Goal: Task Accomplishment & Management: Use online tool/utility

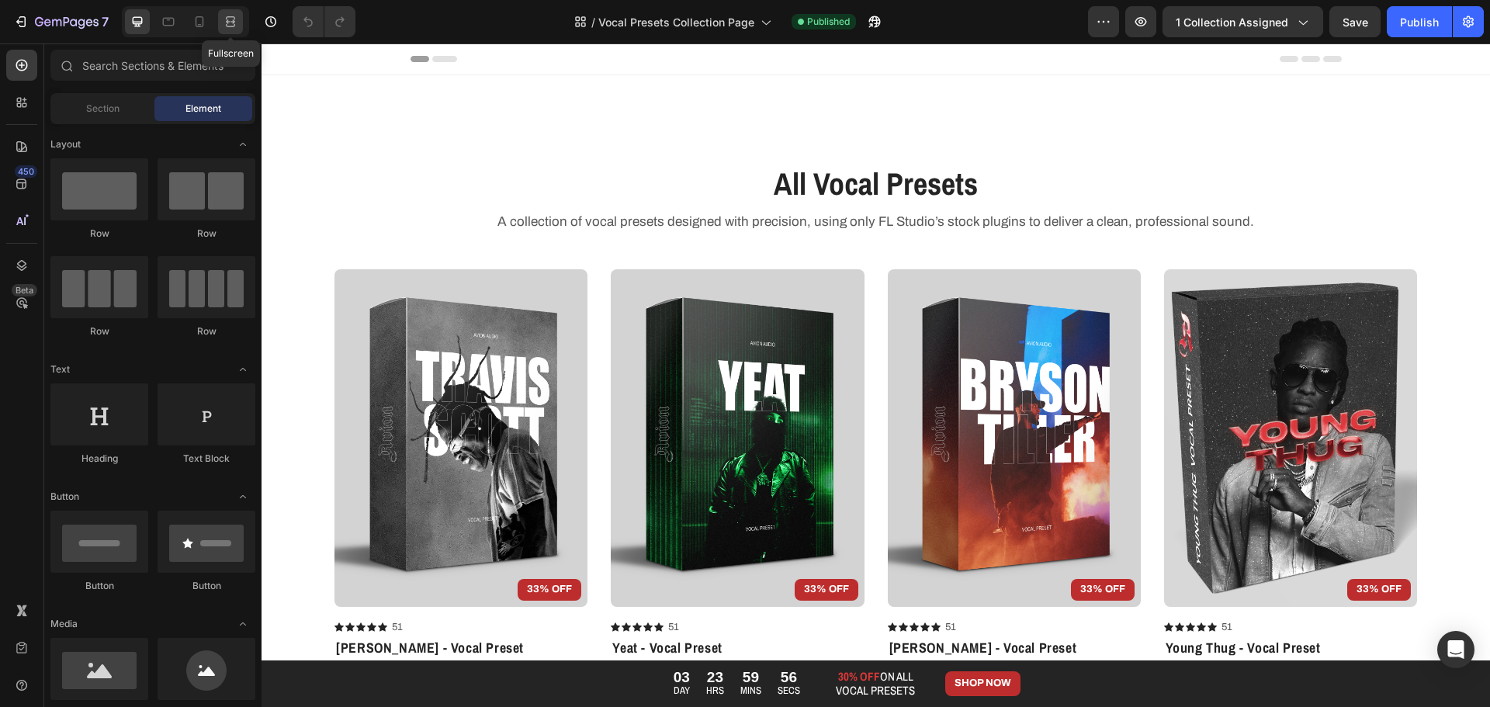
click at [227, 23] on icon at bounding box center [228, 21] width 5 height 4
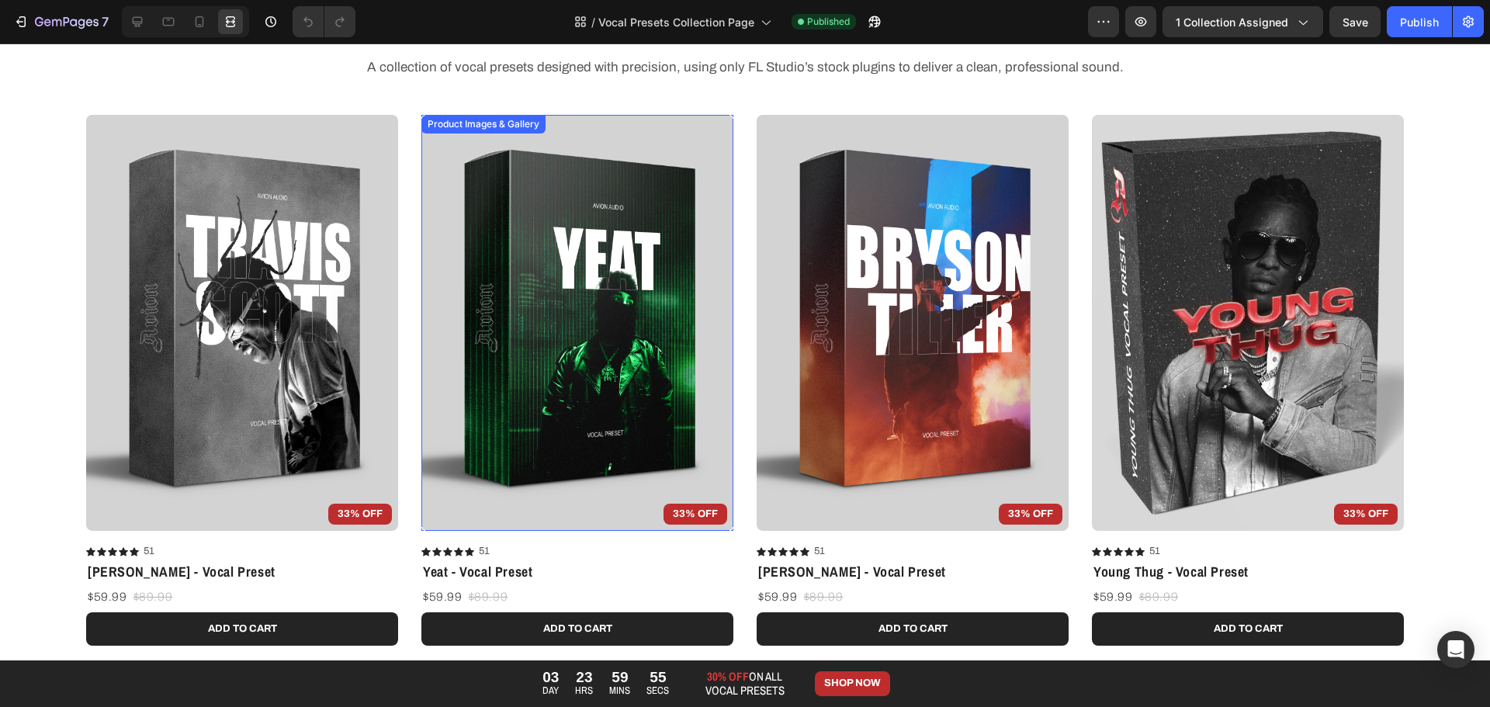
scroll to position [155, 0]
click at [358, 509] on pre "33% OFF" at bounding box center [360, 514] width 64 height 22
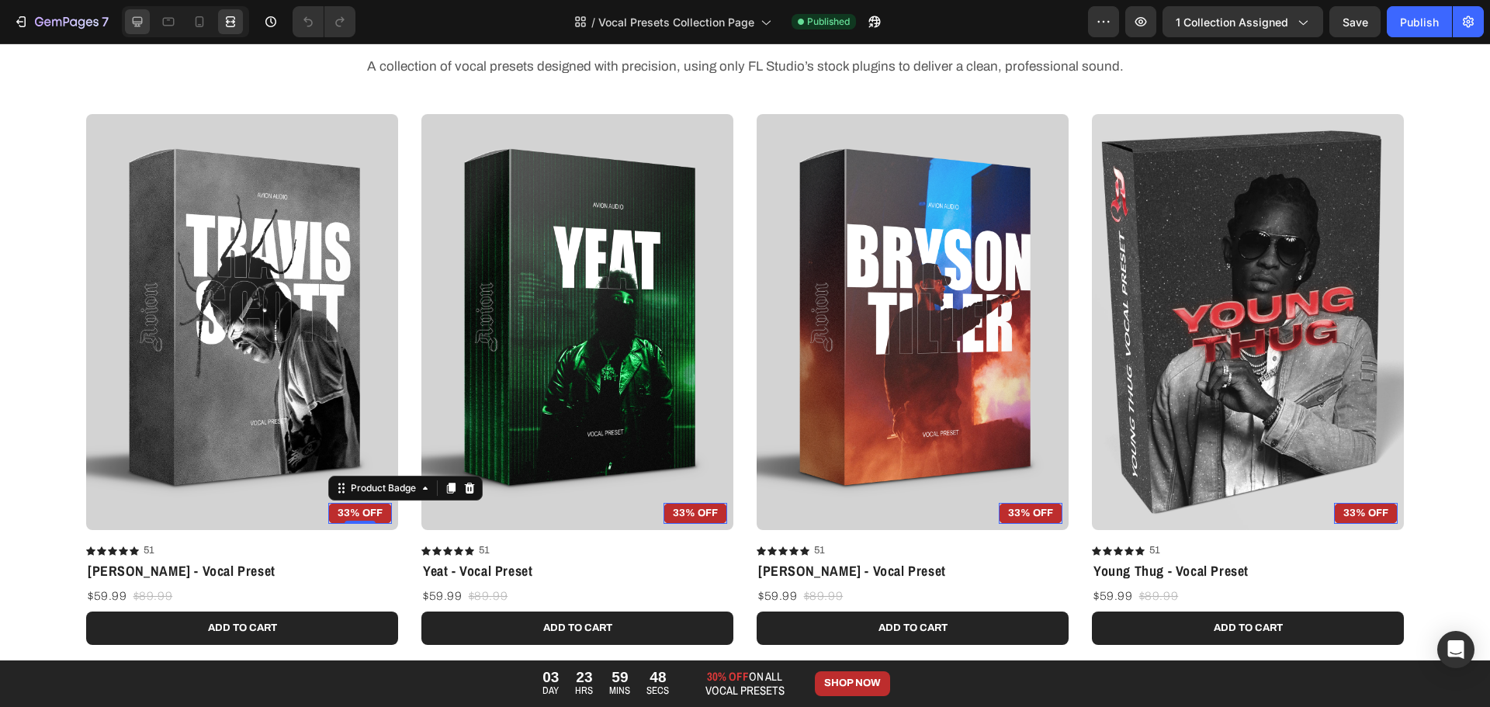
click at [142, 23] on icon at bounding box center [138, 22] width 10 height 10
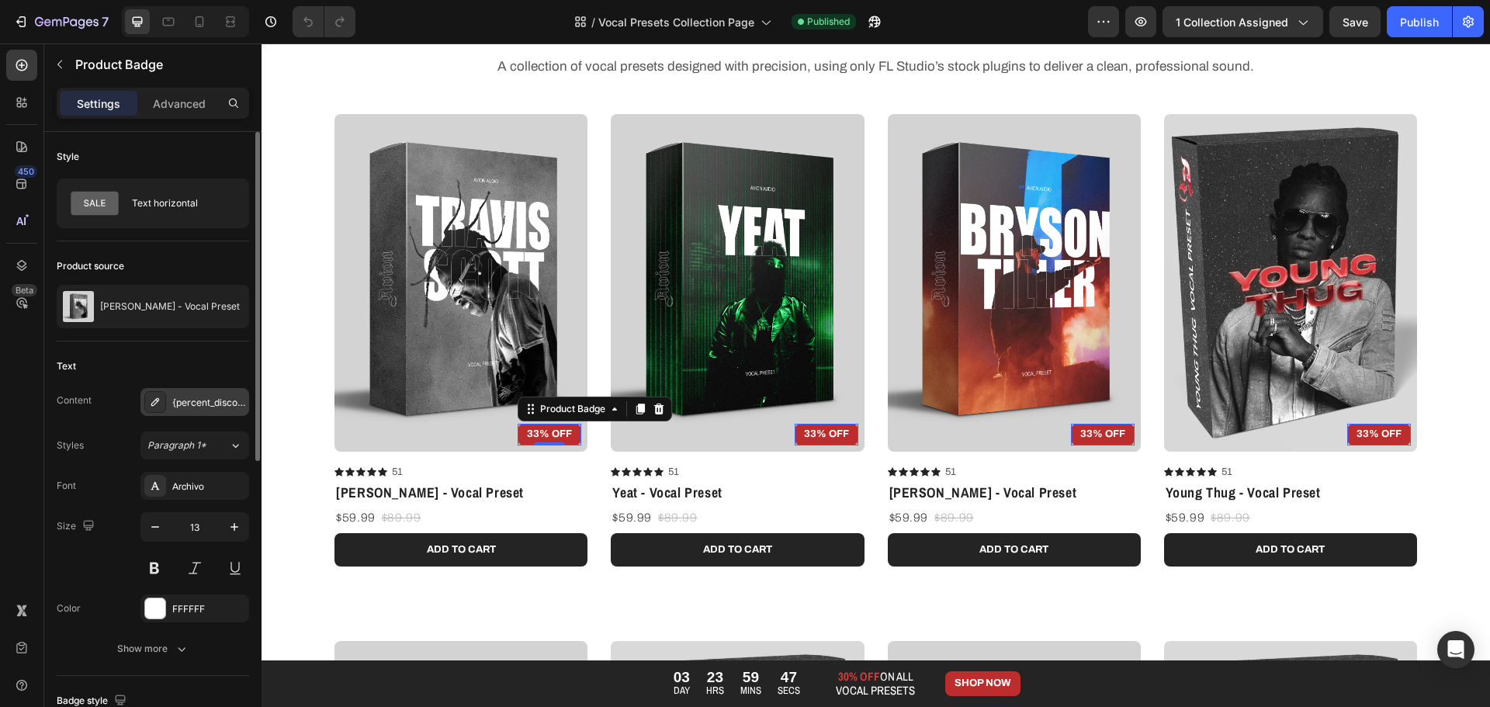
click at [199, 407] on div "{percent_discount} OFF" at bounding box center [208, 403] width 73 height 14
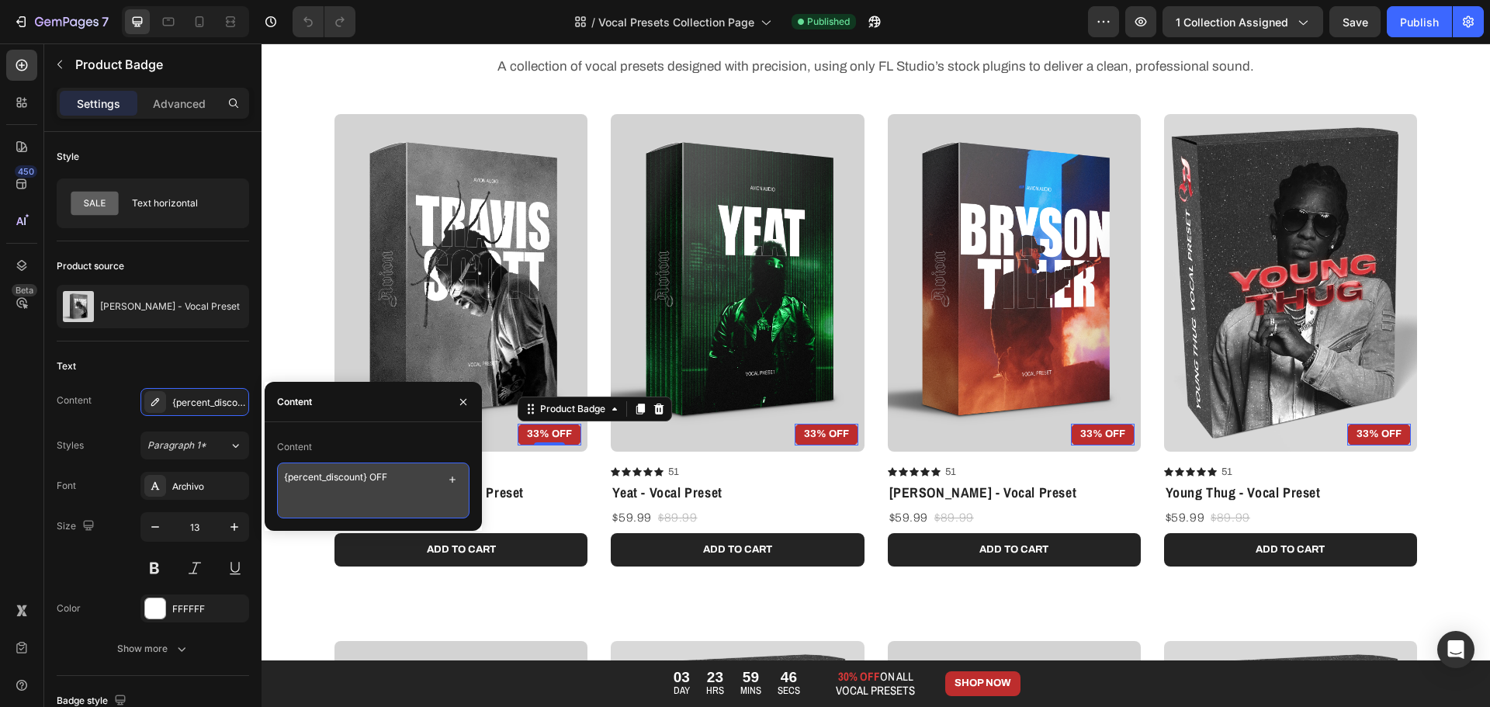
click at [362, 479] on textarea "{percent_discount} OFF" at bounding box center [373, 490] width 192 height 56
drag, startPoint x: 367, startPoint y: 478, endPoint x: 295, endPoint y: 476, distance: 72.2
click at [295, 476] on textarea "{percent_discount} OFF" at bounding box center [373, 490] width 192 height 56
click at [344, 485] on textarea "{percent_discount} OFF" at bounding box center [373, 490] width 192 height 56
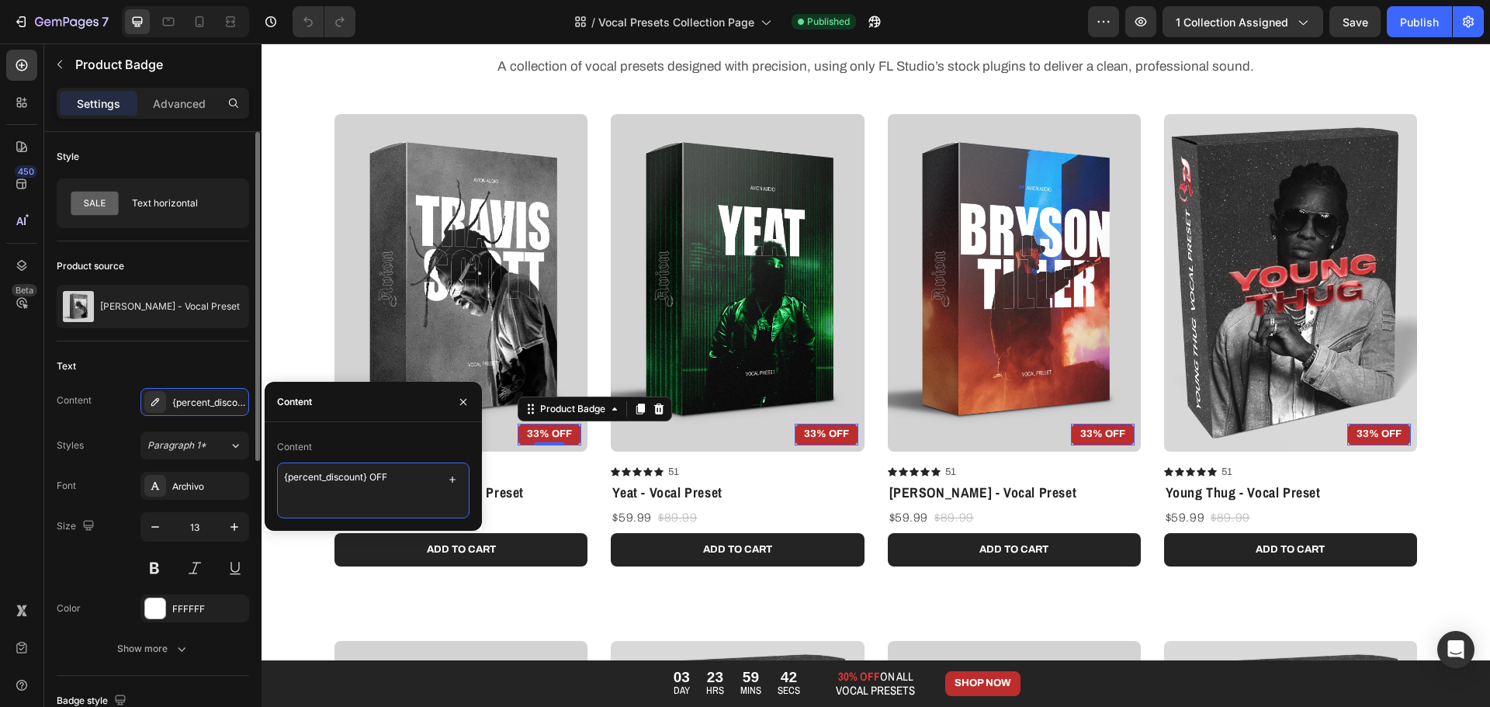
drag, startPoint x: 367, startPoint y: 476, endPoint x: 192, endPoint y: 464, distance: 175.0
click at [195, 464] on div "450 Beta Sections(18) Elements(88) Section Element Hero Section Product Detail …" at bounding box center [130, 374] width 261 height 663
type textarea "30% OFF"
click at [127, 369] on div "Text" at bounding box center [153, 366] width 192 height 25
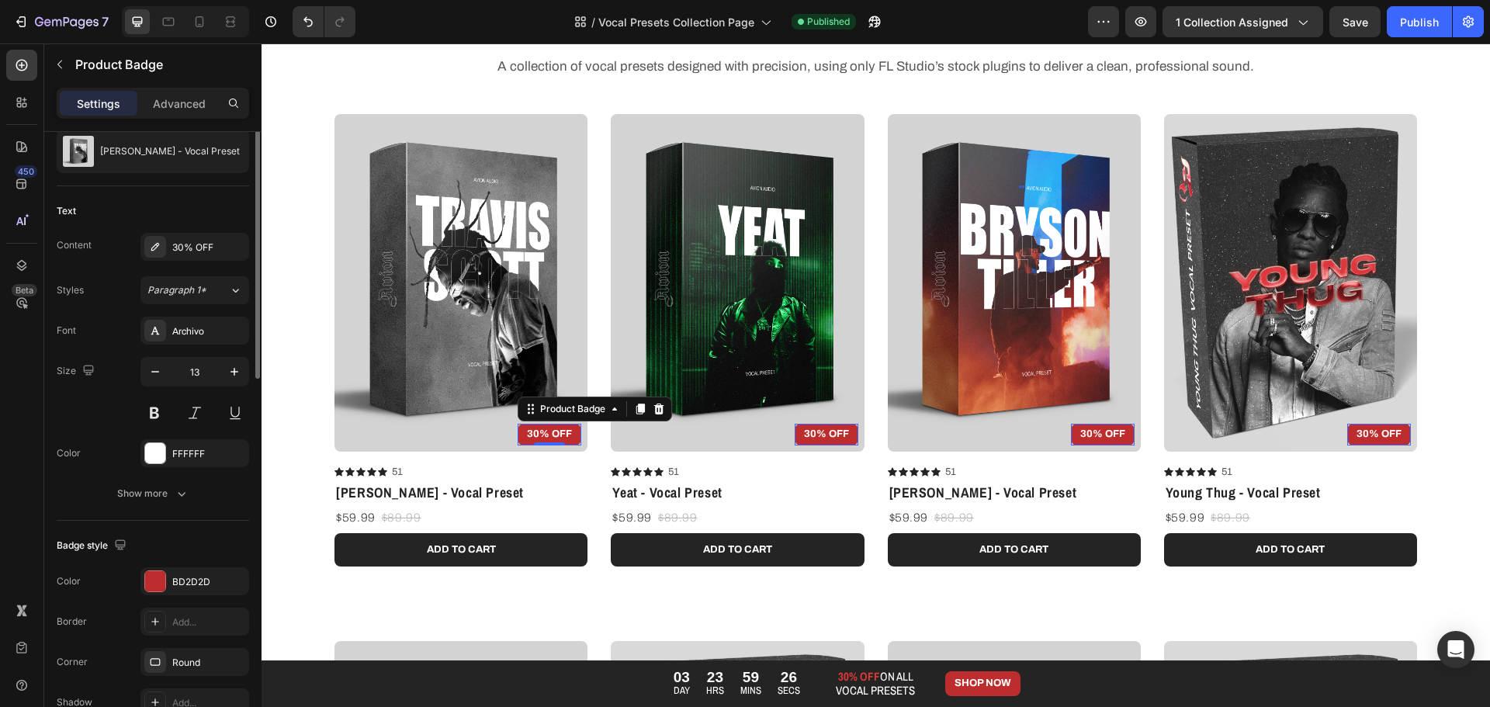
scroll to position [233, 0]
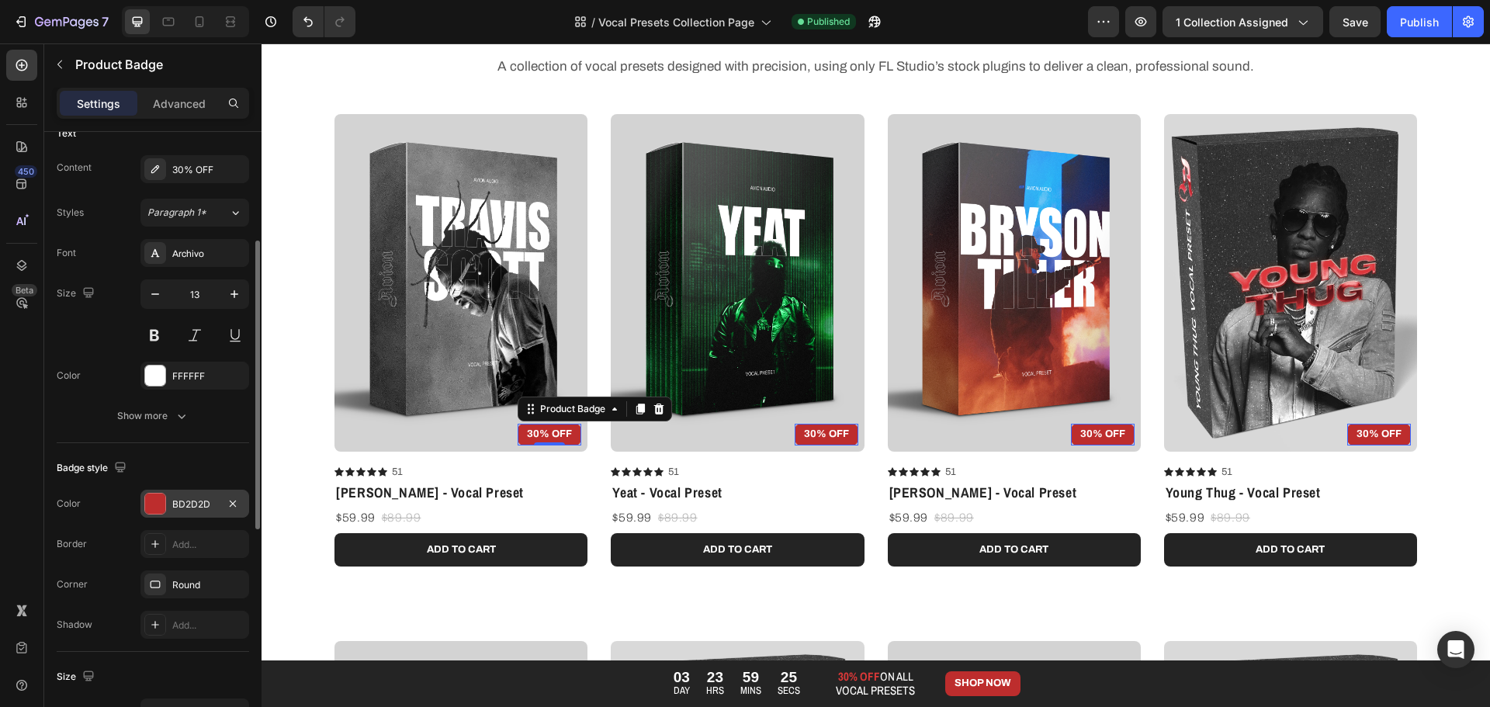
click at [162, 500] on div at bounding box center [155, 503] width 20 height 20
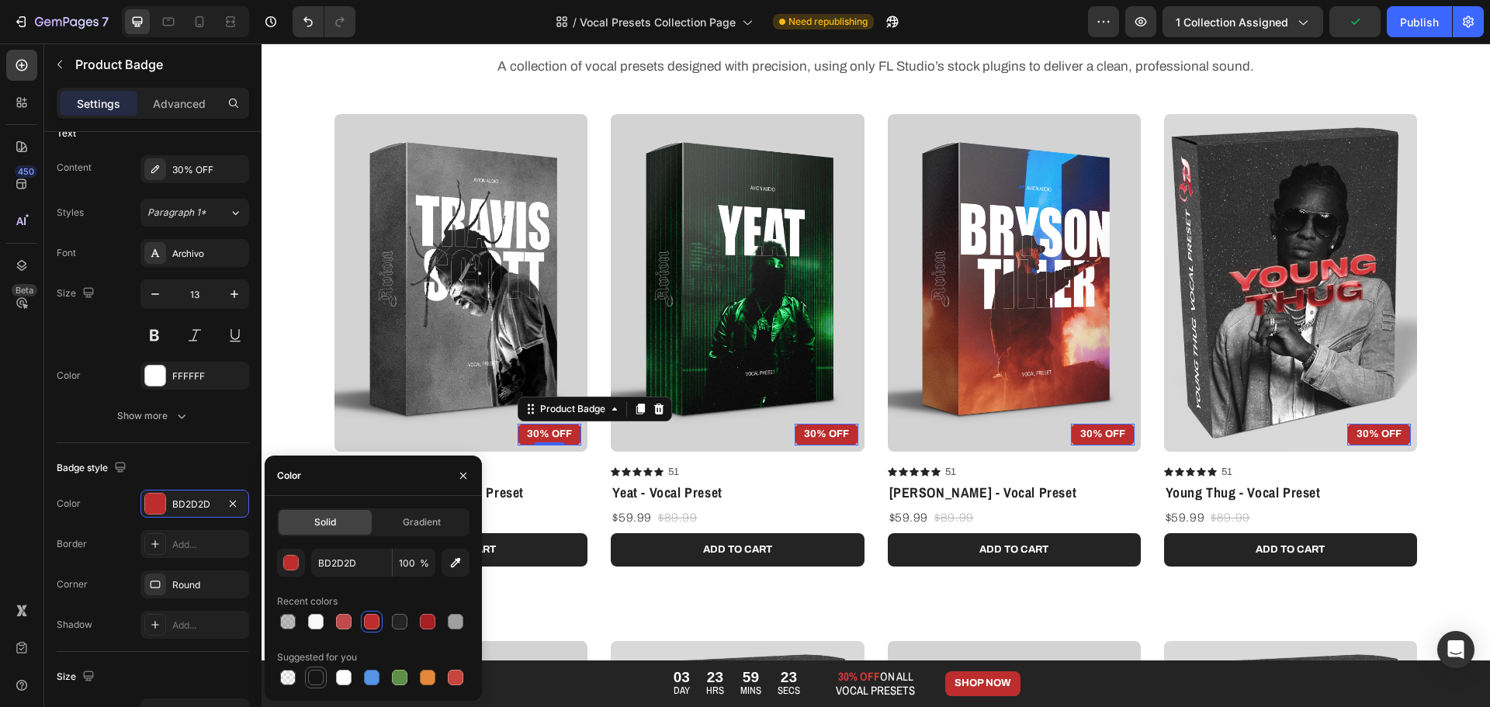
click at [312, 675] on div at bounding box center [316, 678] width 16 height 16
type input "151515"
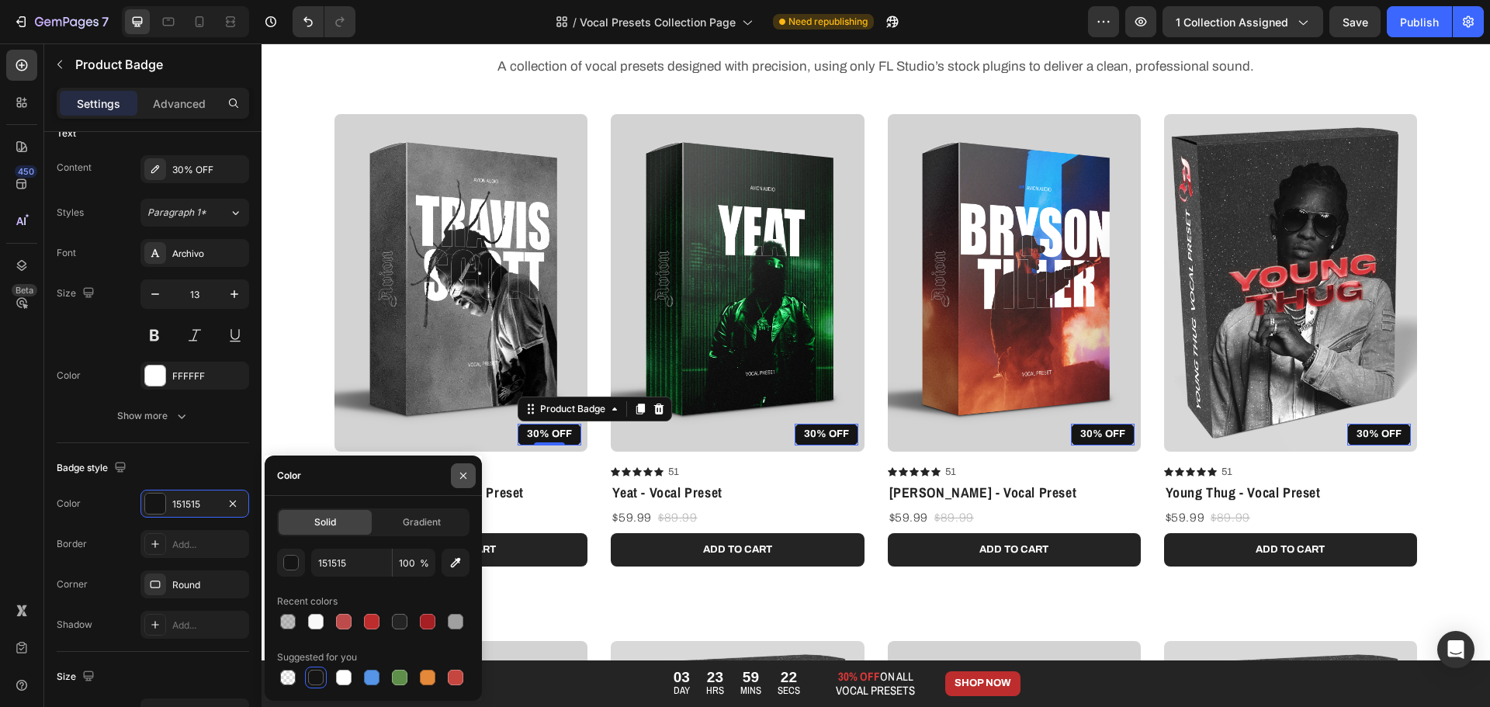
click at [468, 474] on icon "button" at bounding box center [463, 475] width 12 height 12
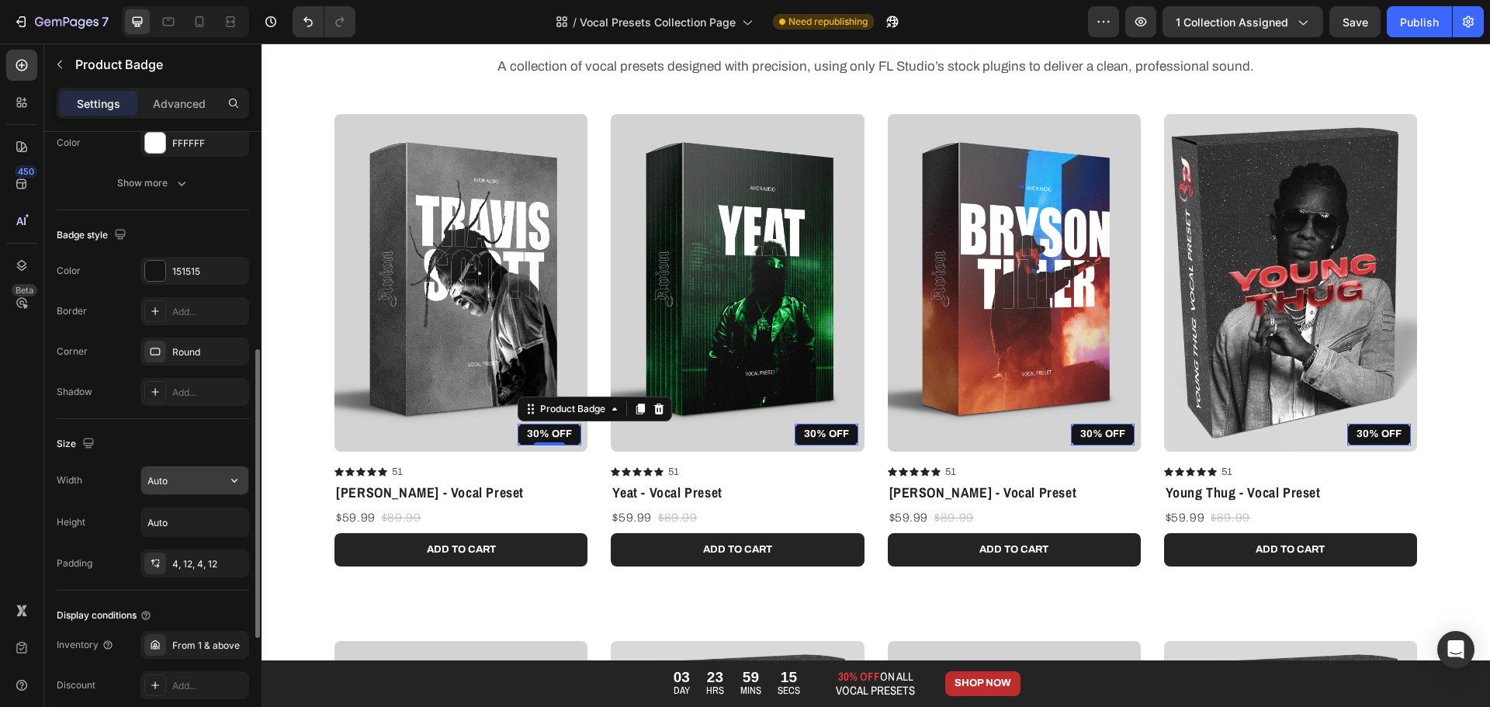
scroll to position [543, 0]
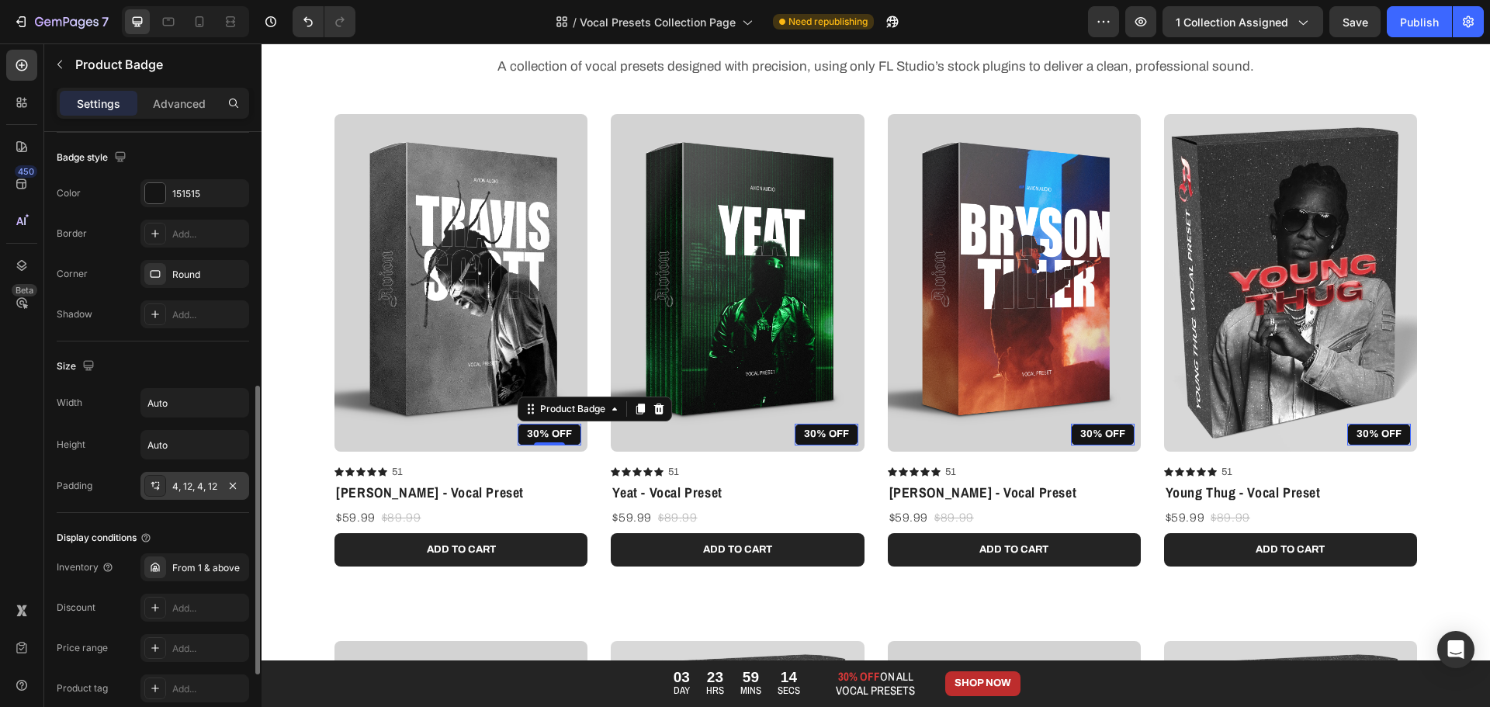
click at [196, 485] on div "4, 12, 4, 12" at bounding box center [194, 486] width 45 height 14
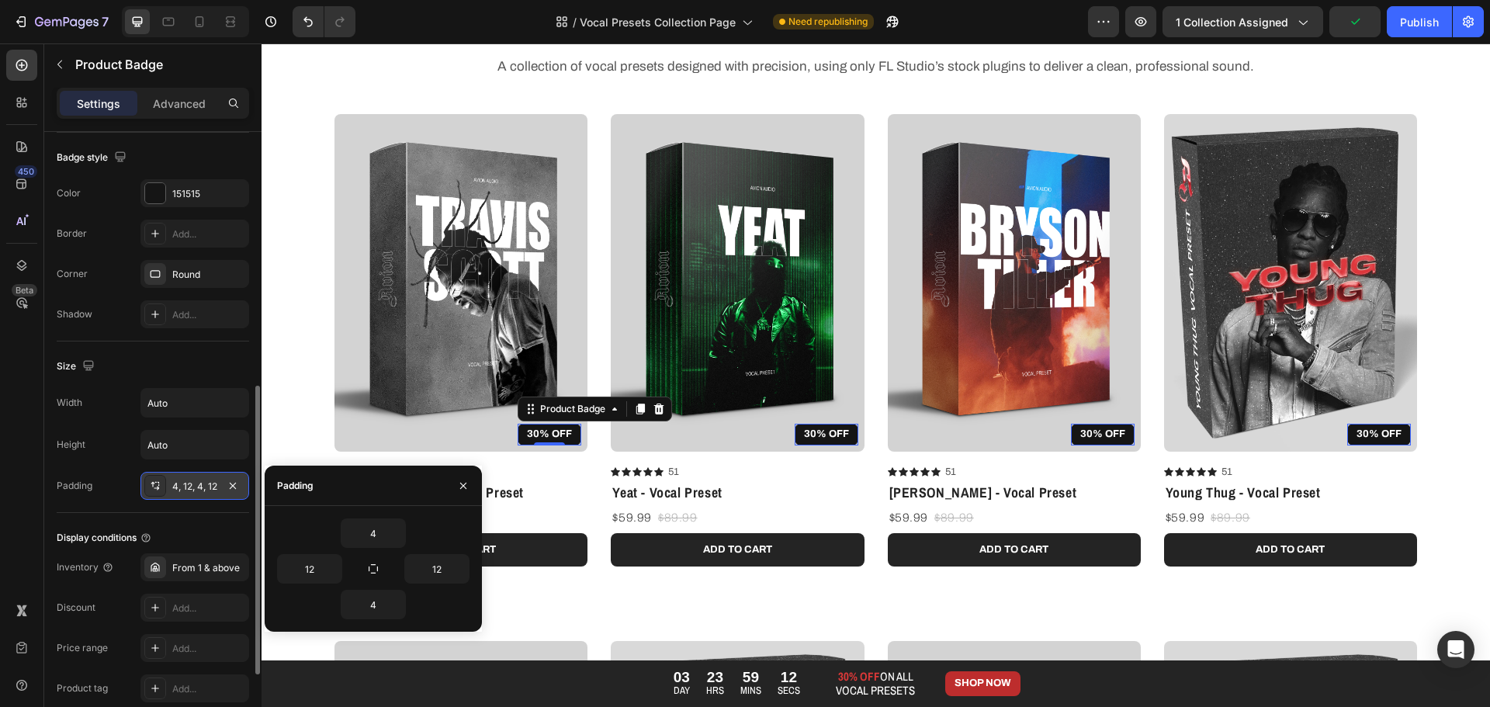
click at [194, 485] on div "4, 12, 4, 12" at bounding box center [194, 486] width 45 height 14
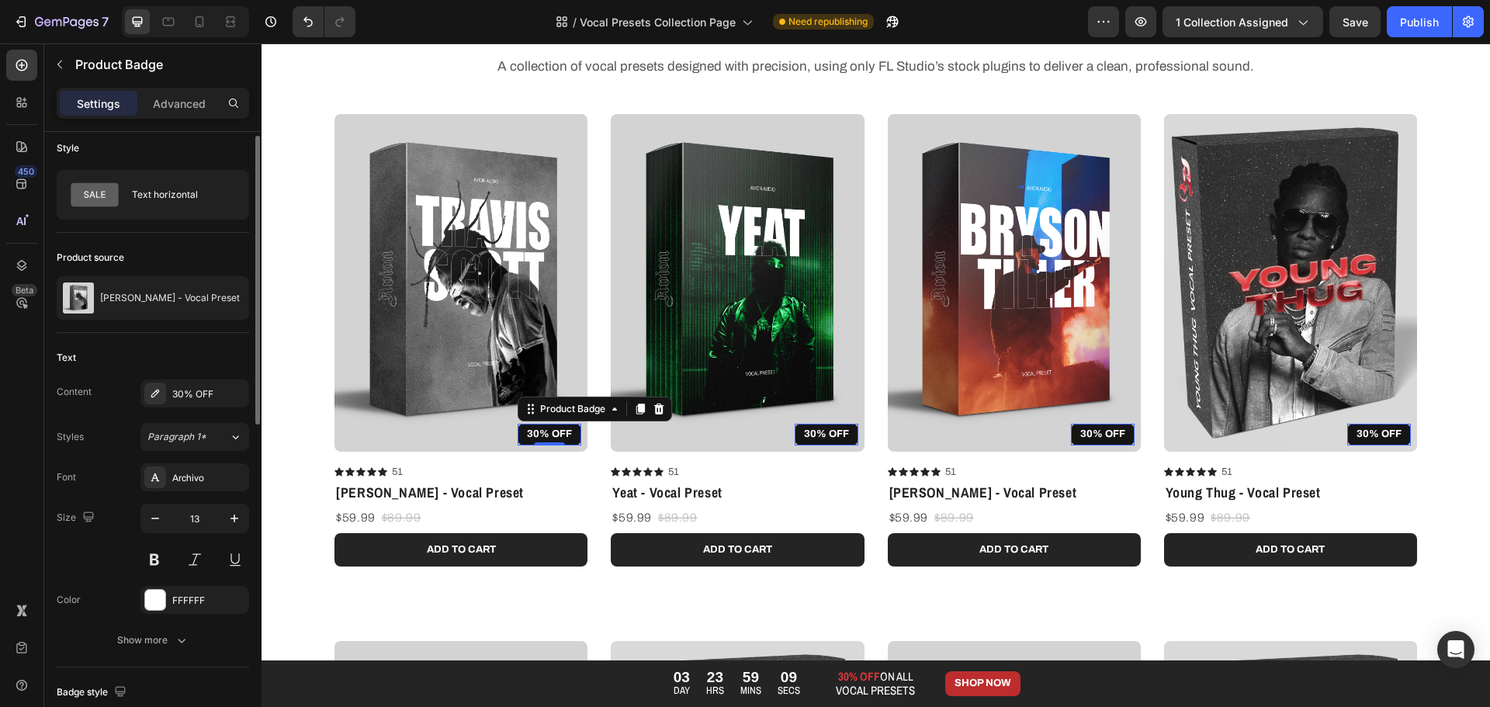
scroll to position [0, 0]
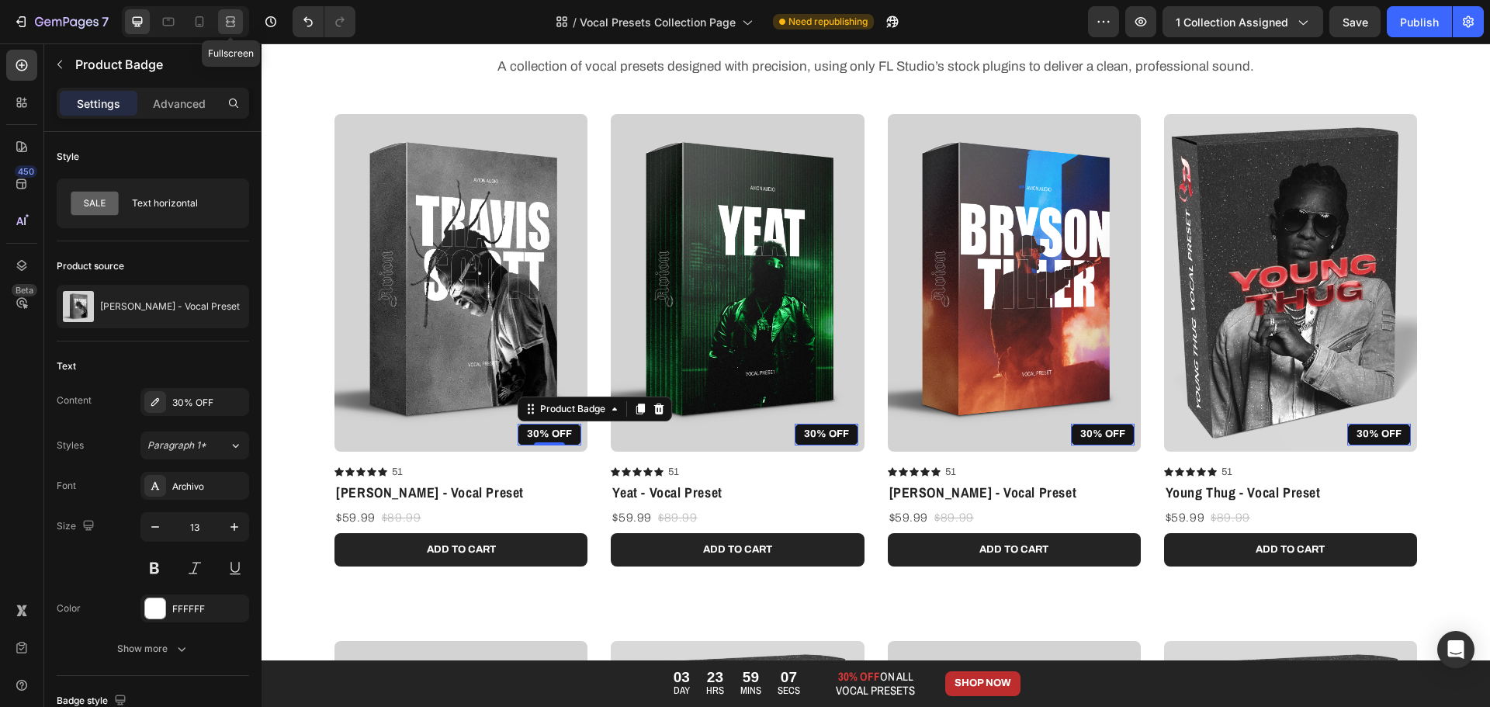
click at [227, 24] on icon at bounding box center [230, 25] width 9 height 3
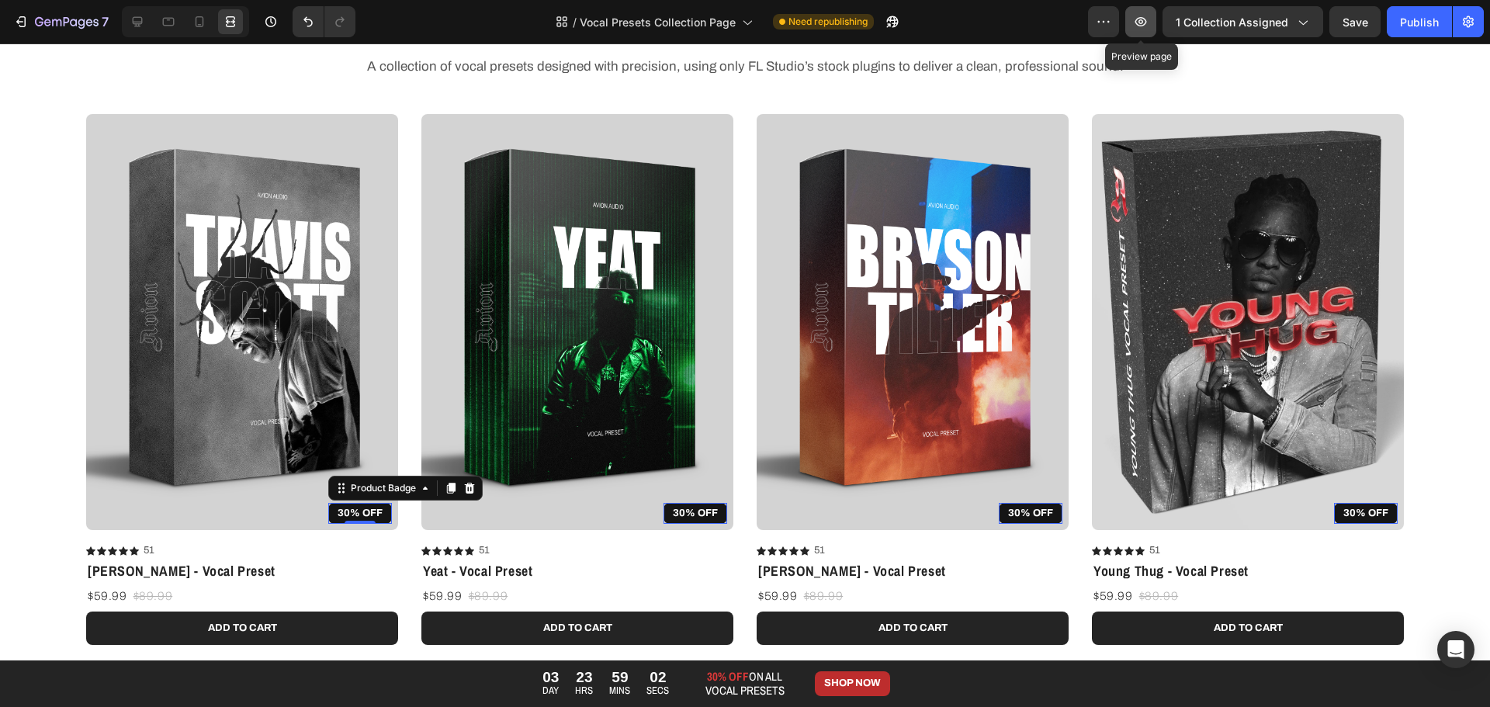
click at [1130, 27] on button "button" at bounding box center [1140, 21] width 31 height 31
click at [144, 23] on icon at bounding box center [138, 22] width 16 height 16
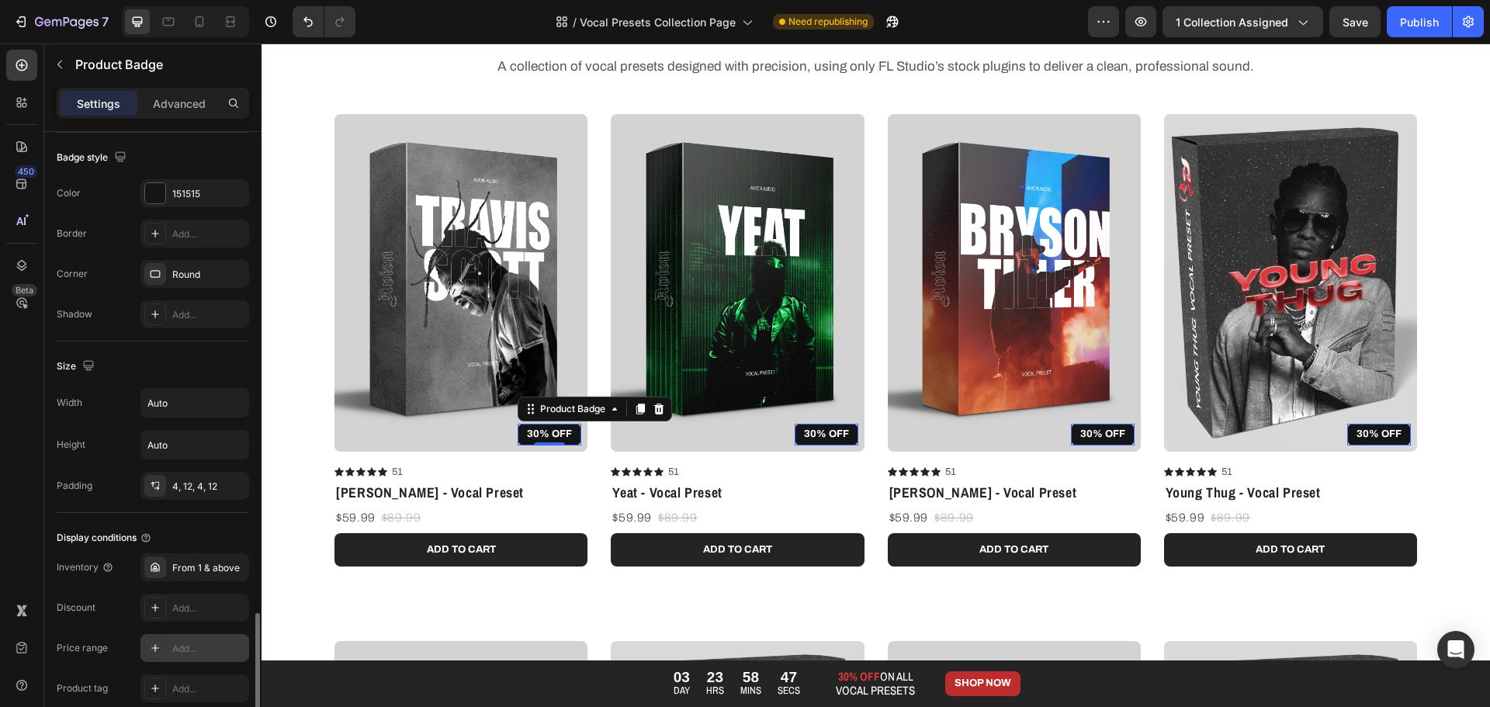
scroll to position [707, 0]
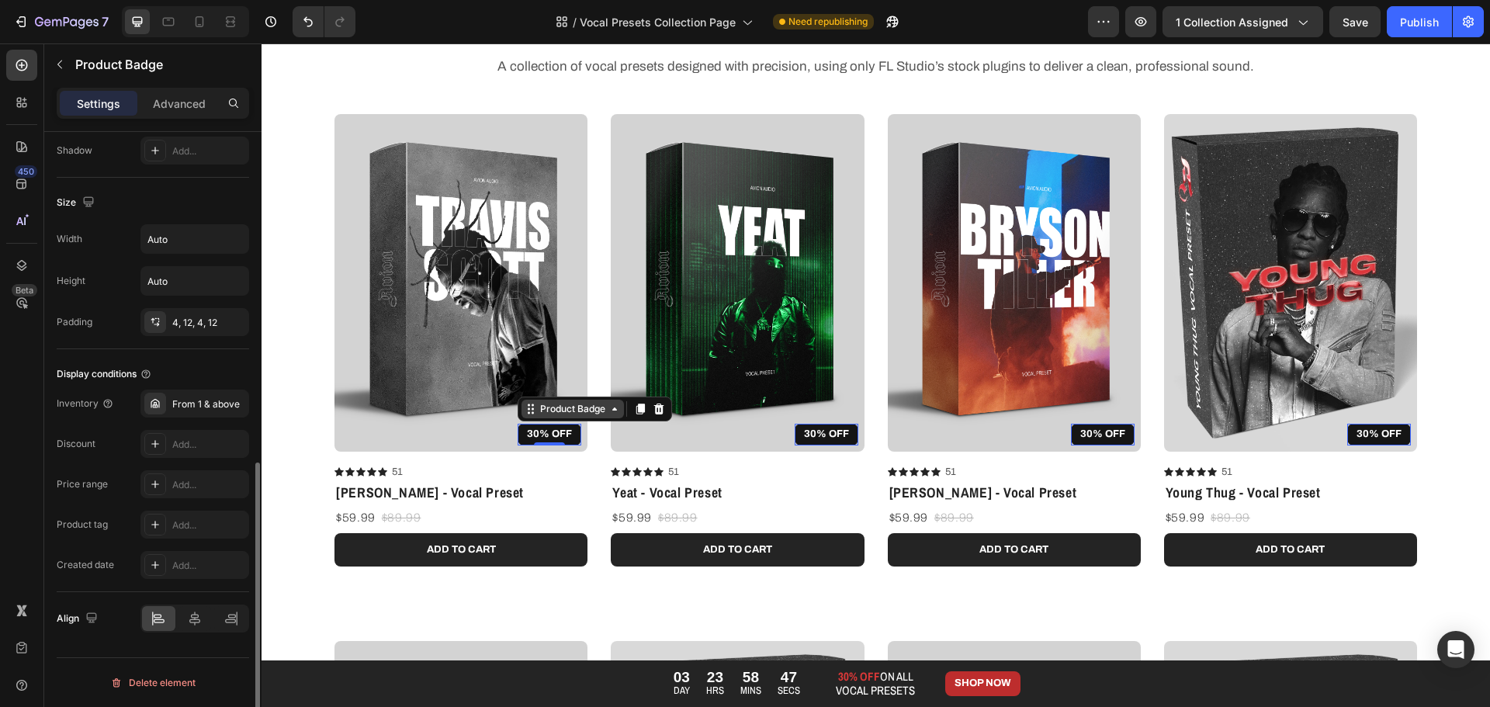
click at [556, 408] on div "Product Badge" at bounding box center [572, 409] width 71 height 14
click at [551, 434] on pre "30% OFF" at bounding box center [550, 435] width 64 height 22
click at [178, 111] on p "Advanced" at bounding box center [179, 103] width 53 height 16
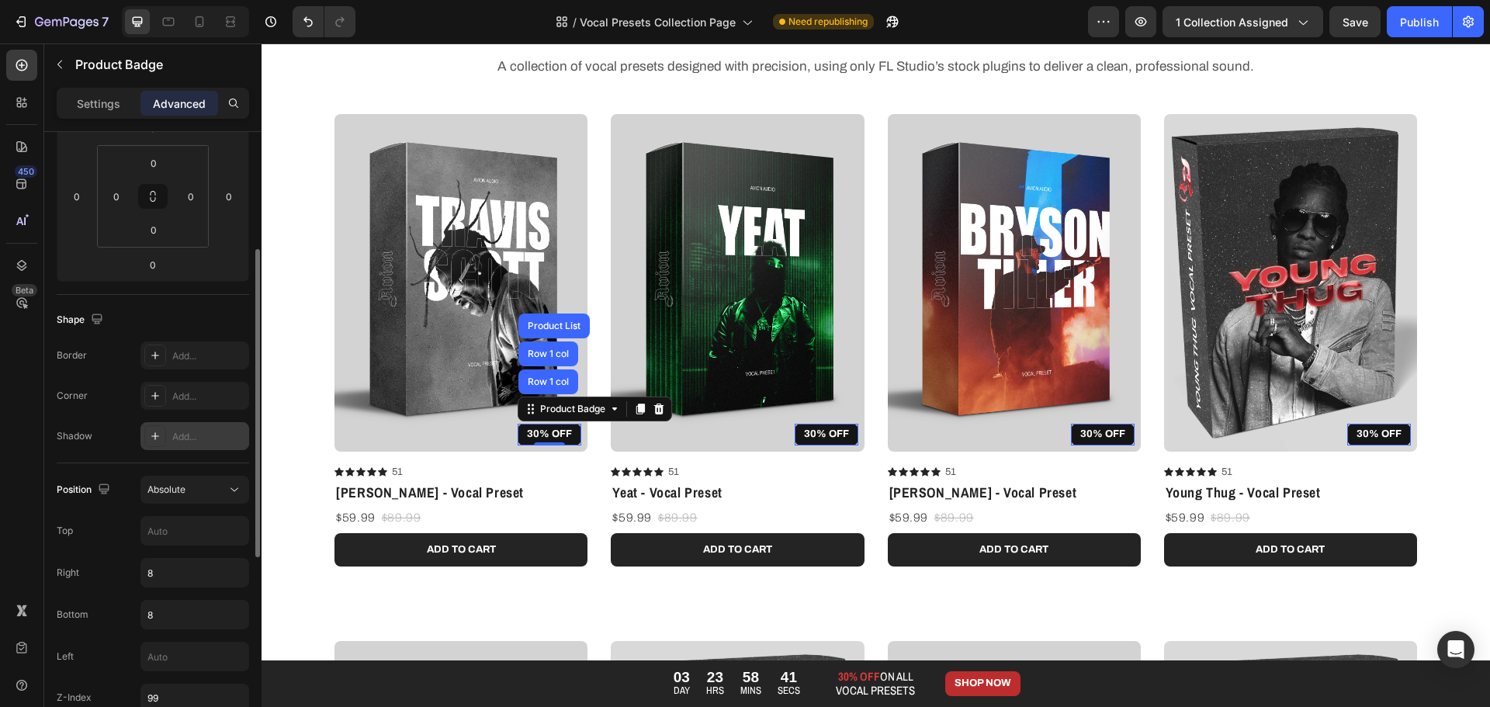
scroll to position [158, 0]
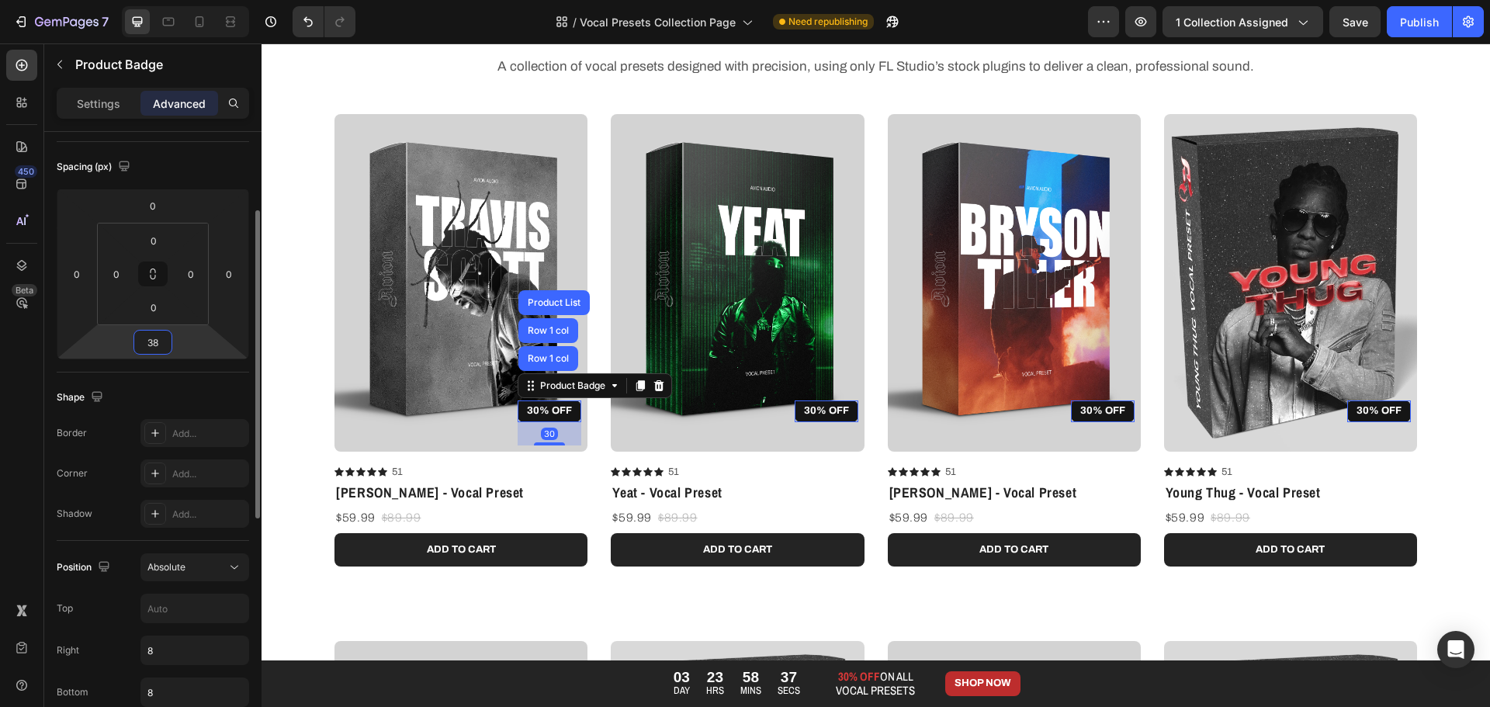
drag, startPoint x: 176, startPoint y: 341, endPoint x: 175, endPoint y: 327, distance: 14.8
click at [175, 0] on html "7 Version history / Vocal Presets Collection Page Need republishing Preview 1 c…" at bounding box center [745, 0] width 1490 height 0
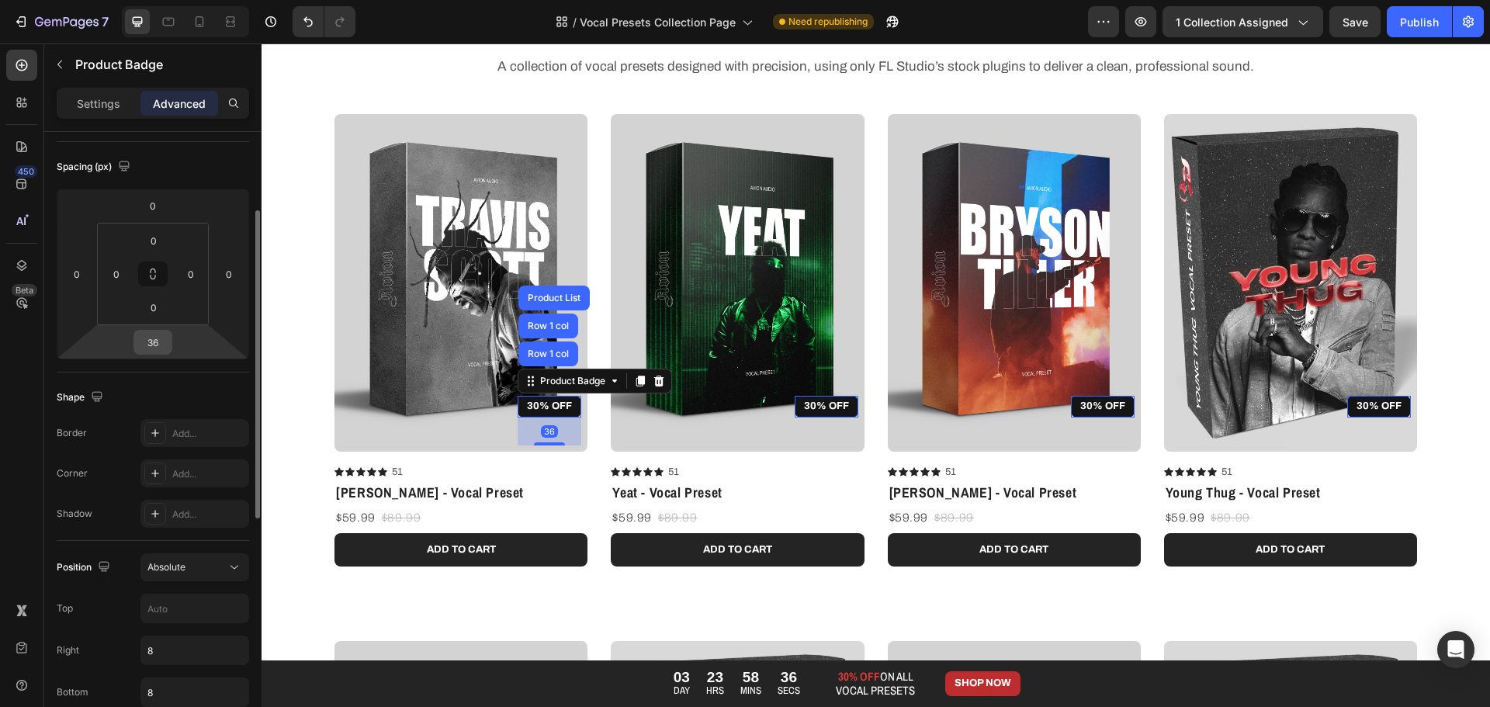
drag, startPoint x: 172, startPoint y: 330, endPoint x: 154, endPoint y: 336, distance: 19.6
click at [154, 336] on input "36" at bounding box center [152, 342] width 31 height 23
drag, startPoint x: 154, startPoint y: 336, endPoint x: 151, endPoint y: 347, distance: 11.3
click at [151, 347] on input "36" at bounding box center [152, 342] width 31 height 23
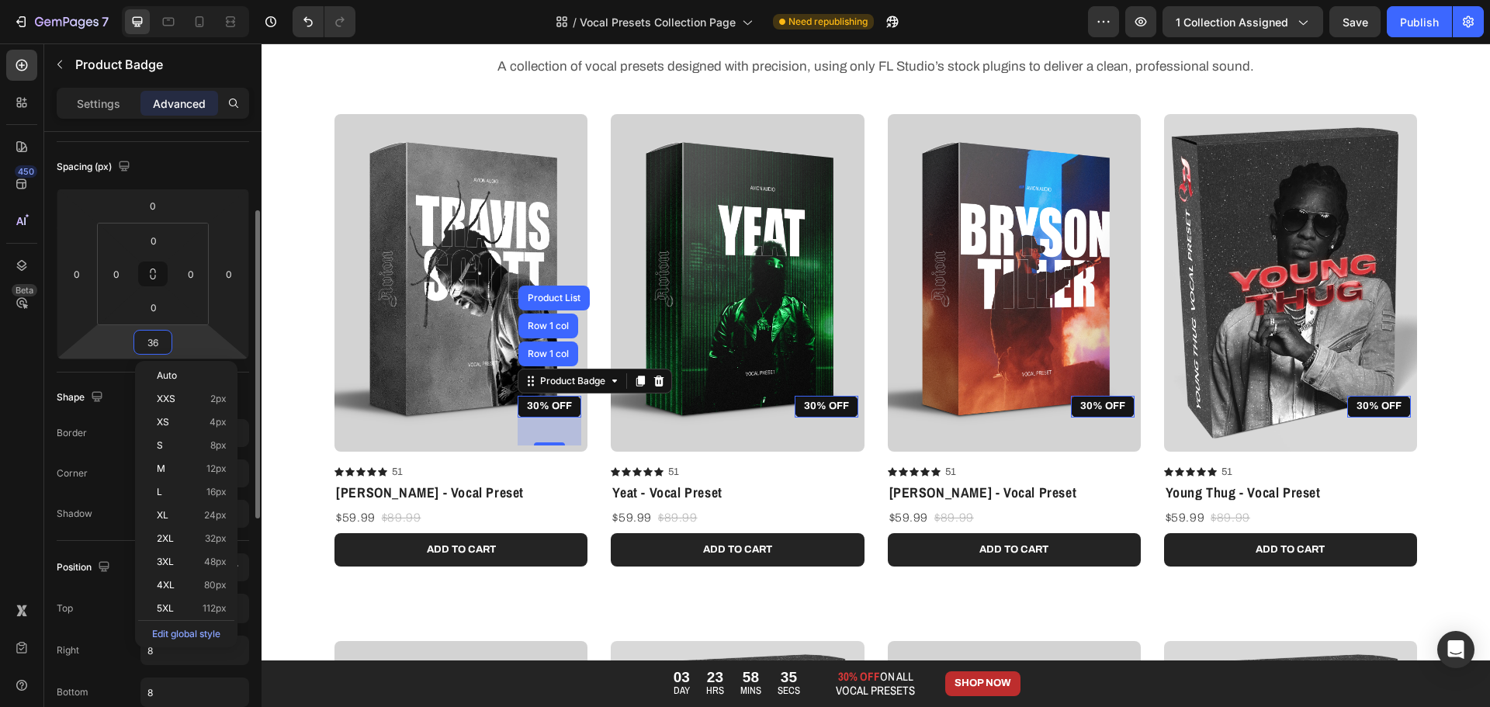
click at [151, 347] on input "36" at bounding box center [152, 342] width 31 height 23
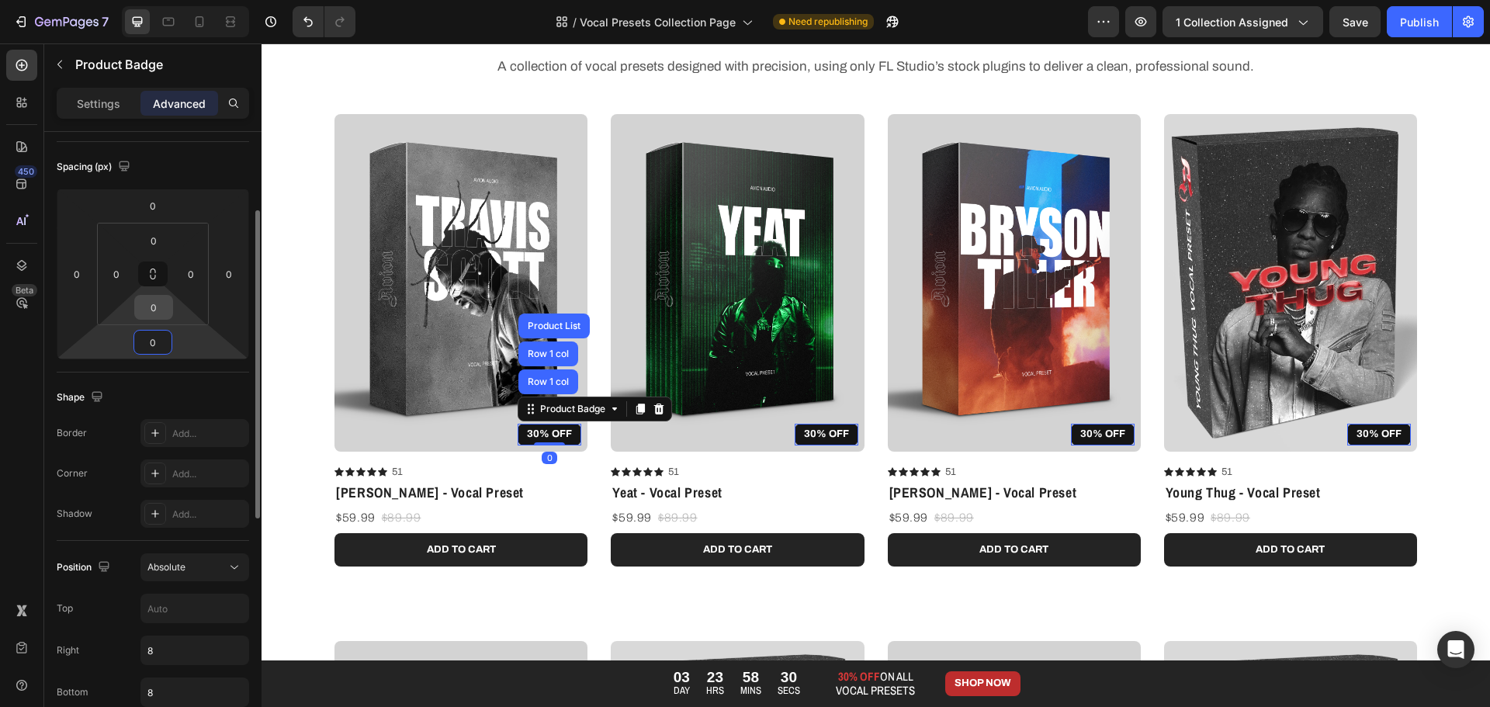
type input "0"
click at [163, 309] on input "0" at bounding box center [153, 307] width 31 height 23
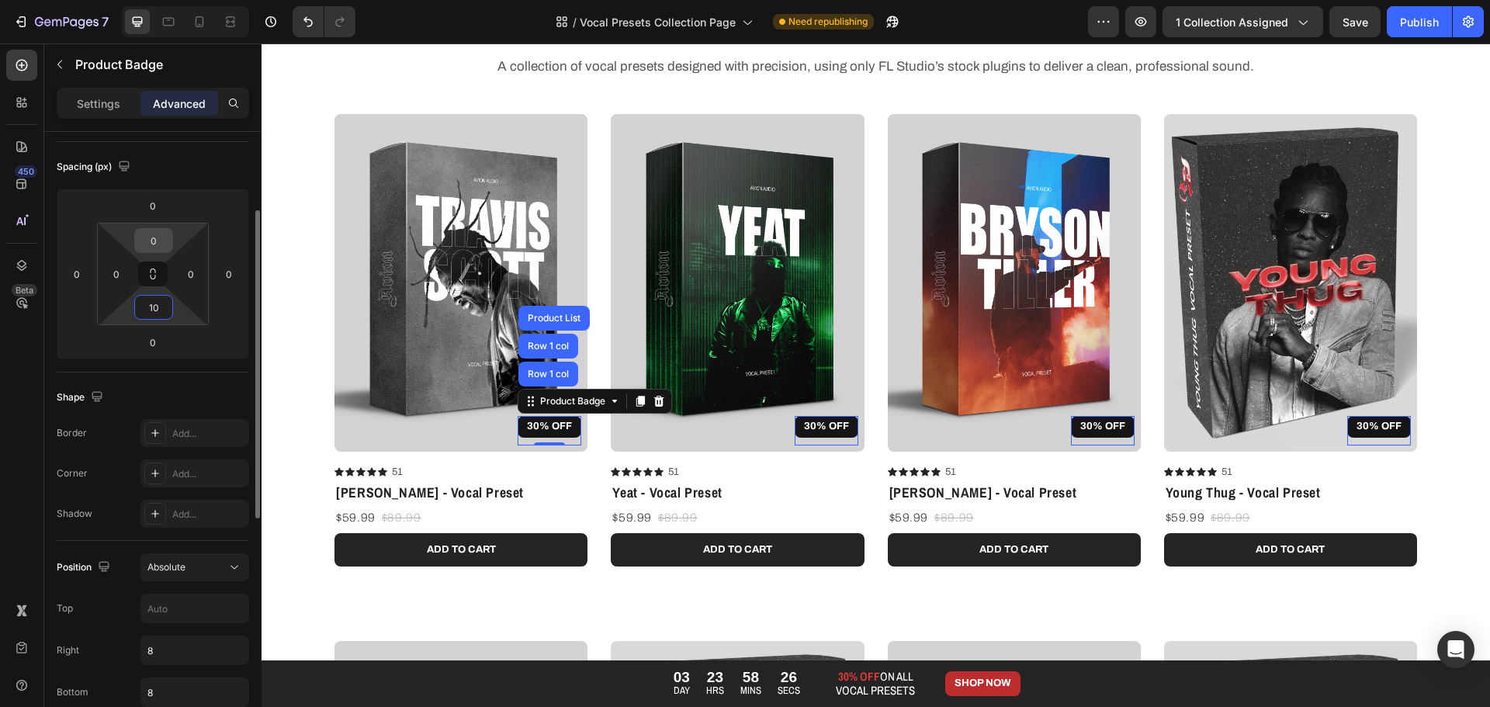
type input "10"
click at [159, 241] on input "0" at bounding box center [153, 240] width 31 height 23
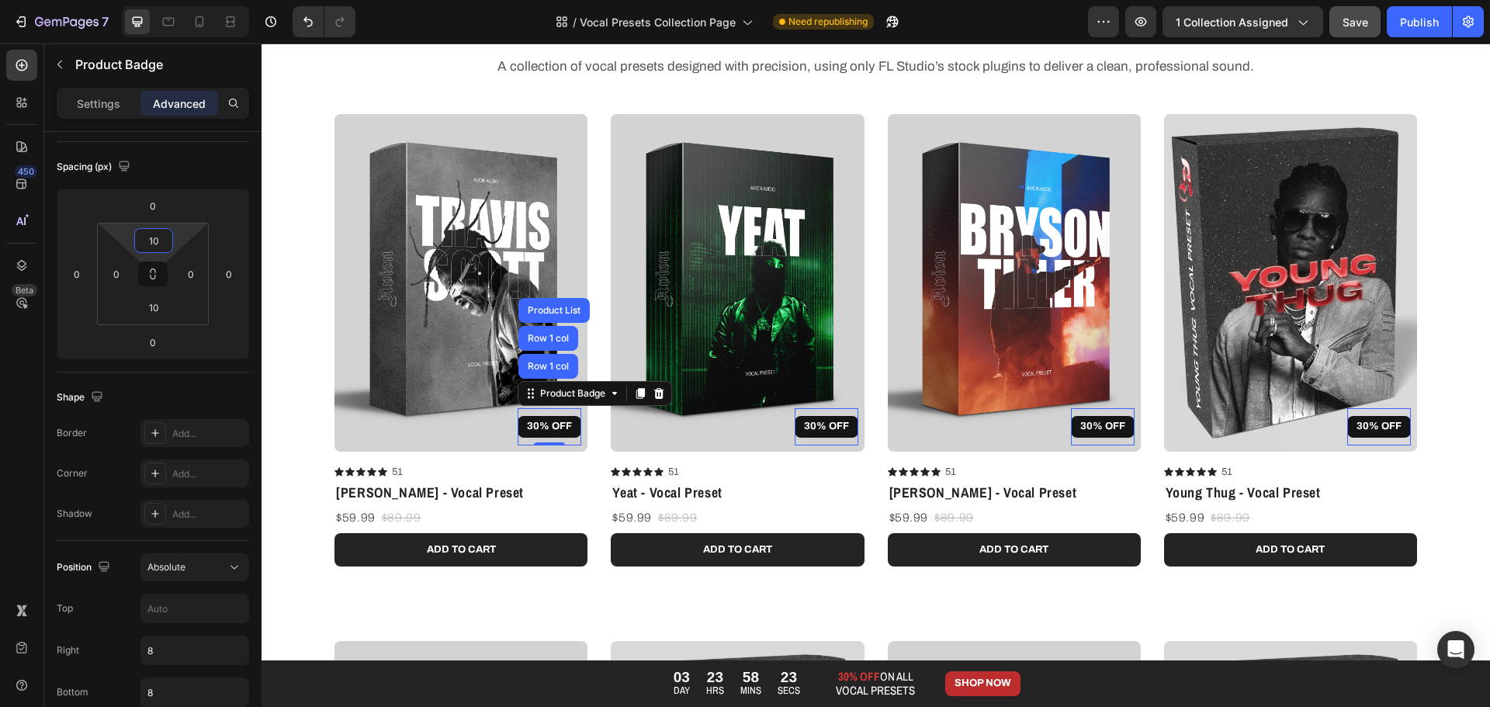
click at [1369, 19] on button "Save" at bounding box center [1354, 21] width 51 height 31
click at [1419, 23] on div "Publish" at bounding box center [1419, 22] width 39 height 16
click at [157, 241] on input "10" at bounding box center [153, 240] width 31 height 23
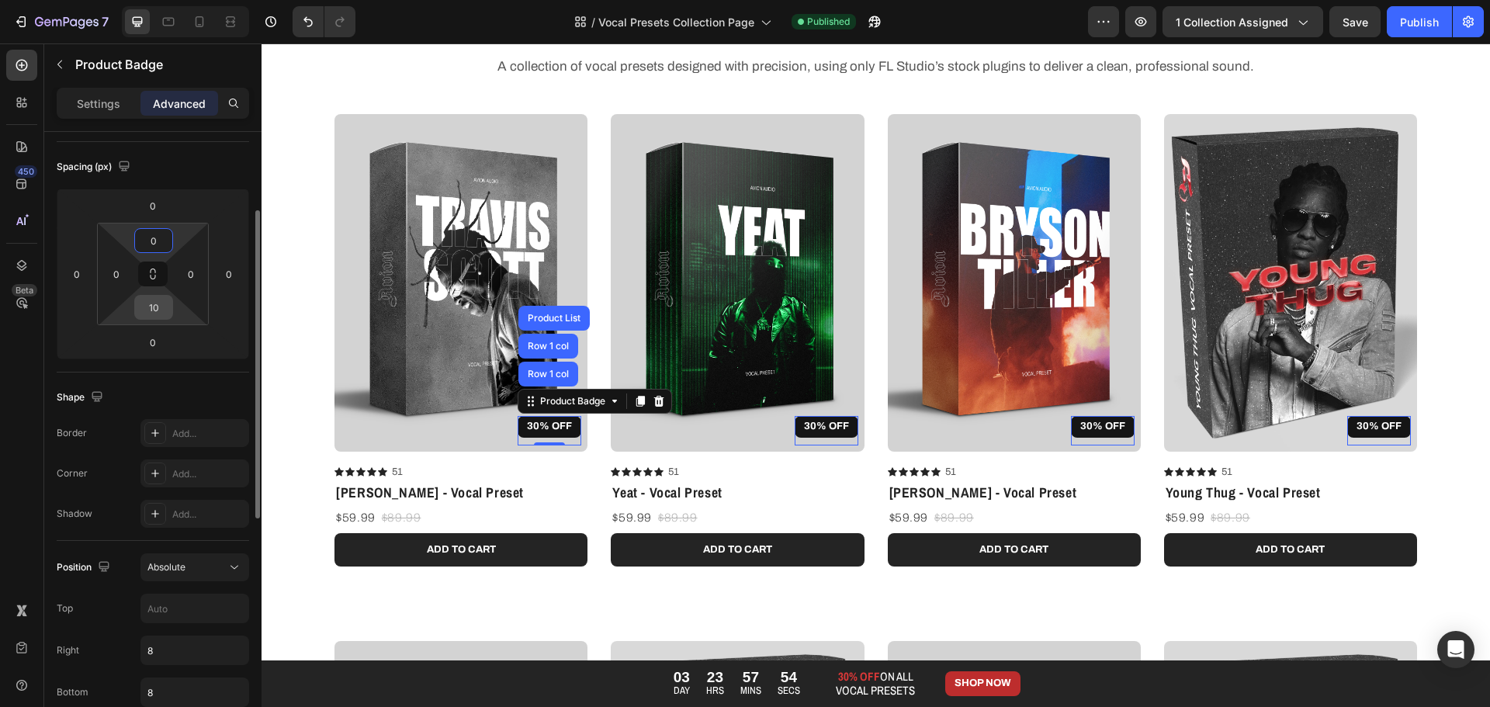
type input "0"
click at [159, 313] on input "10" at bounding box center [153, 307] width 31 height 23
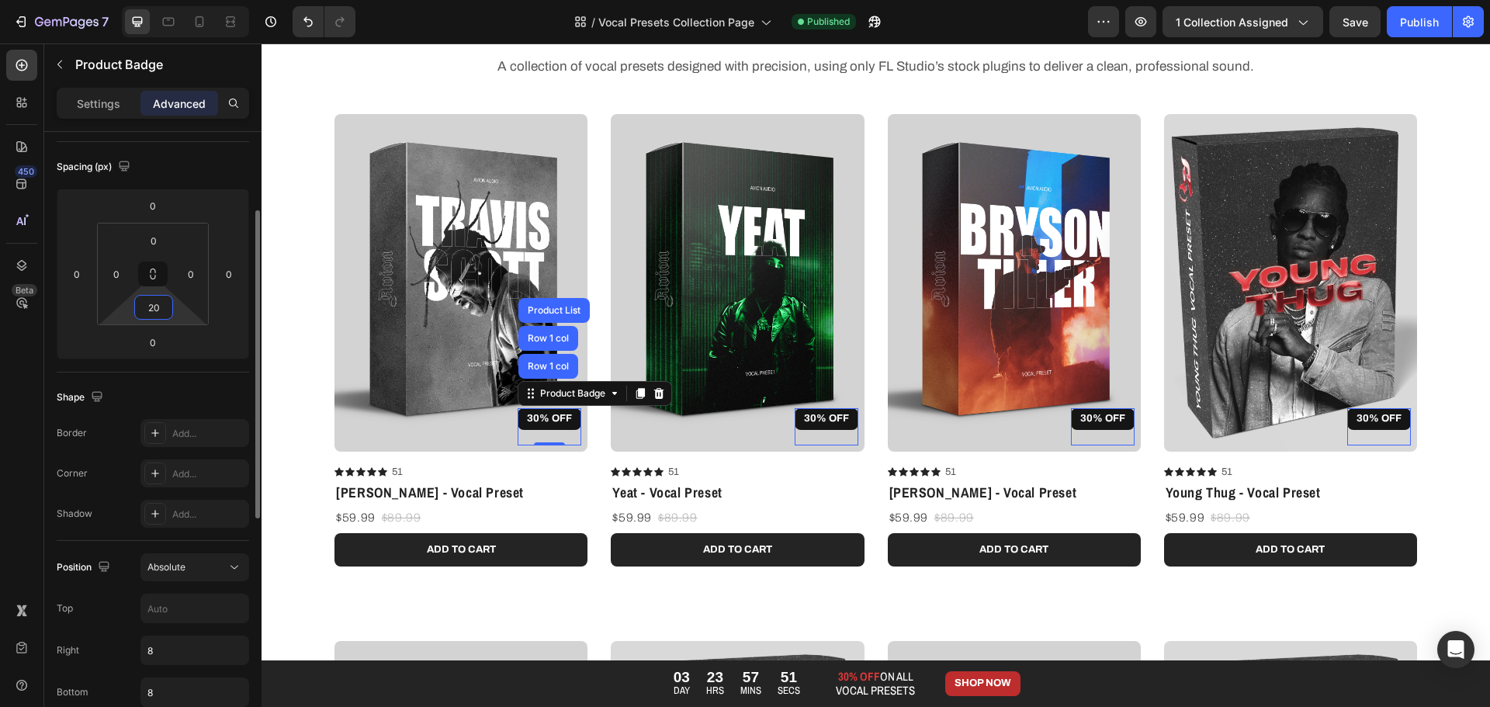
scroll to position [546, 0]
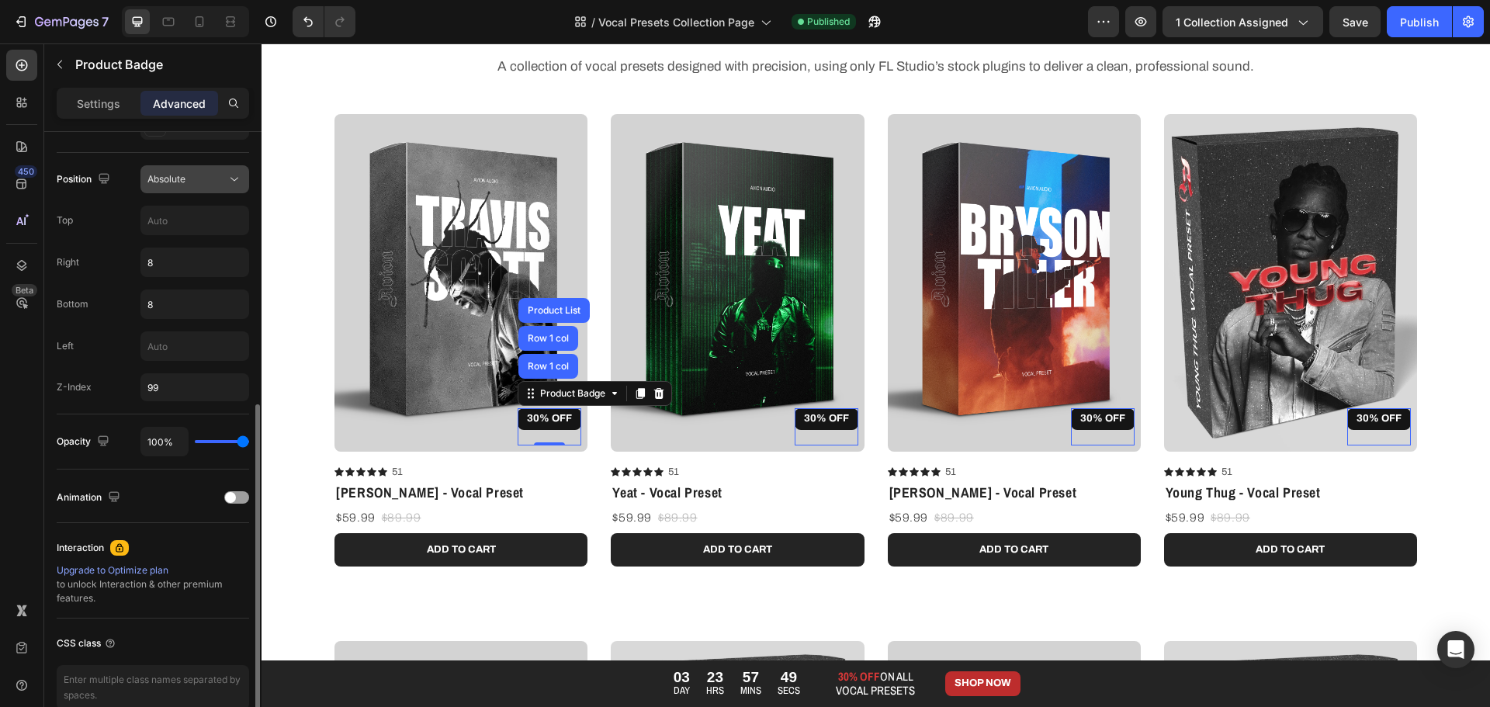
type input "20"
click at [214, 186] on div "Absolute" at bounding box center [194, 179] width 95 height 16
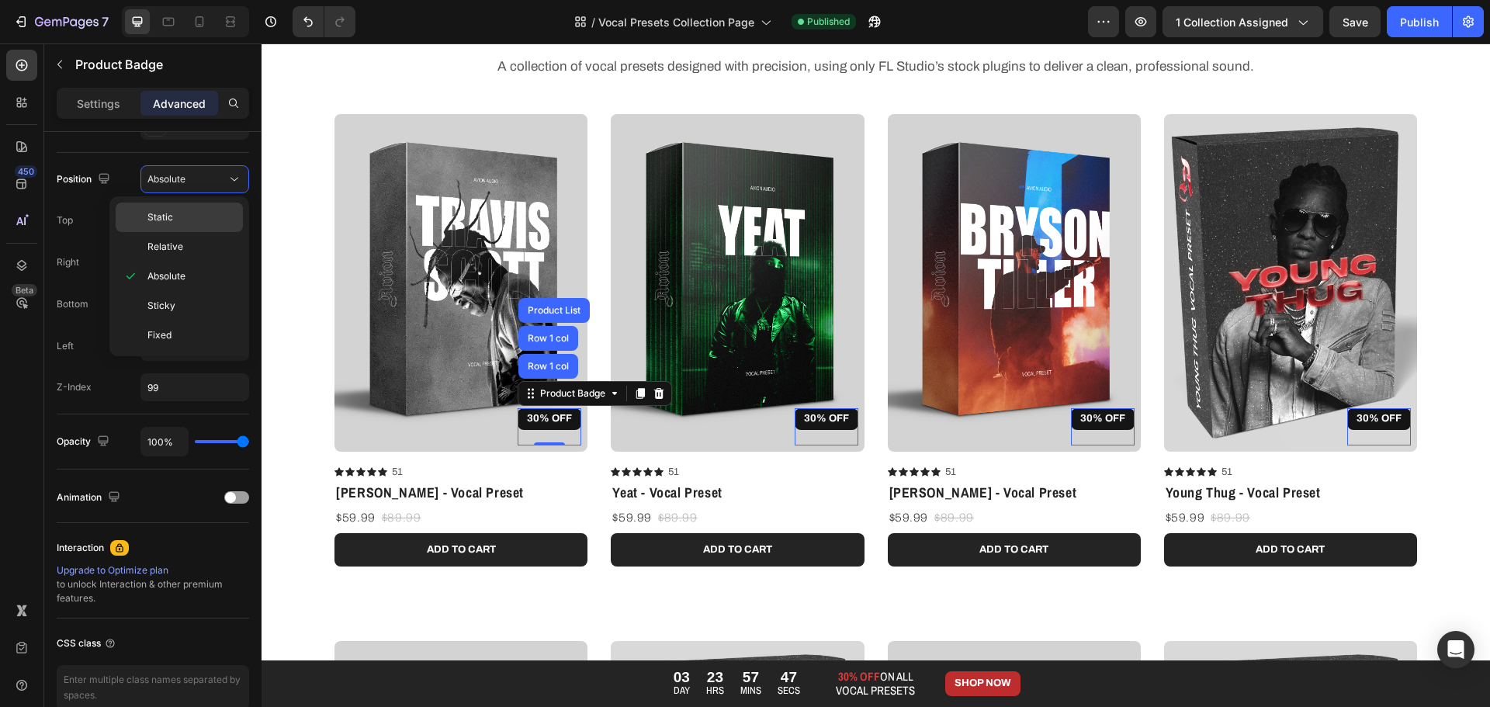
click at [201, 232] on div "Static" at bounding box center [179, 246] width 127 height 29
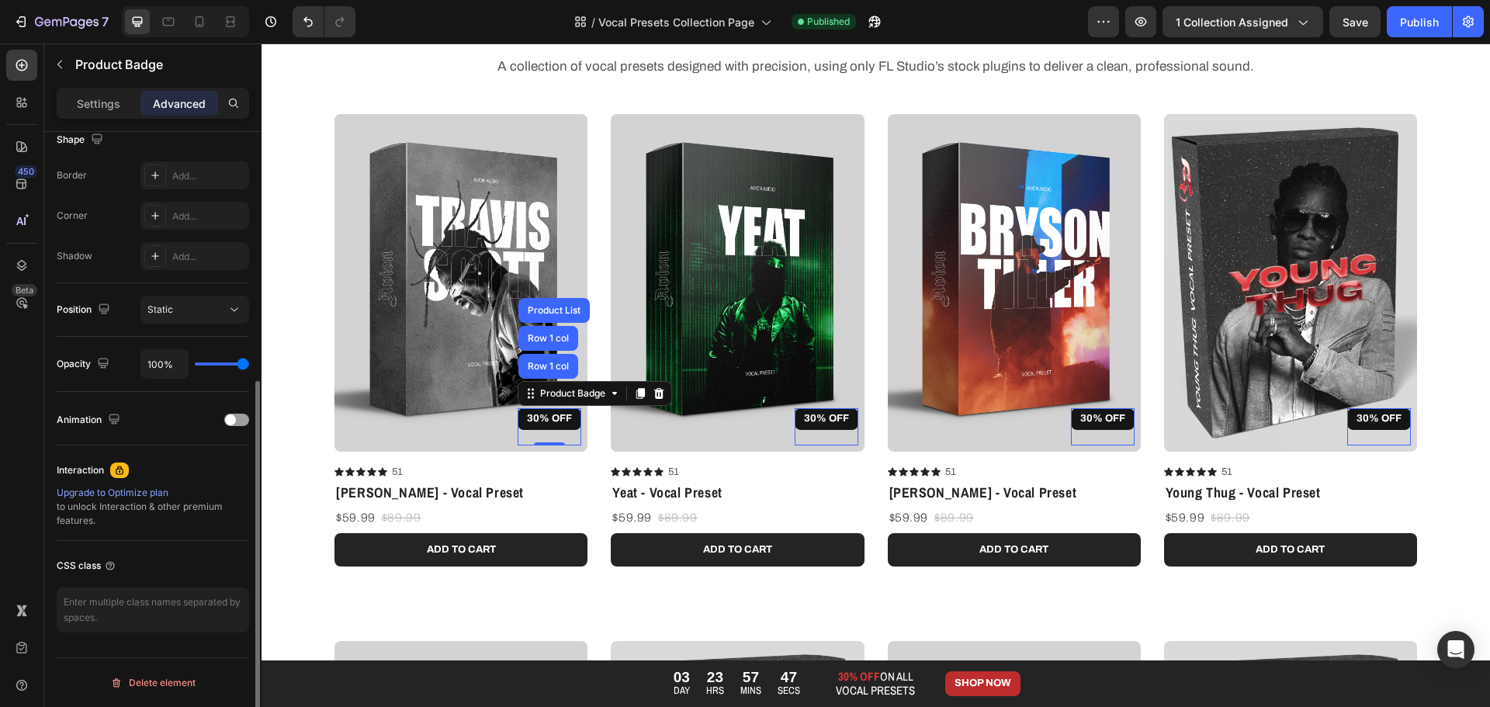
scroll to position [416, 0]
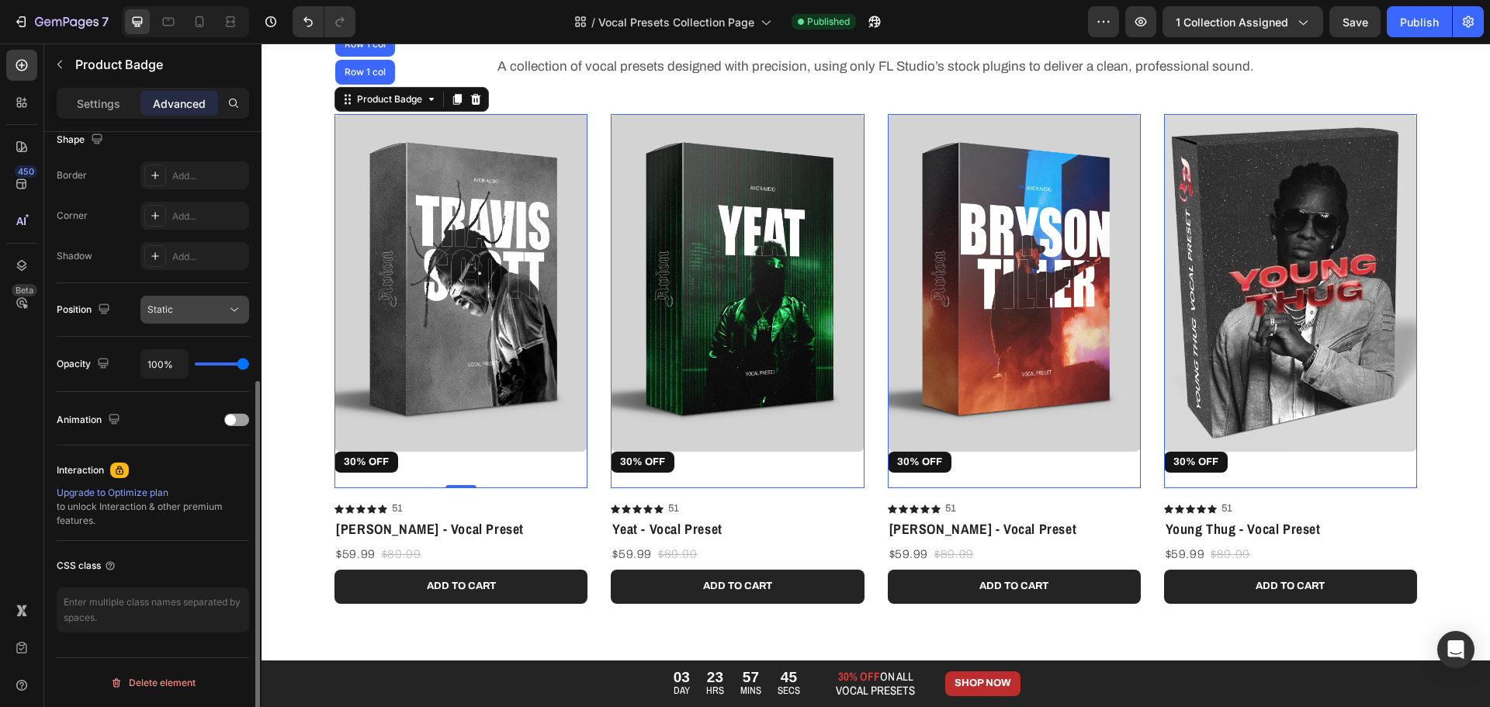
click at [218, 314] on div "Static" at bounding box center [186, 310] width 79 height 14
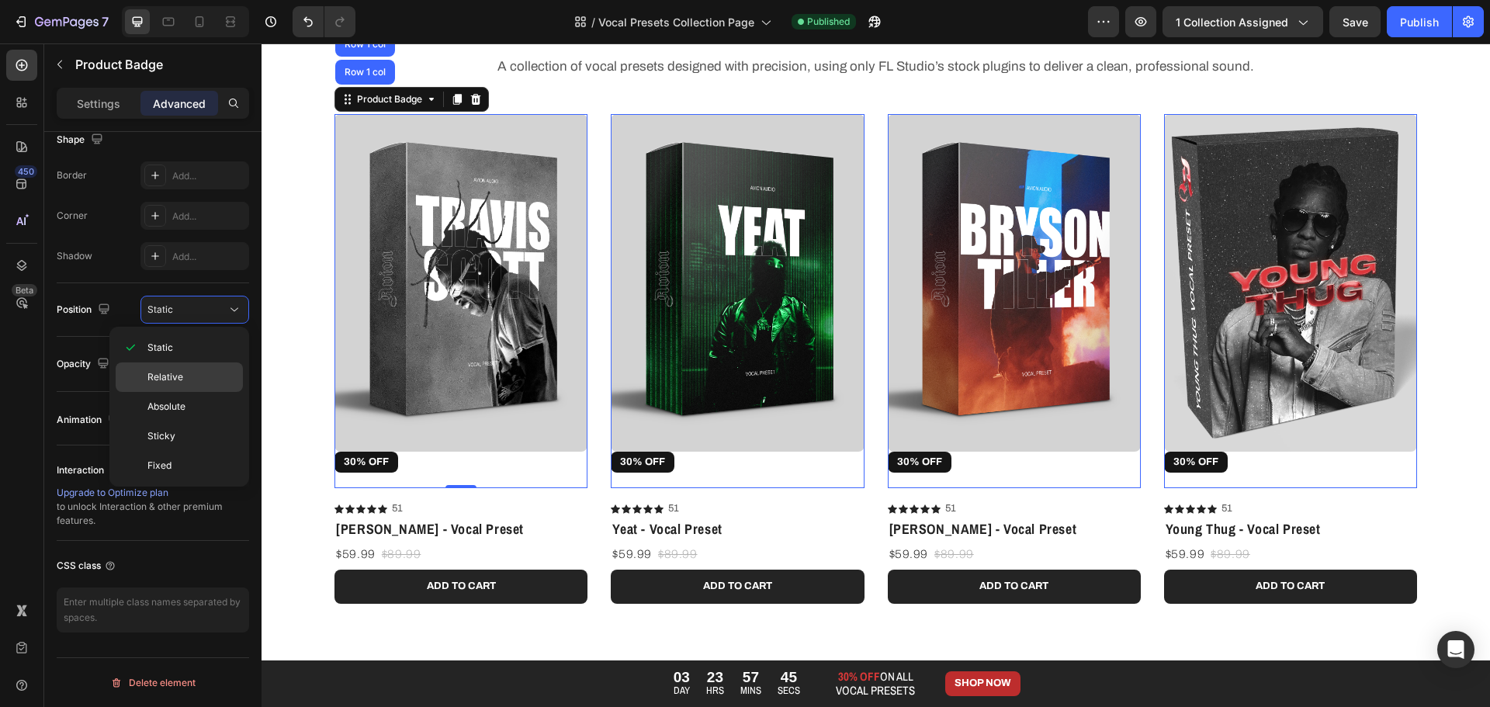
click at [209, 379] on p "Relative" at bounding box center [191, 377] width 88 height 14
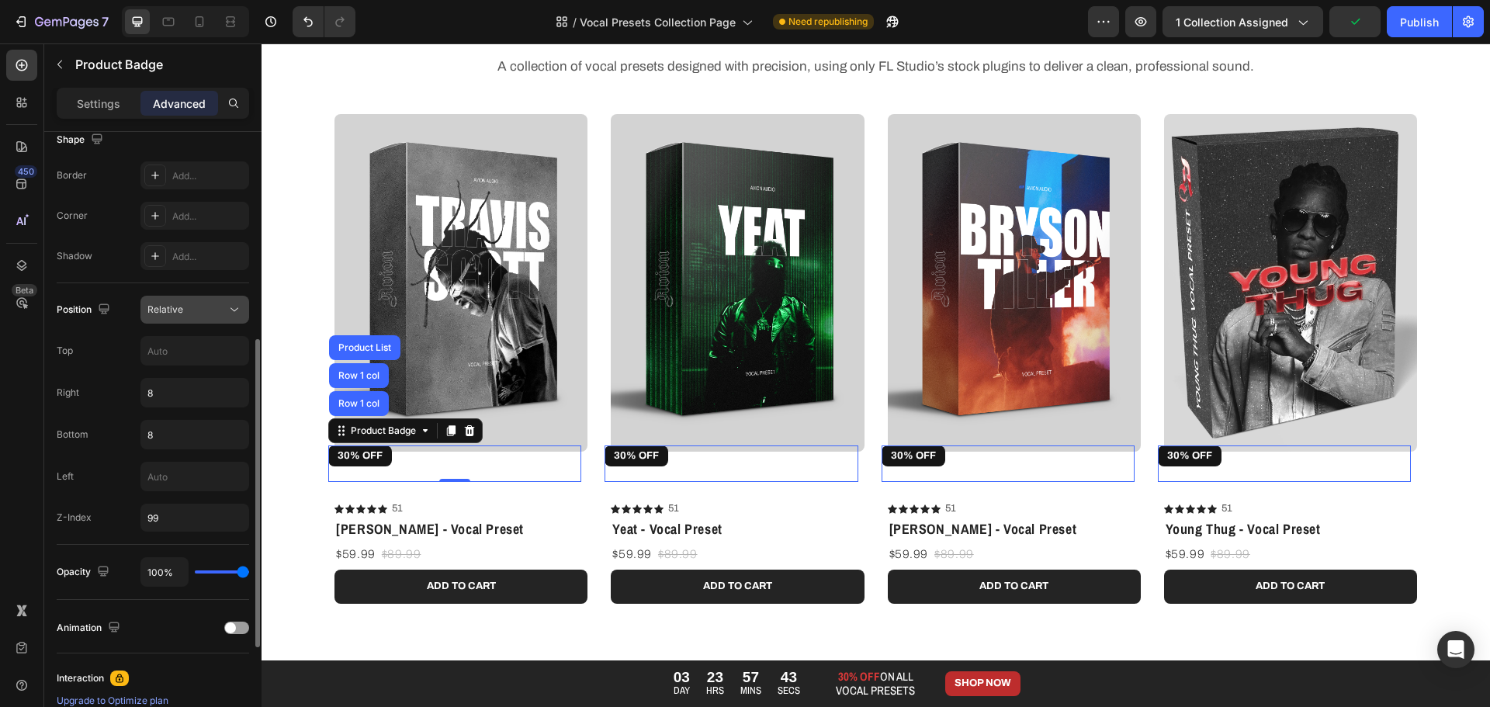
click at [219, 312] on div "Relative" at bounding box center [186, 310] width 79 height 14
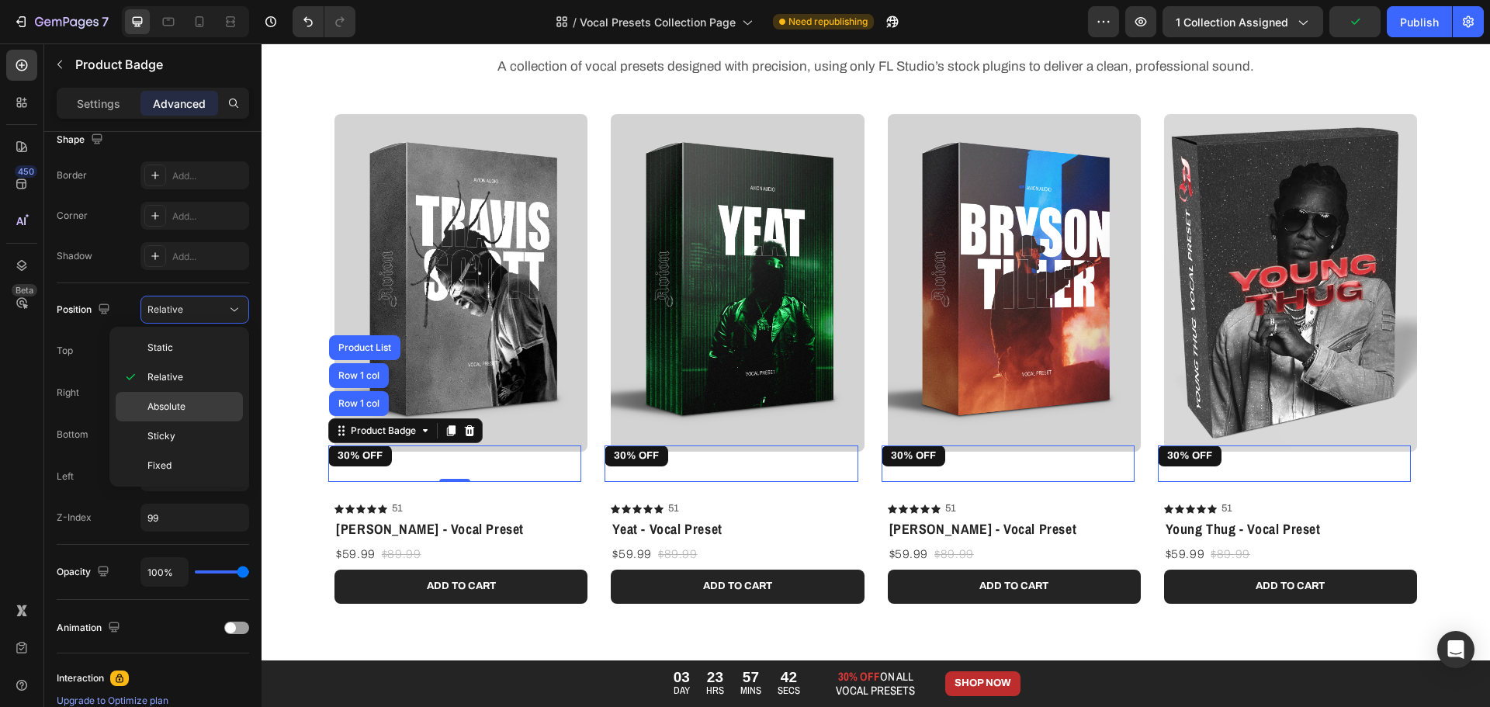
click at [209, 402] on p "Absolute" at bounding box center [191, 407] width 88 height 14
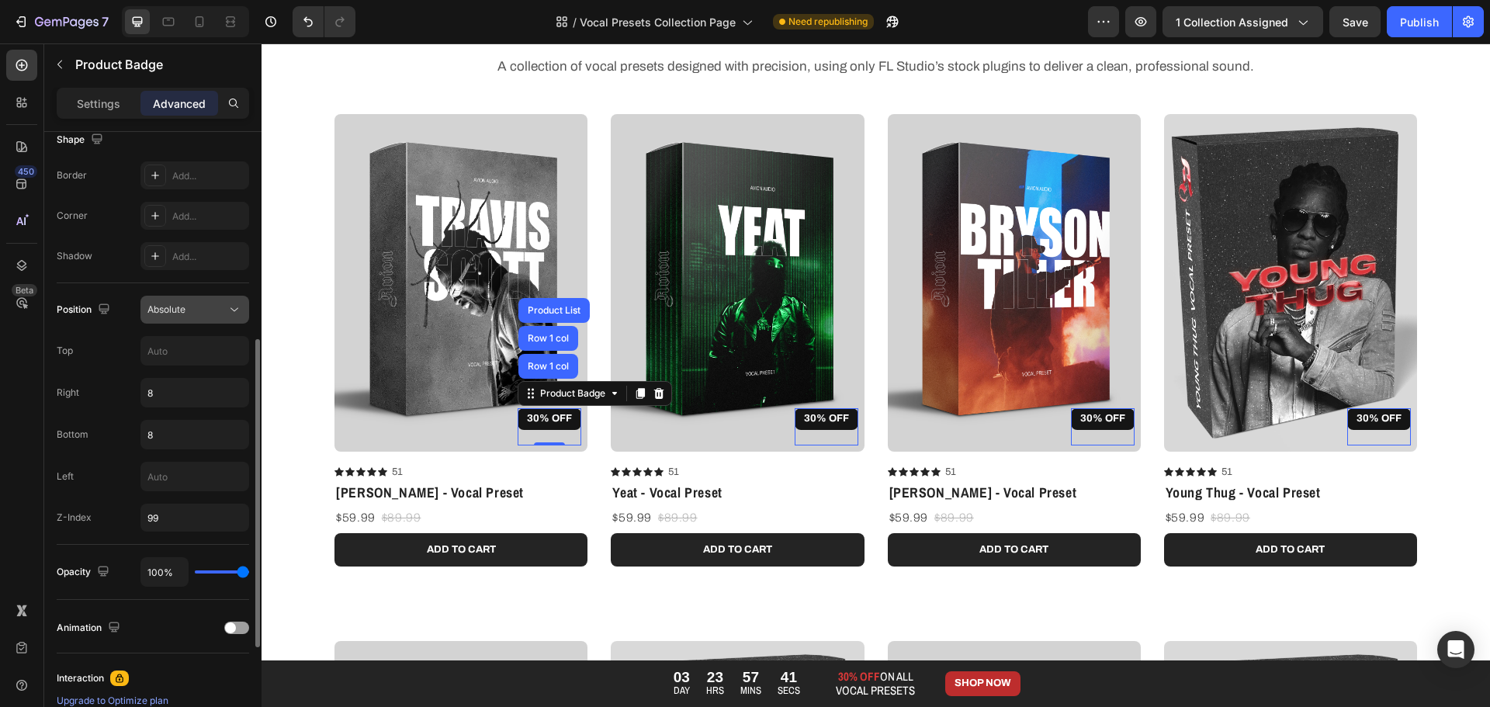
click at [216, 312] on div "Absolute" at bounding box center [186, 310] width 79 height 14
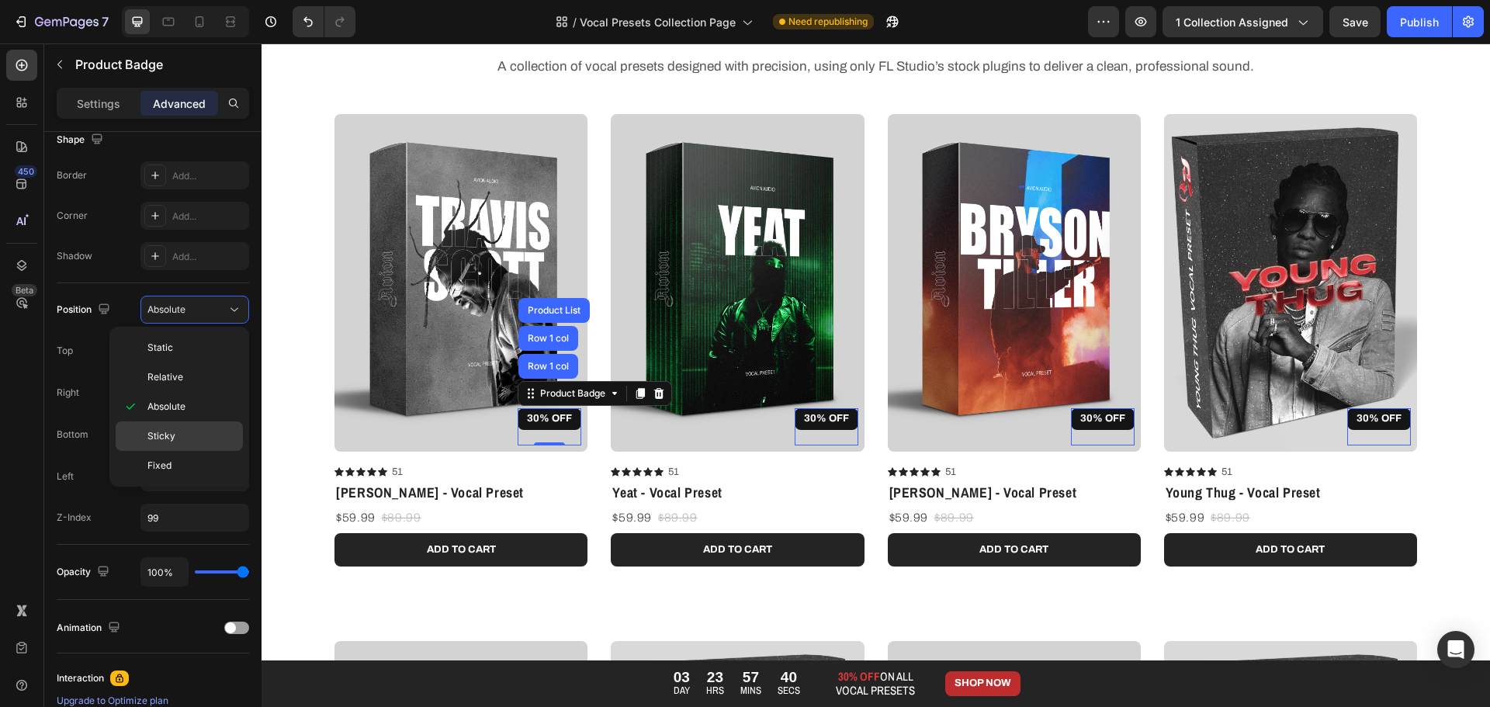
click at [212, 431] on p "Sticky" at bounding box center [191, 436] width 88 height 14
type input "0"
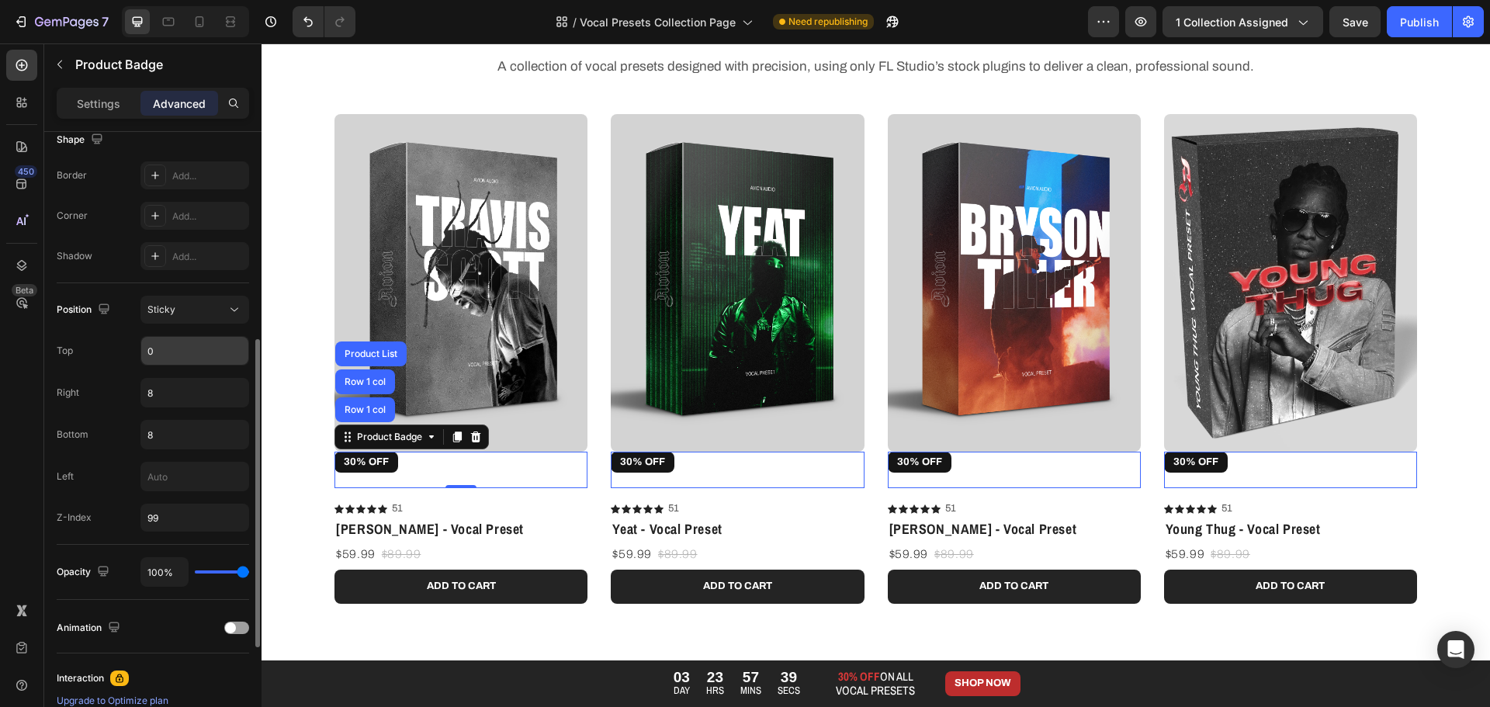
click at [217, 355] on input "0" at bounding box center [194, 351] width 107 height 28
click at [223, 317] on button "Sticky" at bounding box center [194, 310] width 109 height 28
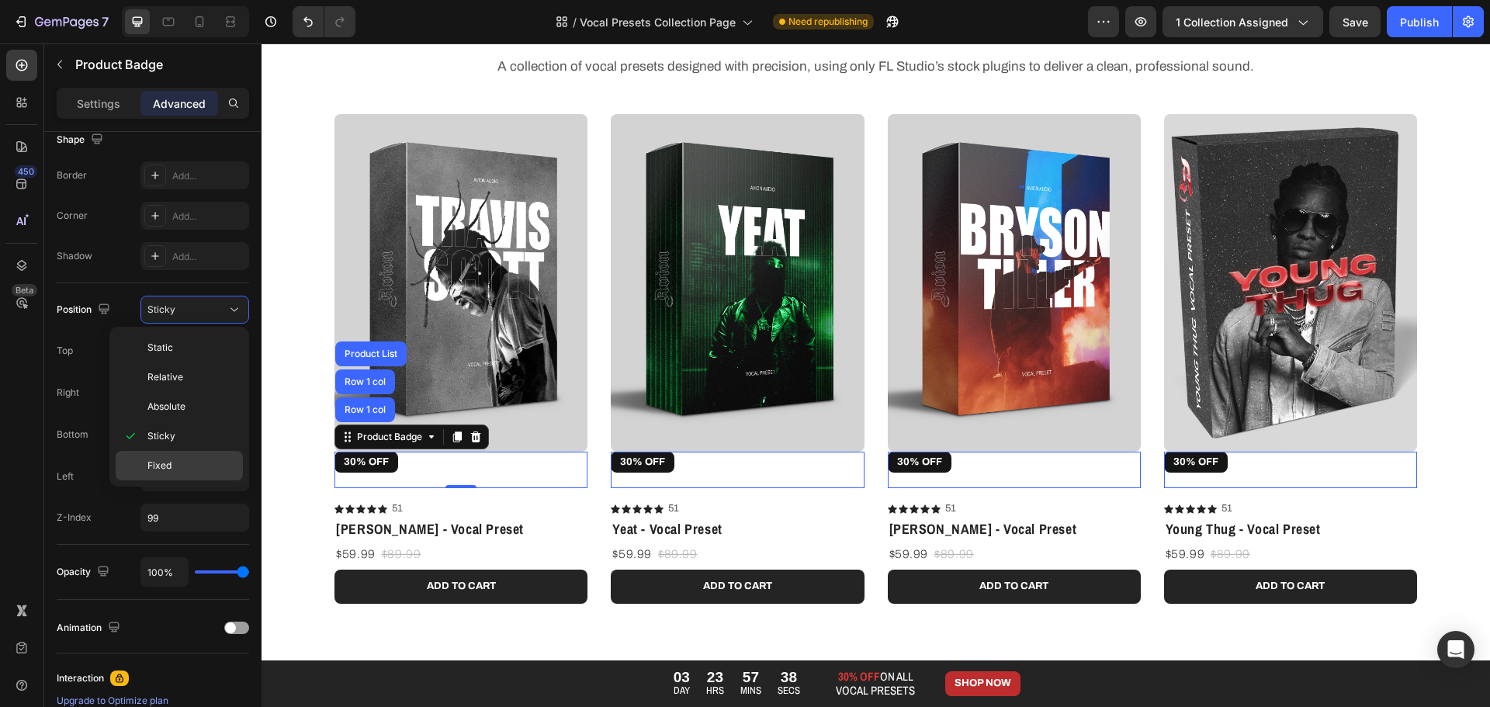
click at [209, 462] on p "Fixed" at bounding box center [191, 466] width 88 height 14
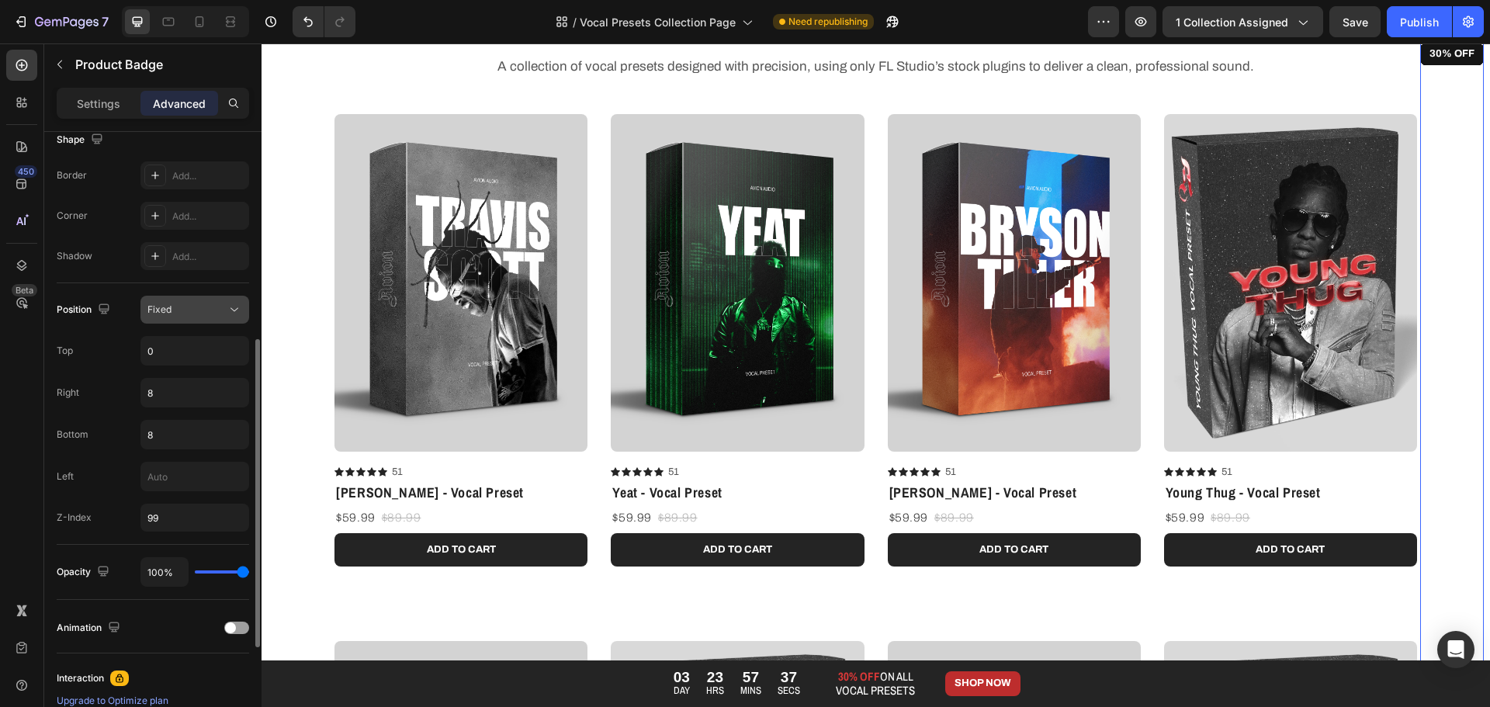
click at [229, 310] on icon at bounding box center [235, 310] width 16 height 16
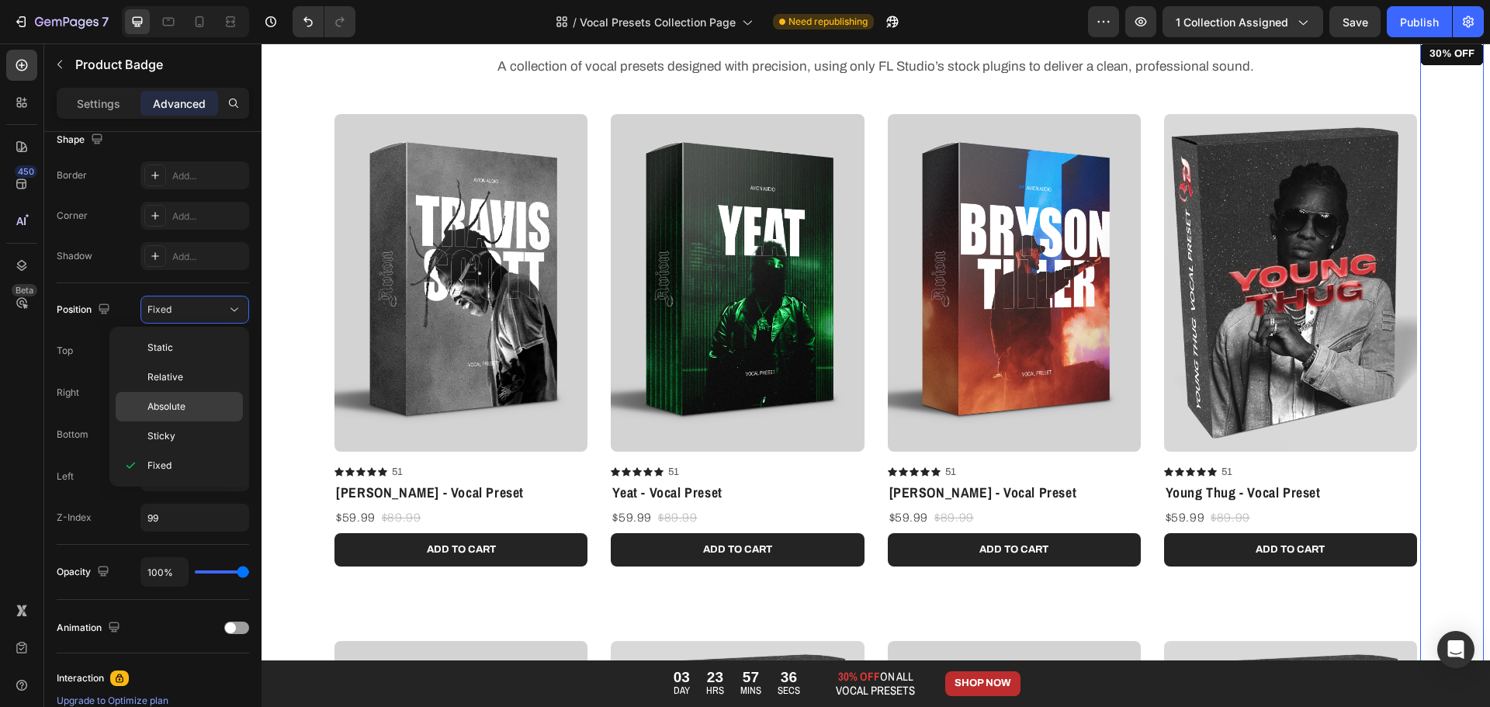
click at [199, 402] on p "Absolute" at bounding box center [191, 407] width 88 height 14
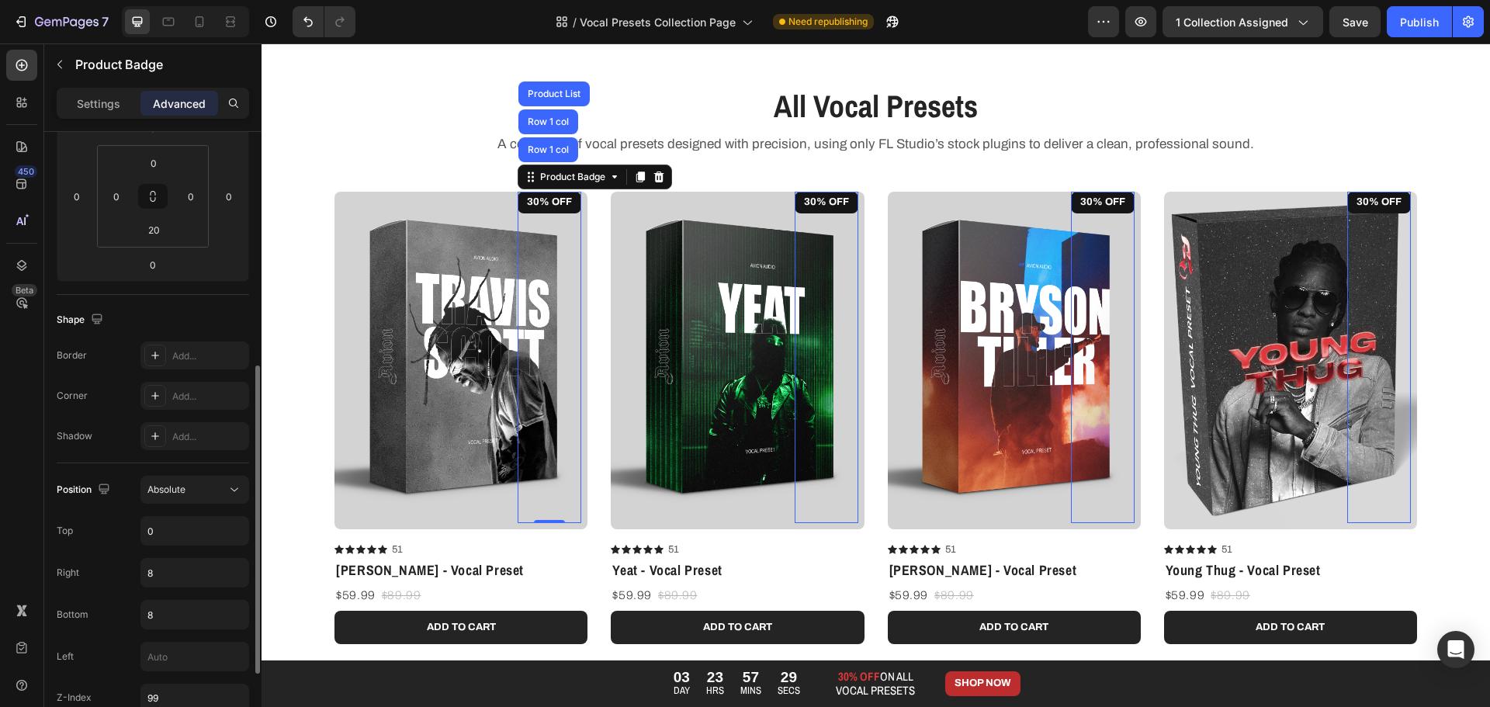
scroll to position [313, 0]
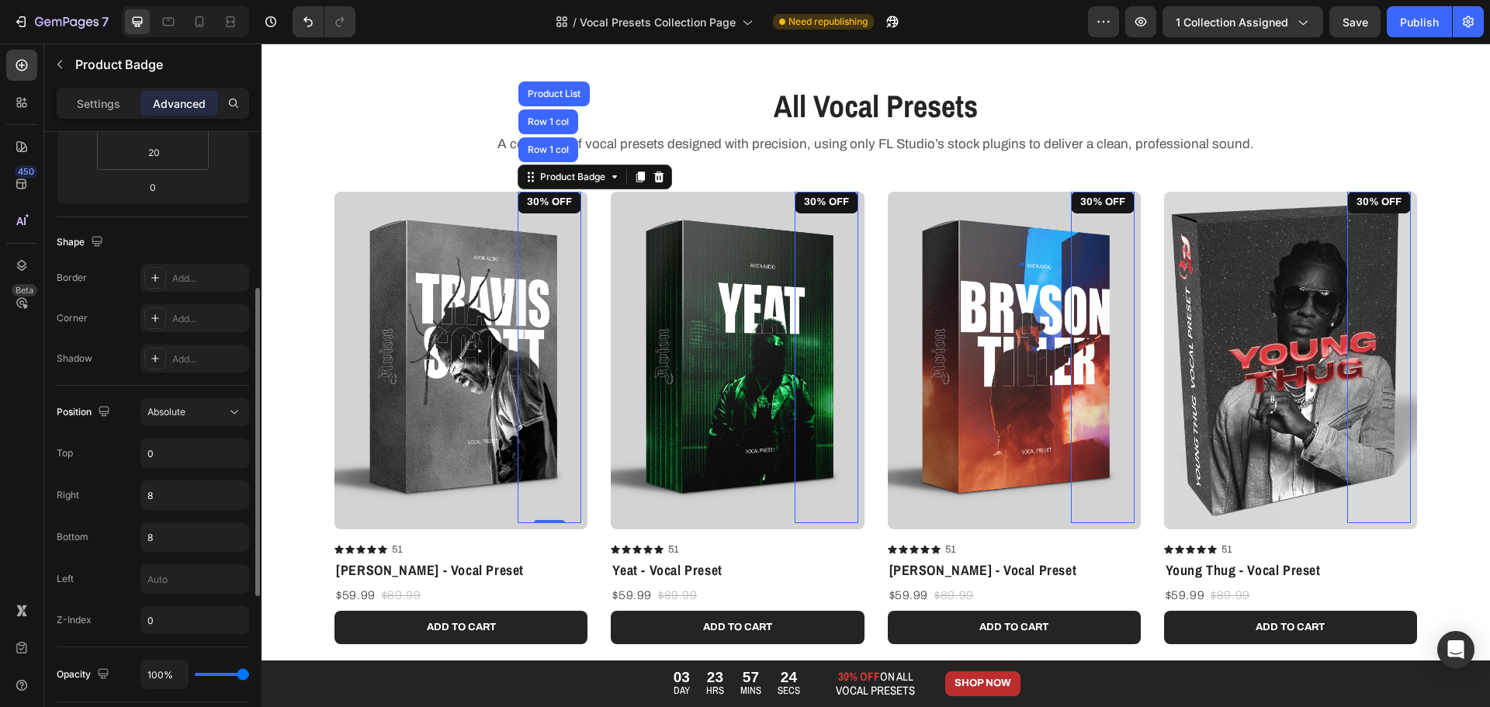
click at [55, 585] on div "Display on Desktop Yes No Tablet Yes No Mobile Yes No Spacing (px) 0 0 0 0 0 0 …" at bounding box center [152, 439] width 217 height 1243
type input "99"
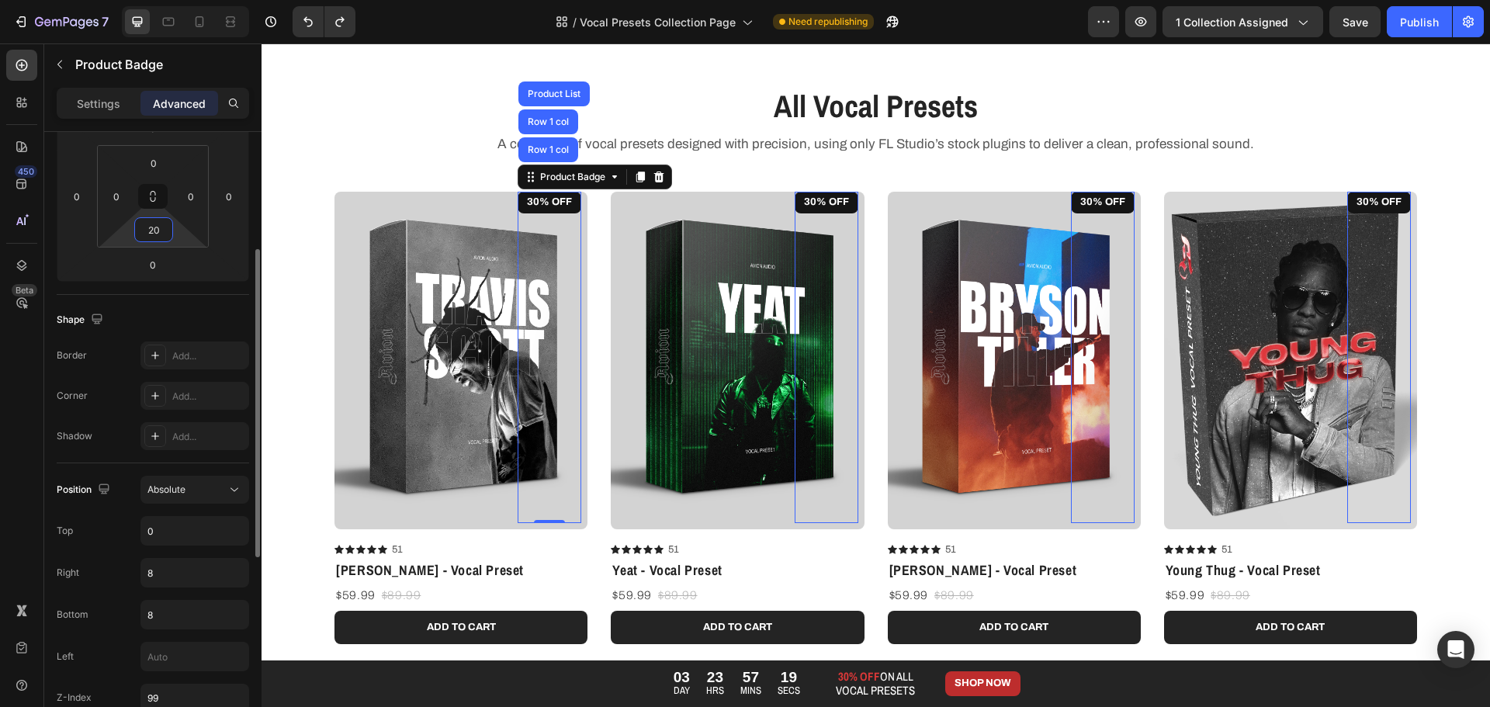
click at [161, 229] on input "20" at bounding box center [153, 229] width 31 height 23
drag, startPoint x: 153, startPoint y: 230, endPoint x: 102, endPoint y: 231, distance: 50.5
click at [105, 231] on div "0 0 20 0" at bounding box center [153, 196] width 112 height 102
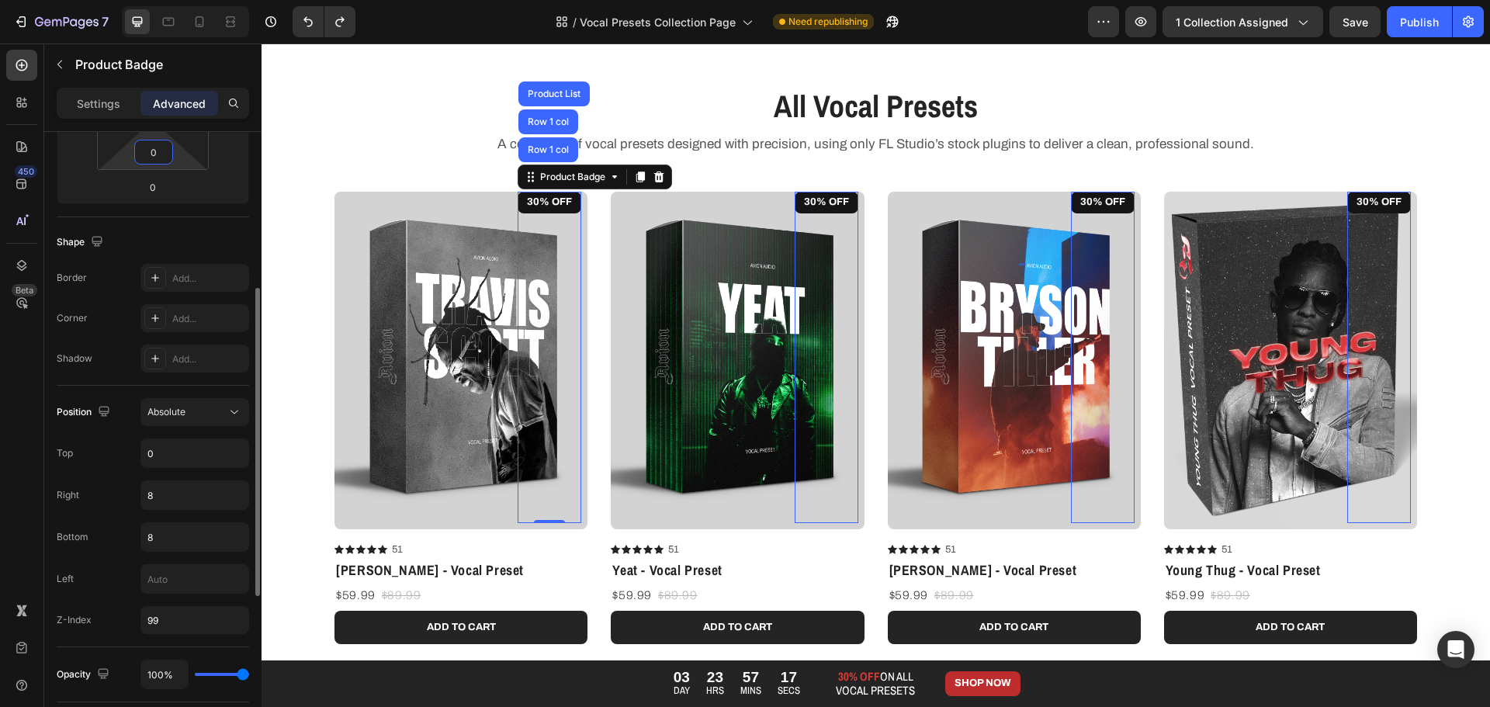
type input "0"
click at [85, 402] on div "Position" at bounding box center [85, 412] width 57 height 21
click at [556, 204] on pre "30% OFF" at bounding box center [550, 203] width 64 height 22
click at [182, 540] on input "8" at bounding box center [194, 537] width 107 height 28
click at [190, 500] on input "8" at bounding box center [194, 495] width 107 height 28
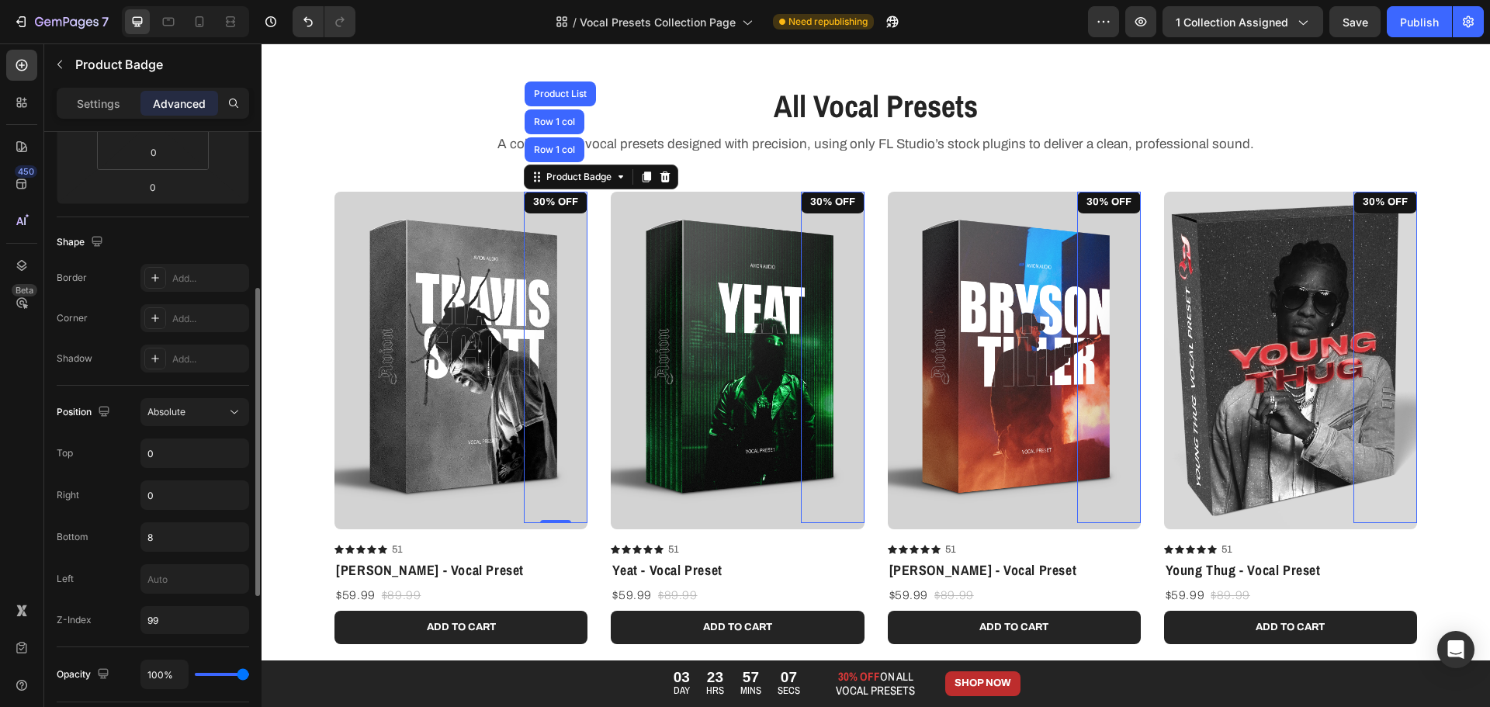
click at [95, 459] on div "Top 0" at bounding box center [153, 452] width 192 height 29
click at [166, 493] on input "0" at bounding box center [194, 495] width 107 height 28
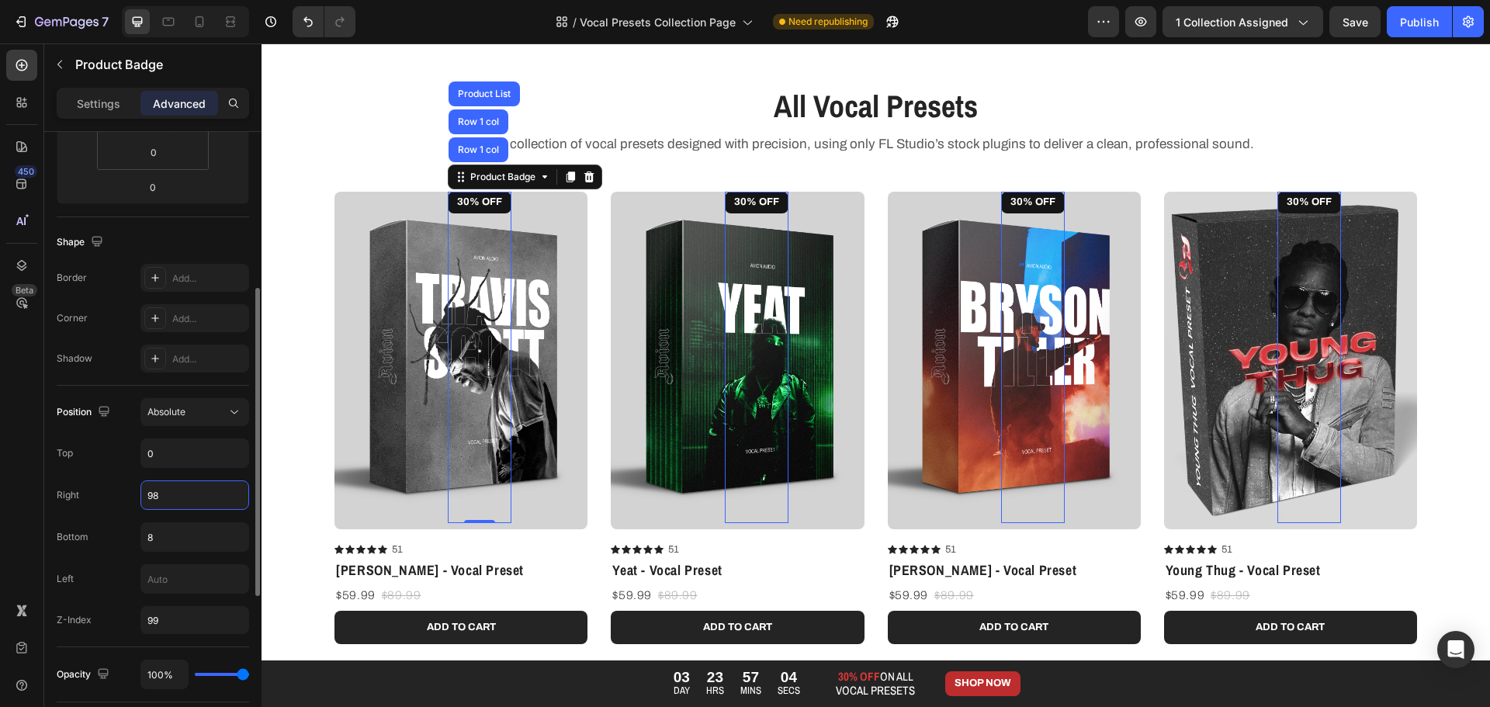
drag, startPoint x: 162, startPoint y: 494, endPoint x: 110, endPoint y: 494, distance: 52.0
click at [110, 494] on div "Right 98" at bounding box center [153, 494] width 192 height 29
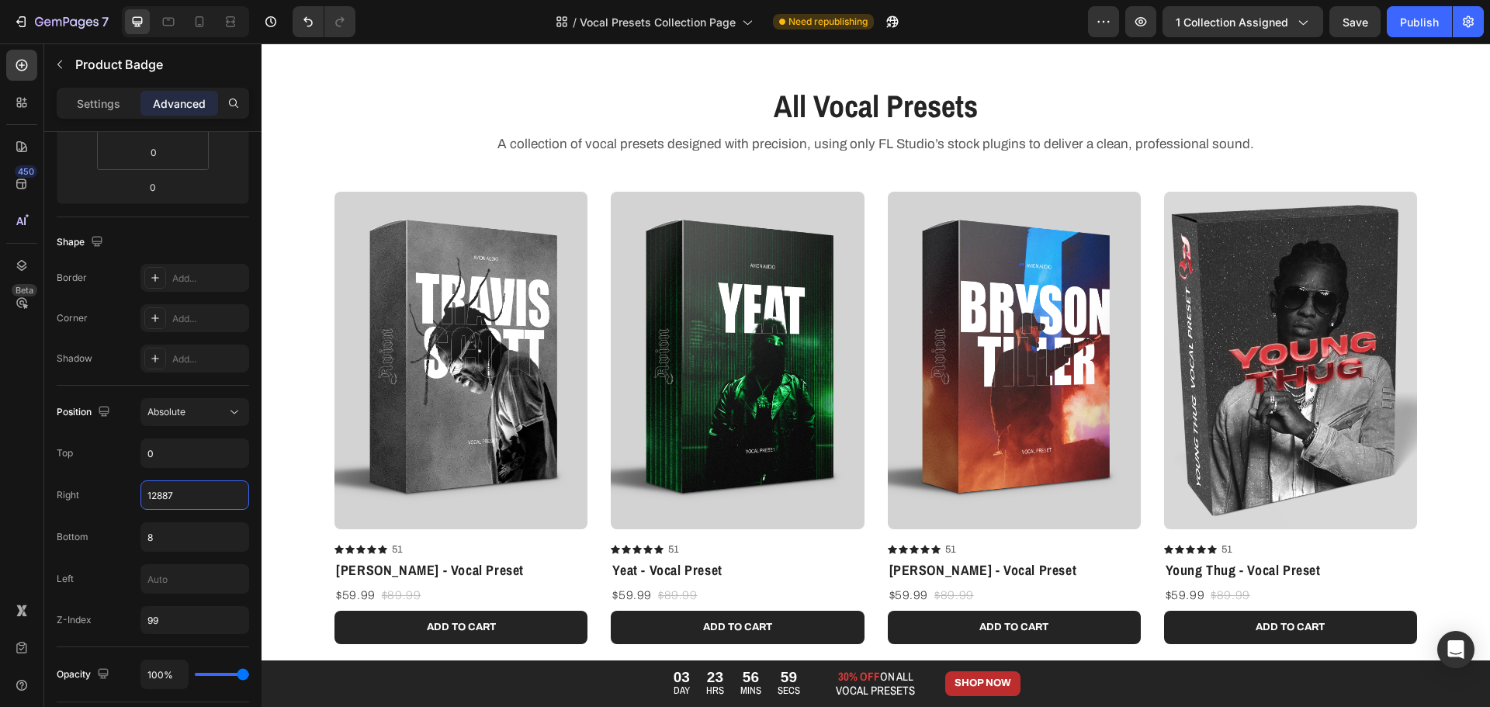
drag, startPoint x: 151, startPoint y: 497, endPoint x: 28, endPoint y: 497, distance: 123.4
click at [37, 497] on div "450 Beta Sections(18) Elements(88) Section Element Hero Section Product Detail …" at bounding box center [130, 374] width 261 height 663
type input "0"
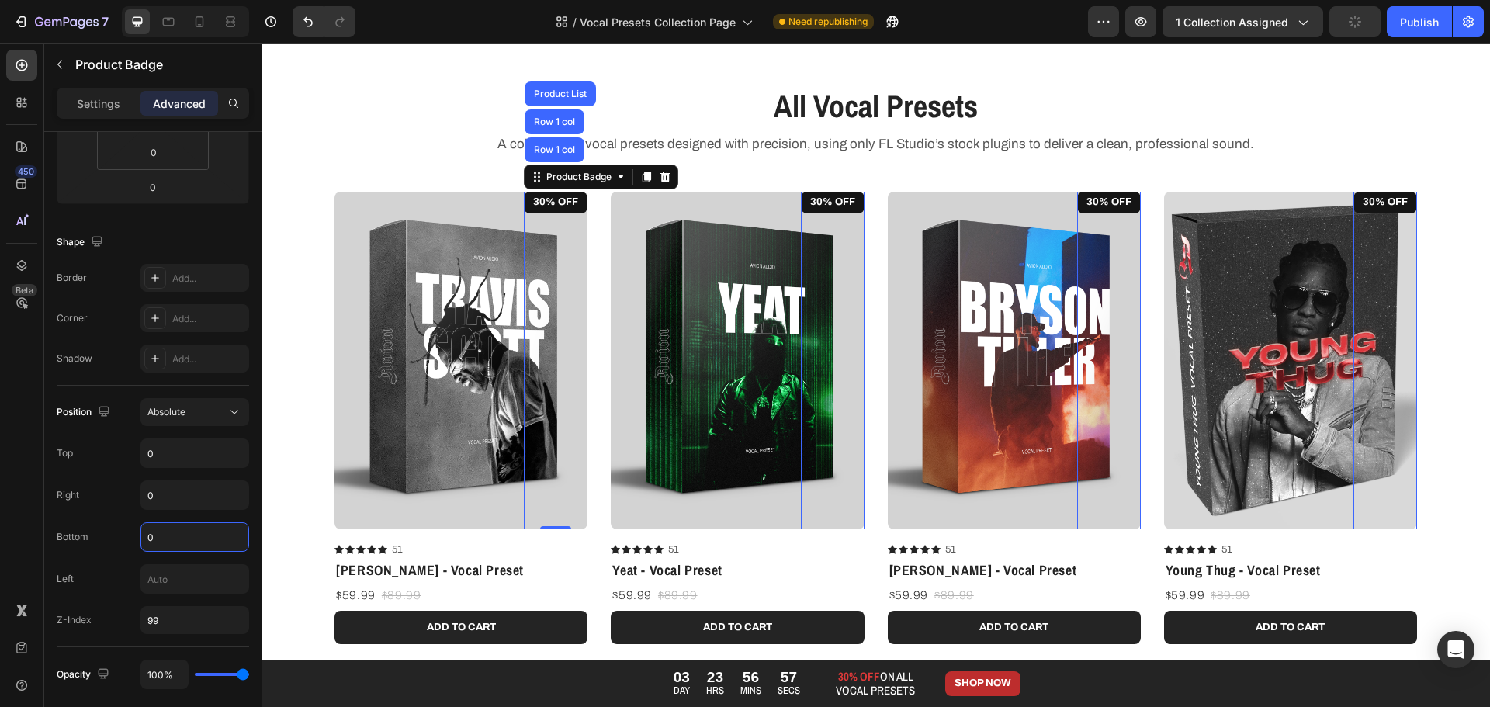
type input "0"
click at [20, 479] on div "450 Beta" at bounding box center [21, 322] width 31 height 545
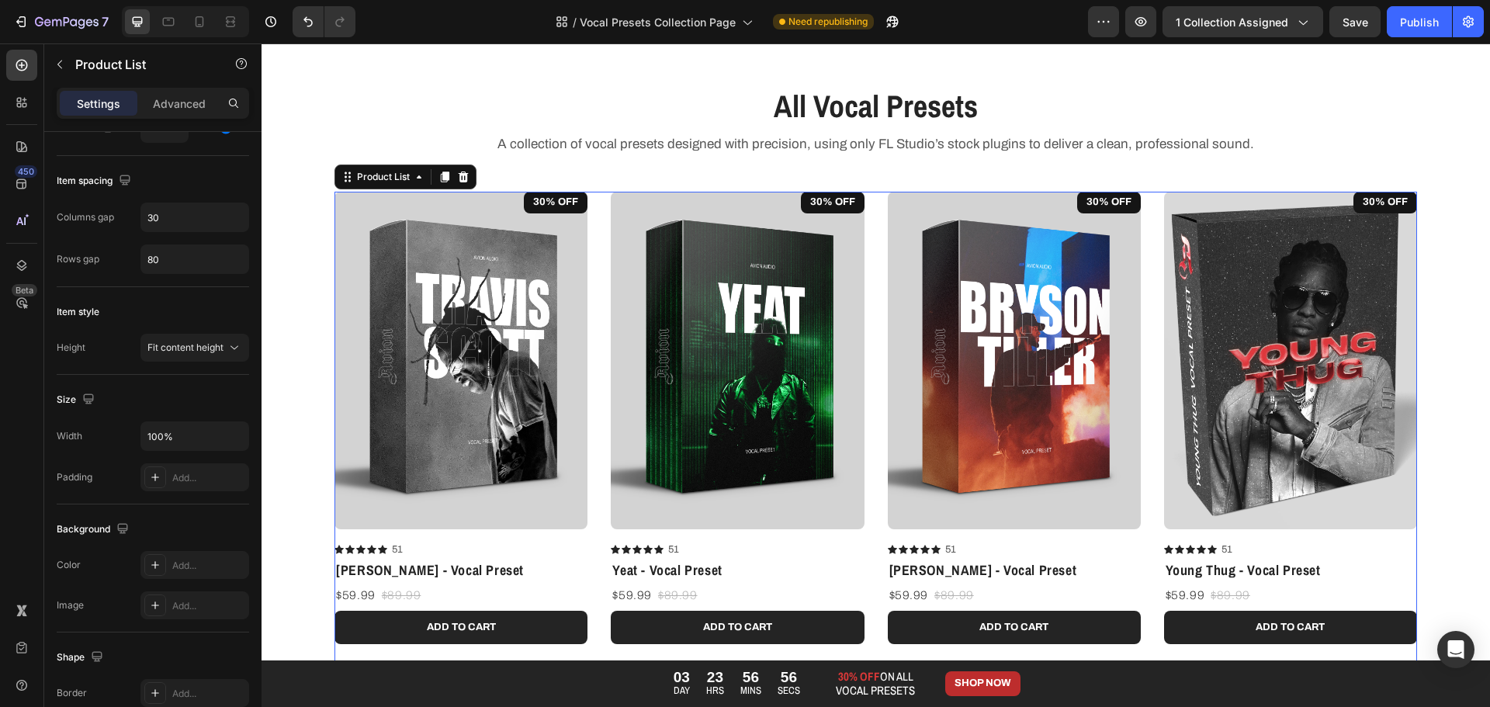
scroll to position [0, 0]
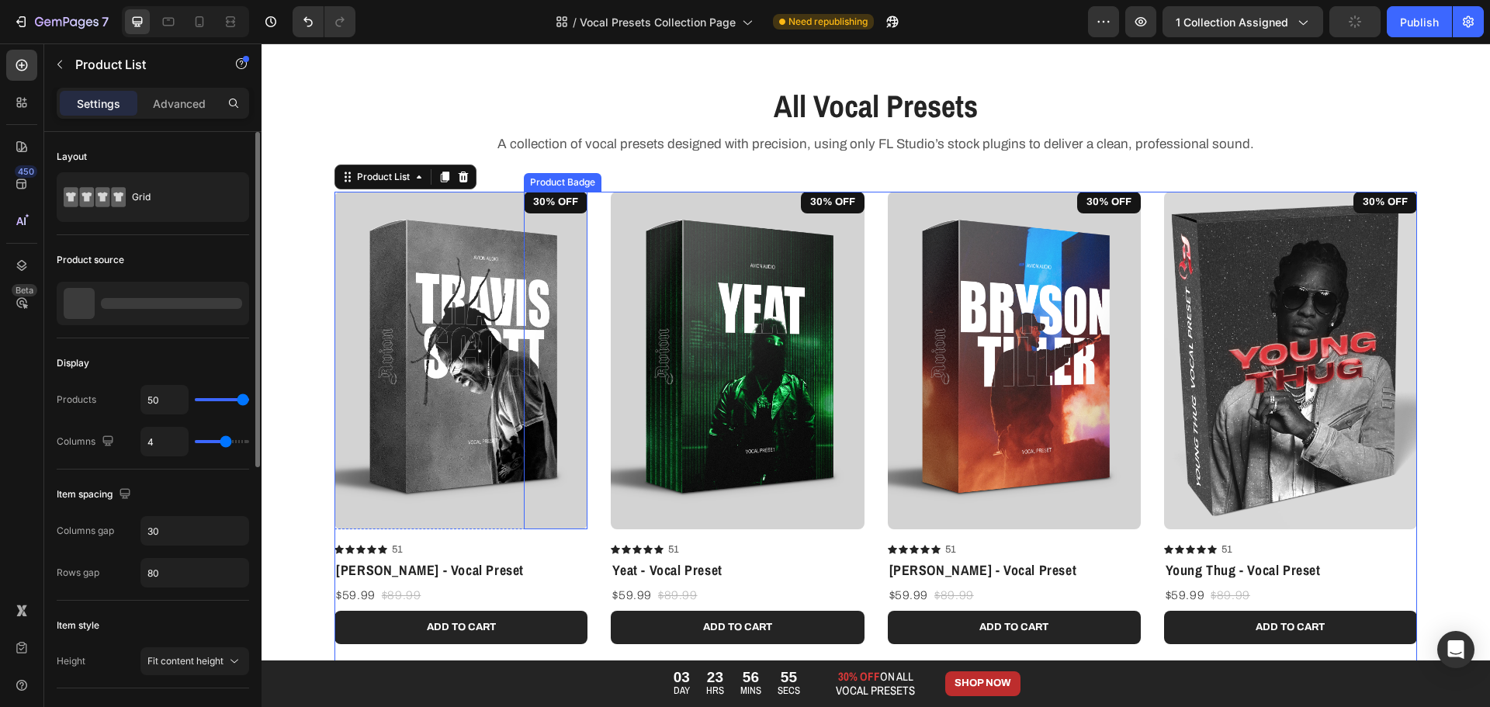
click at [563, 200] on pre "30% OFF" at bounding box center [556, 203] width 64 height 22
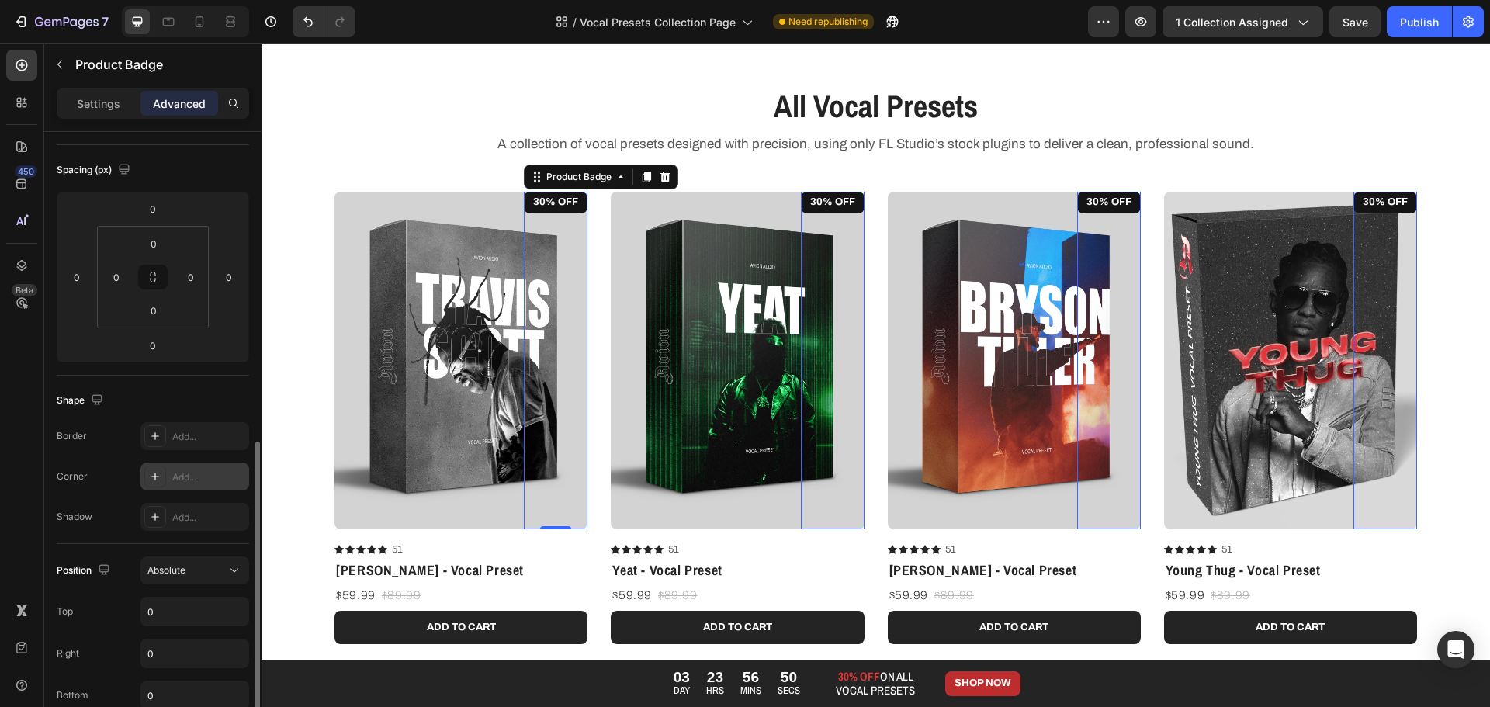
scroll to position [466, 0]
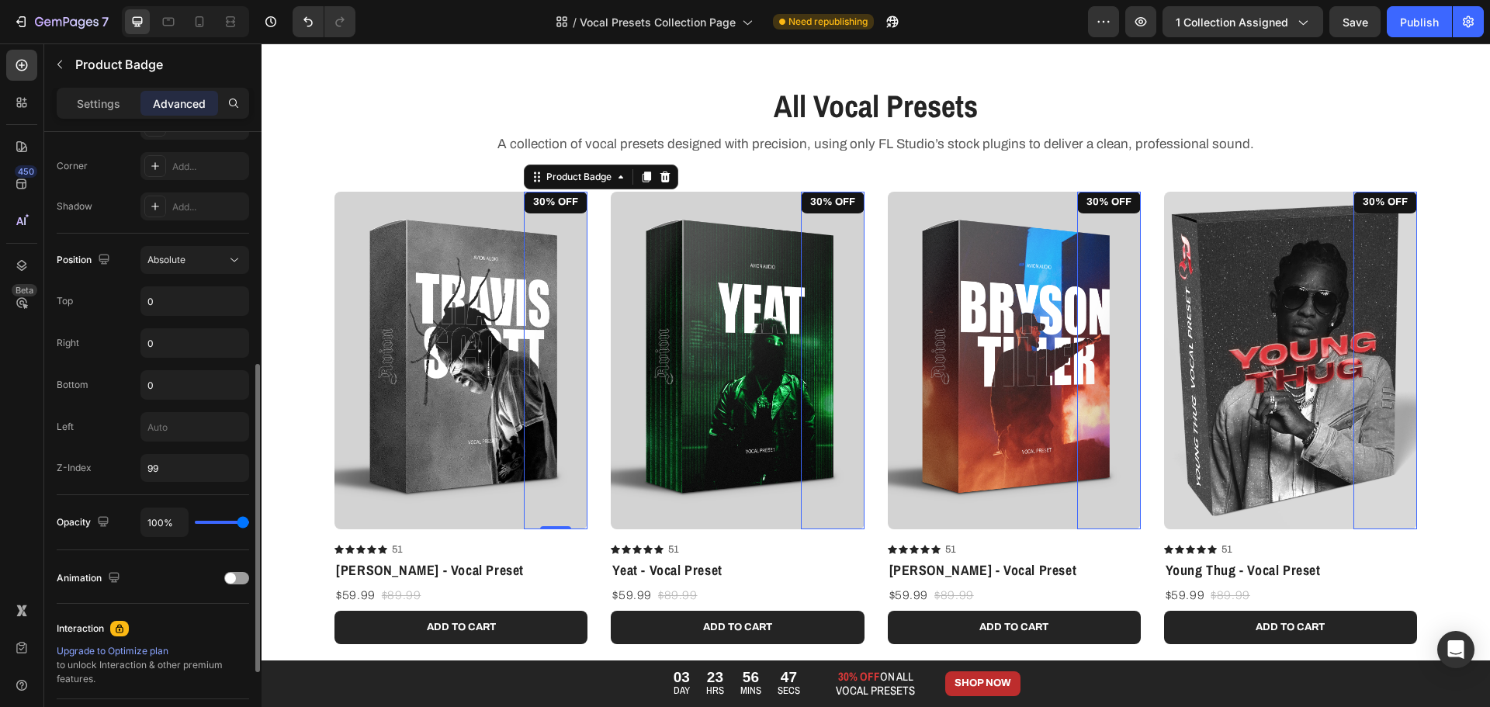
click at [195, 445] on div "Position Absolute Top 0 Right 0 Bottom 0 Left Z-Index 99" at bounding box center [153, 364] width 192 height 236
click at [195, 438] on input "text" at bounding box center [194, 427] width 107 height 28
type input "0"
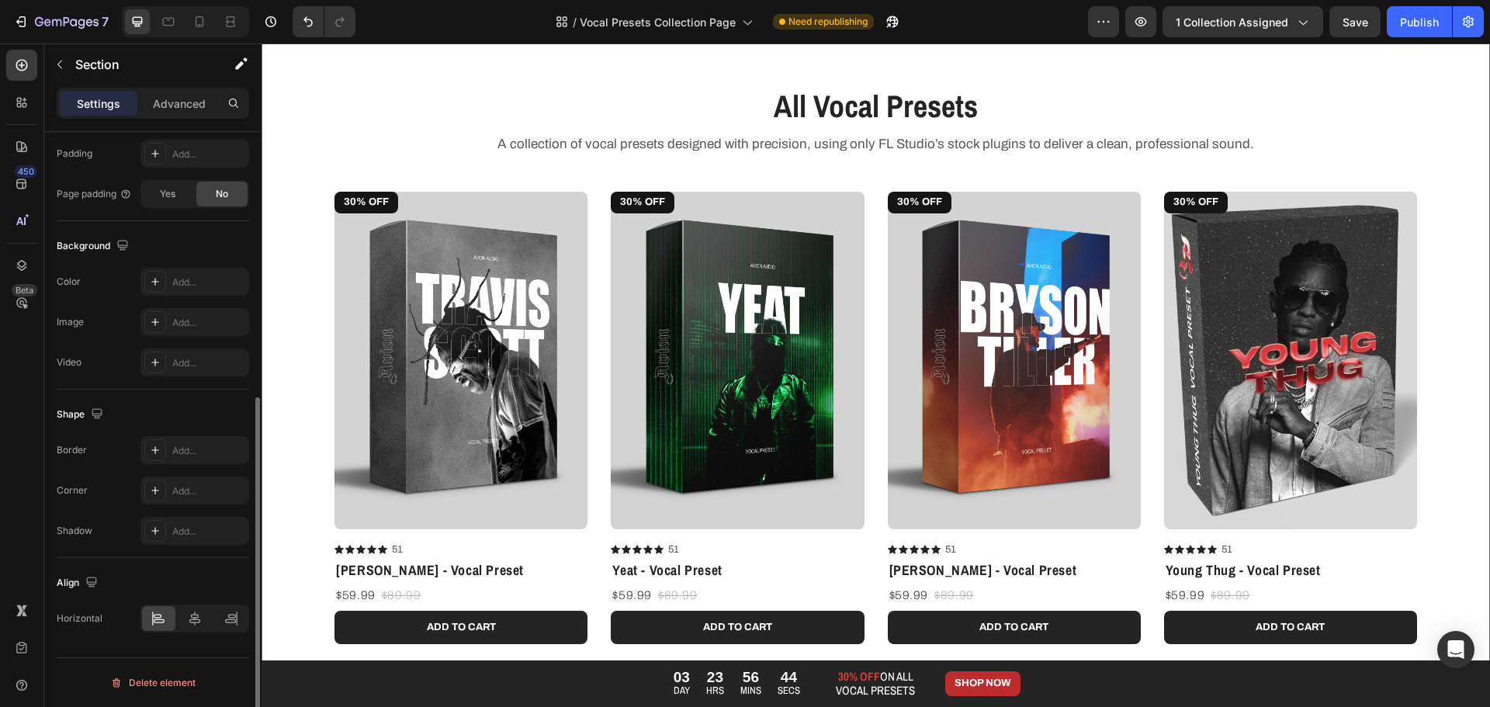
scroll to position [0, 0]
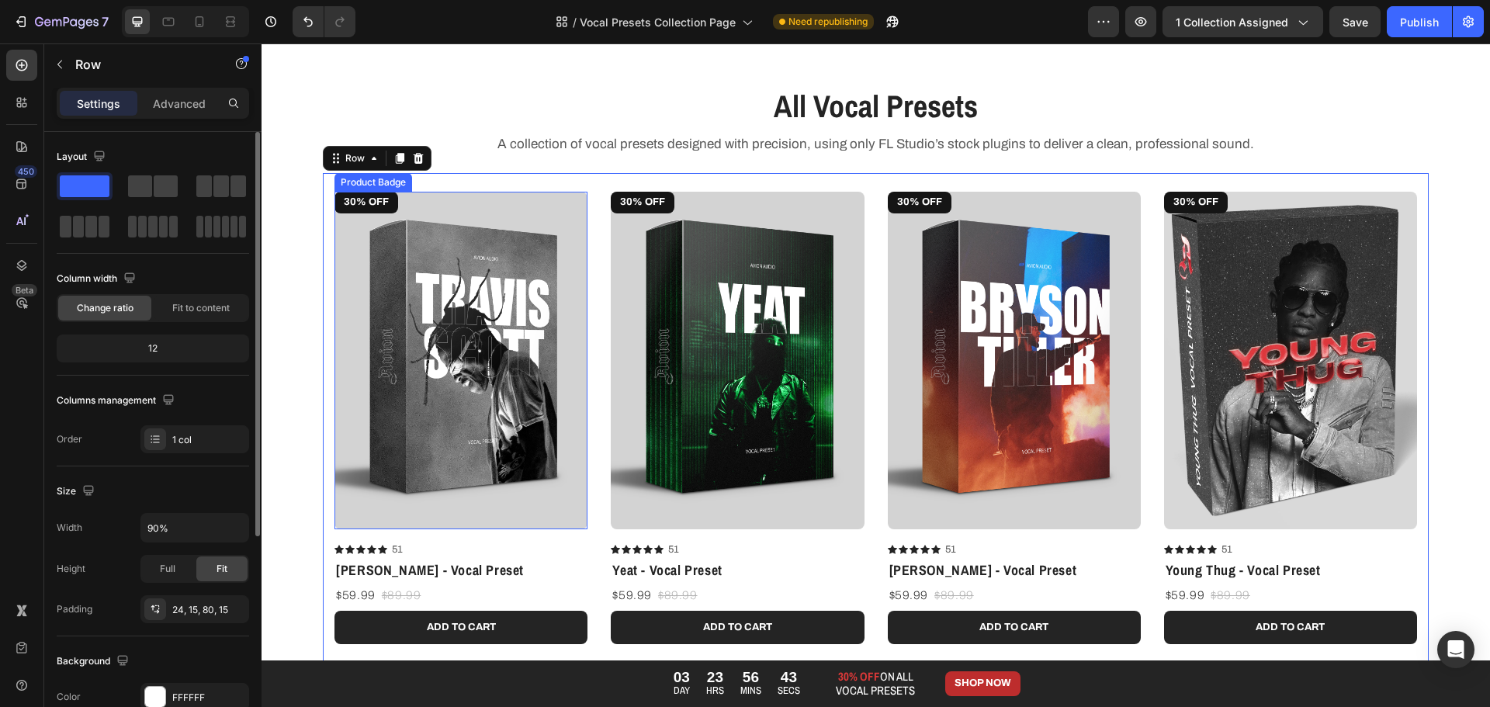
click at [356, 204] on pre "30% OFF" at bounding box center [366, 203] width 64 height 22
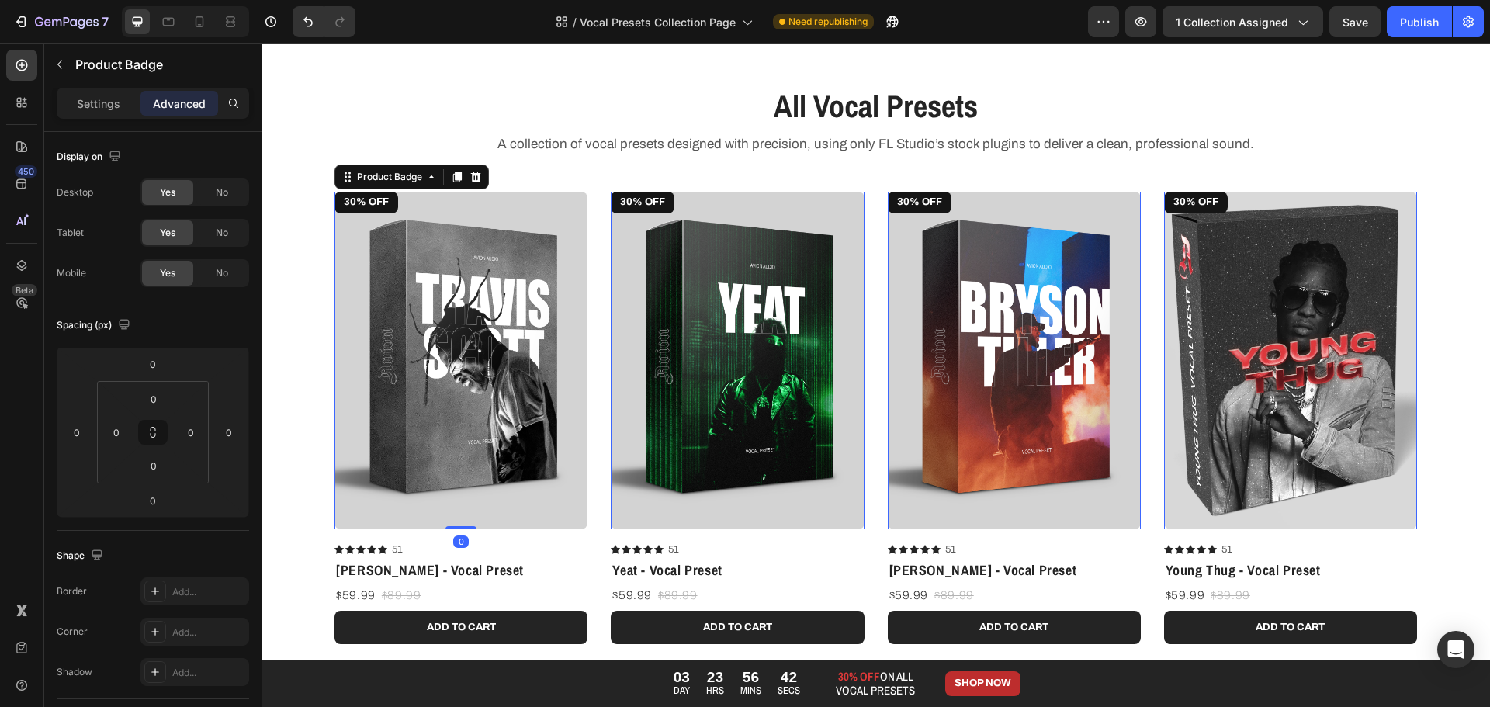
click at [369, 206] on pre "30% OFF" at bounding box center [366, 203] width 64 height 22
click at [396, 175] on div "Product Badge" at bounding box center [389, 177] width 71 height 14
click at [380, 212] on pre "30% OFF" at bounding box center [366, 203] width 64 height 22
click at [120, 105] on div "Settings" at bounding box center [99, 103] width 78 height 25
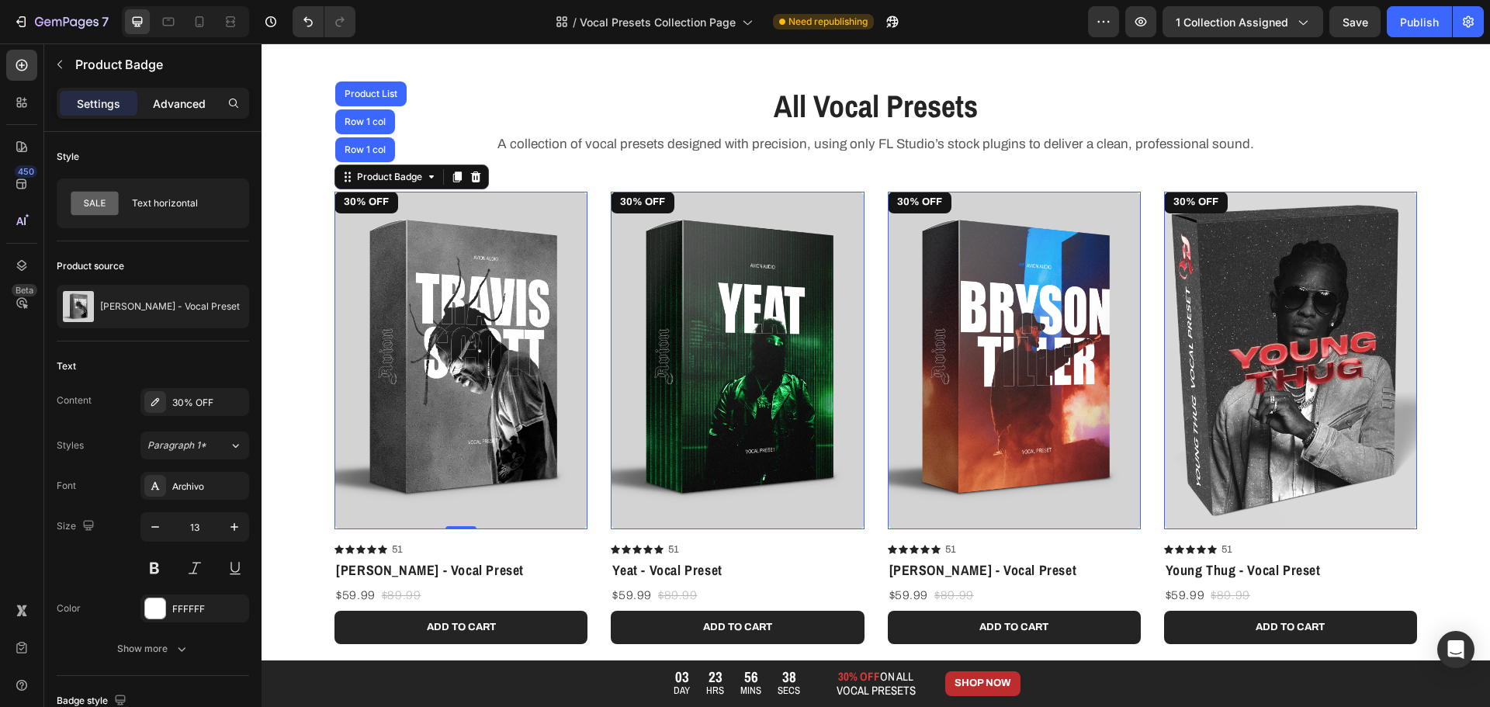
click at [181, 108] on p "Advanced" at bounding box center [179, 103] width 53 height 16
type input "0"
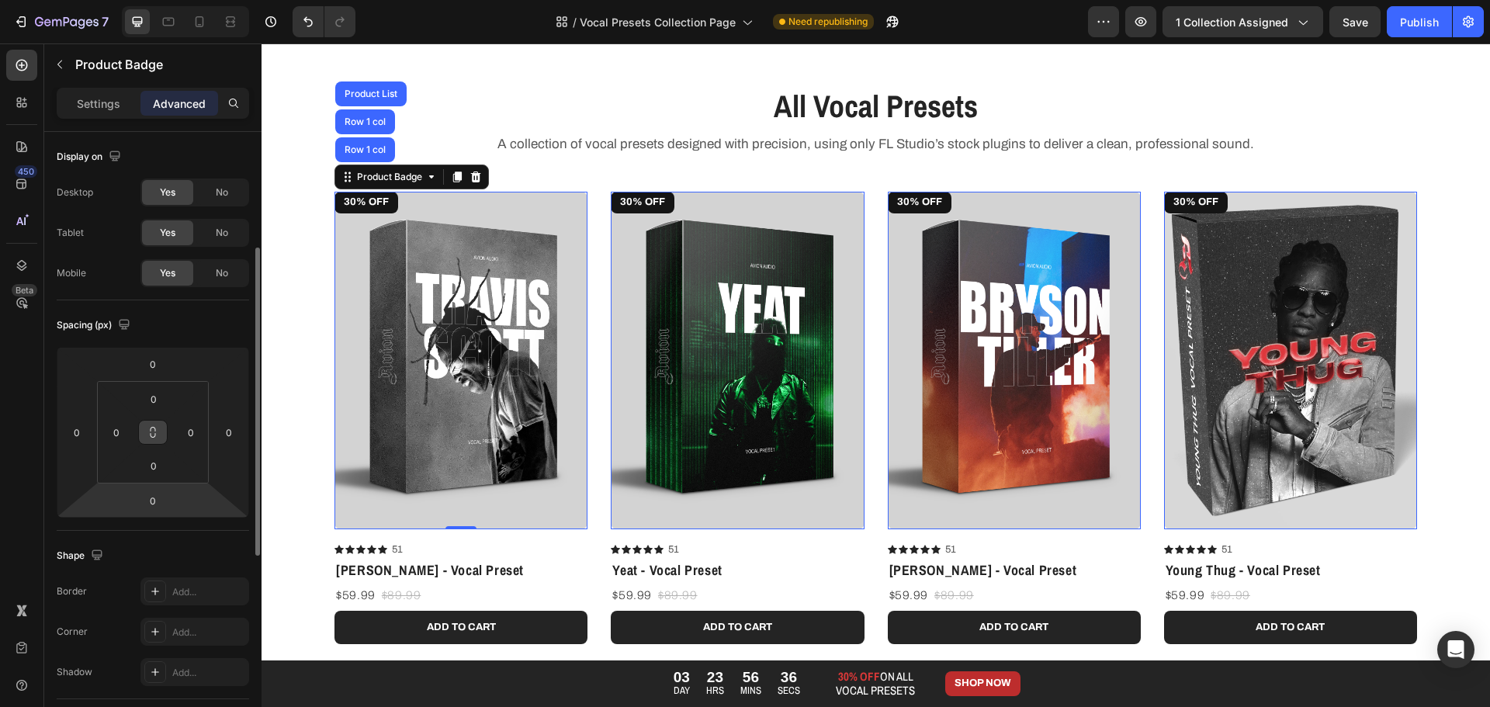
scroll to position [466, 0]
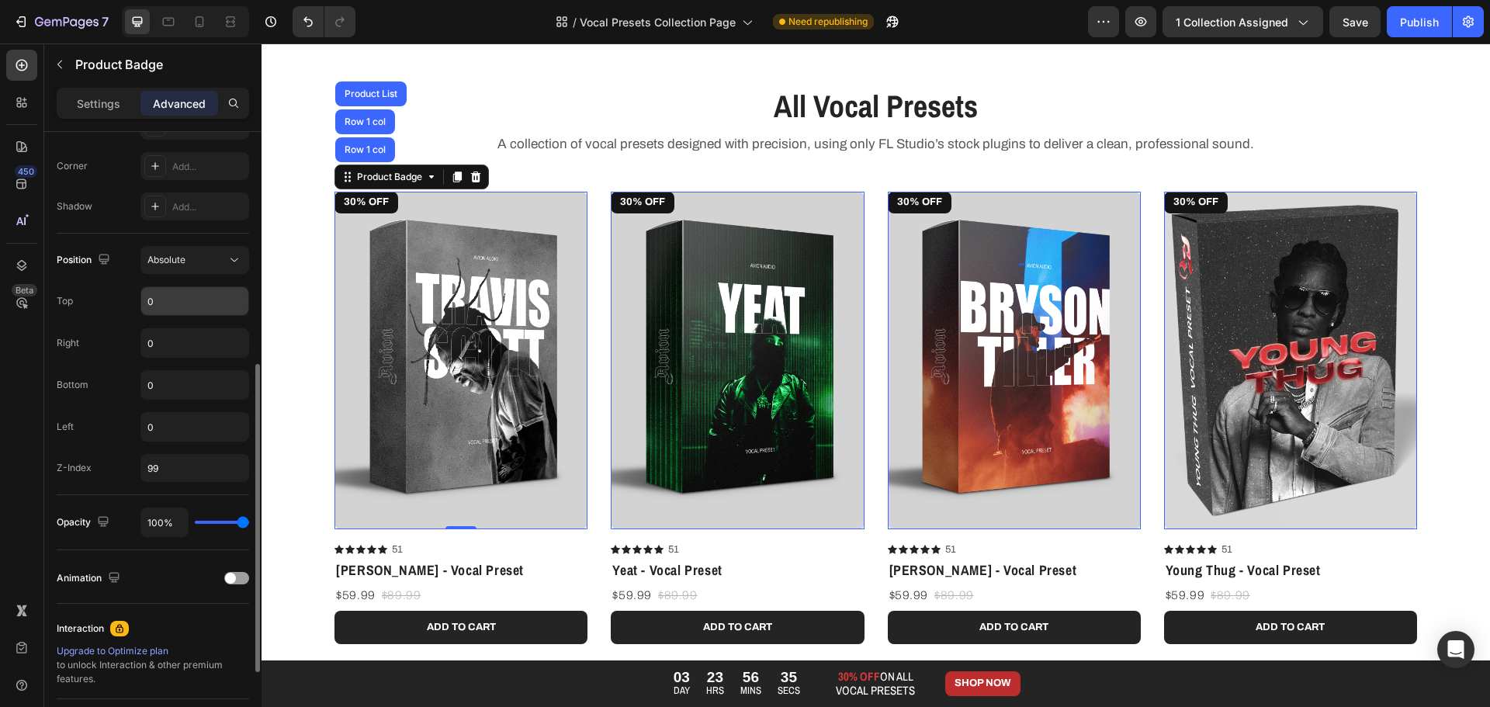
click at [183, 302] on input "0" at bounding box center [194, 301] width 107 height 28
click at [191, 312] on input "0" at bounding box center [194, 301] width 107 height 28
click at [158, 307] on input "0" at bounding box center [194, 301] width 107 height 28
drag, startPoint x: 154, startPoint y: 305, endPoint x: 64, endPoint y: 305, distance: 89.2
click at [64, 305] on div "Top 0" at bounding box center [153, 300] width 192 height 29
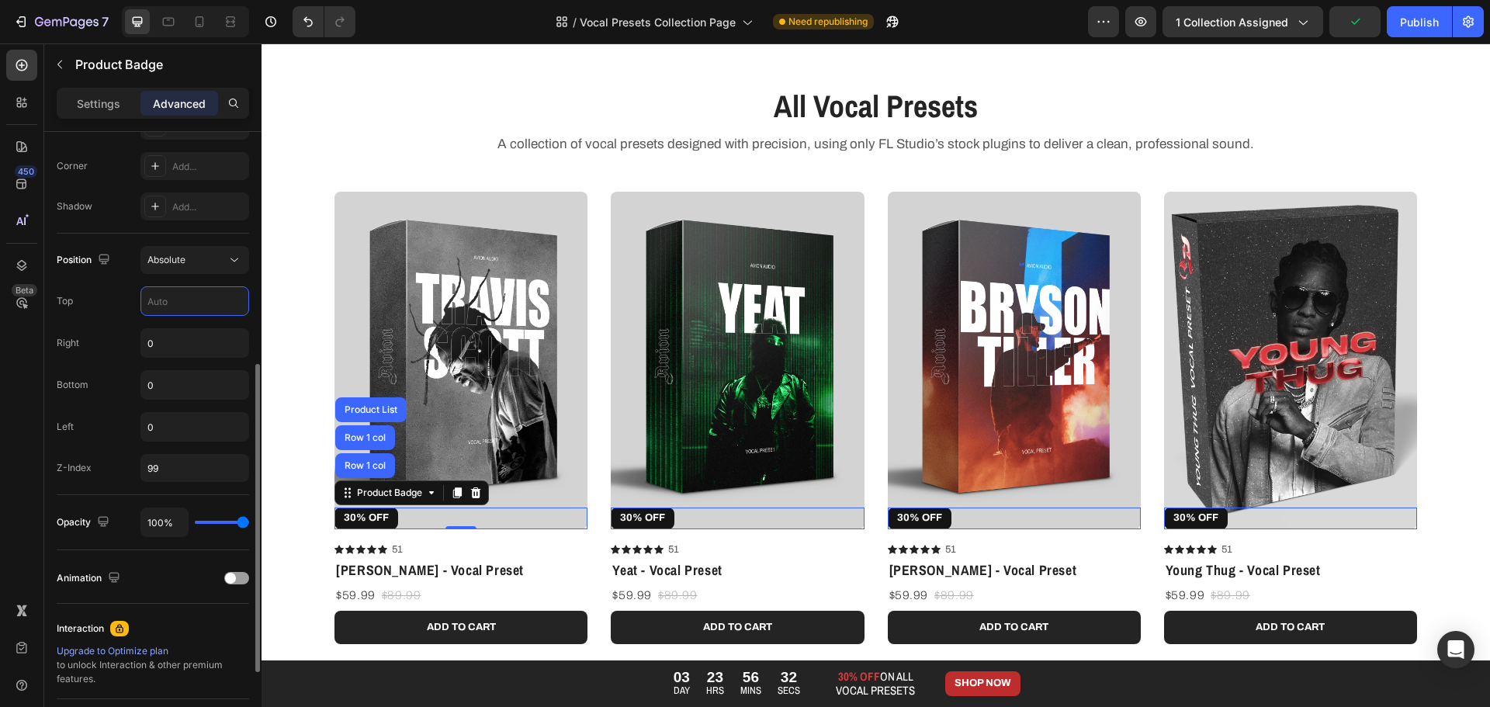
click at [128, 311] on div "Top" at bounding box center [153, 300] width 192 height 29
click at [168, 301] on input "text" at bounding box center [194, 301] width 107 height 28
click at [161, 330] on input "0" at bounding box center [194, 343] width 107 height 28
click at [176, 370] on div "0" at bounding box center [194, 384] width 109 height 29
click at [177, 389] on input "0" at bounding box center [194, 385] width 107 height 28
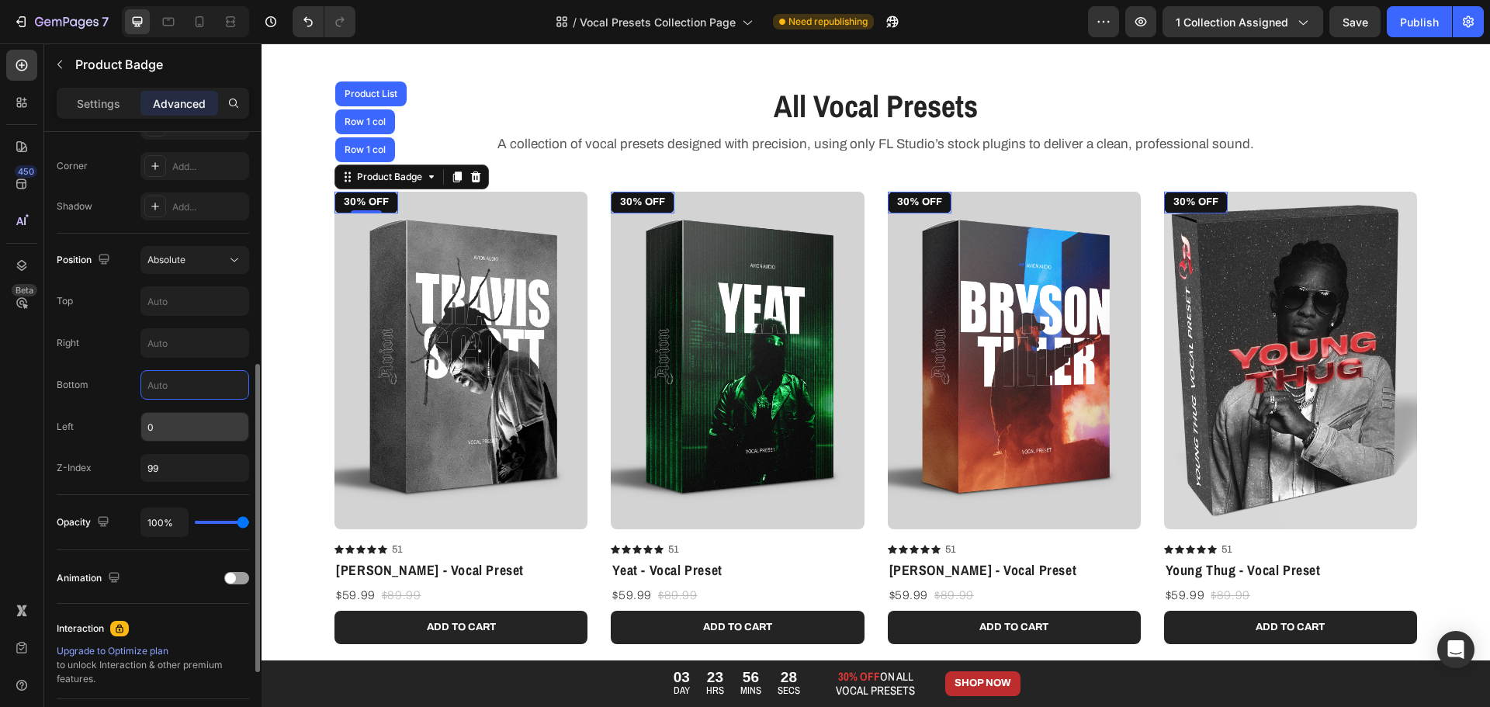
click at [175, 419] on input "0" at bounding box center [194, 427] width 107 height 28
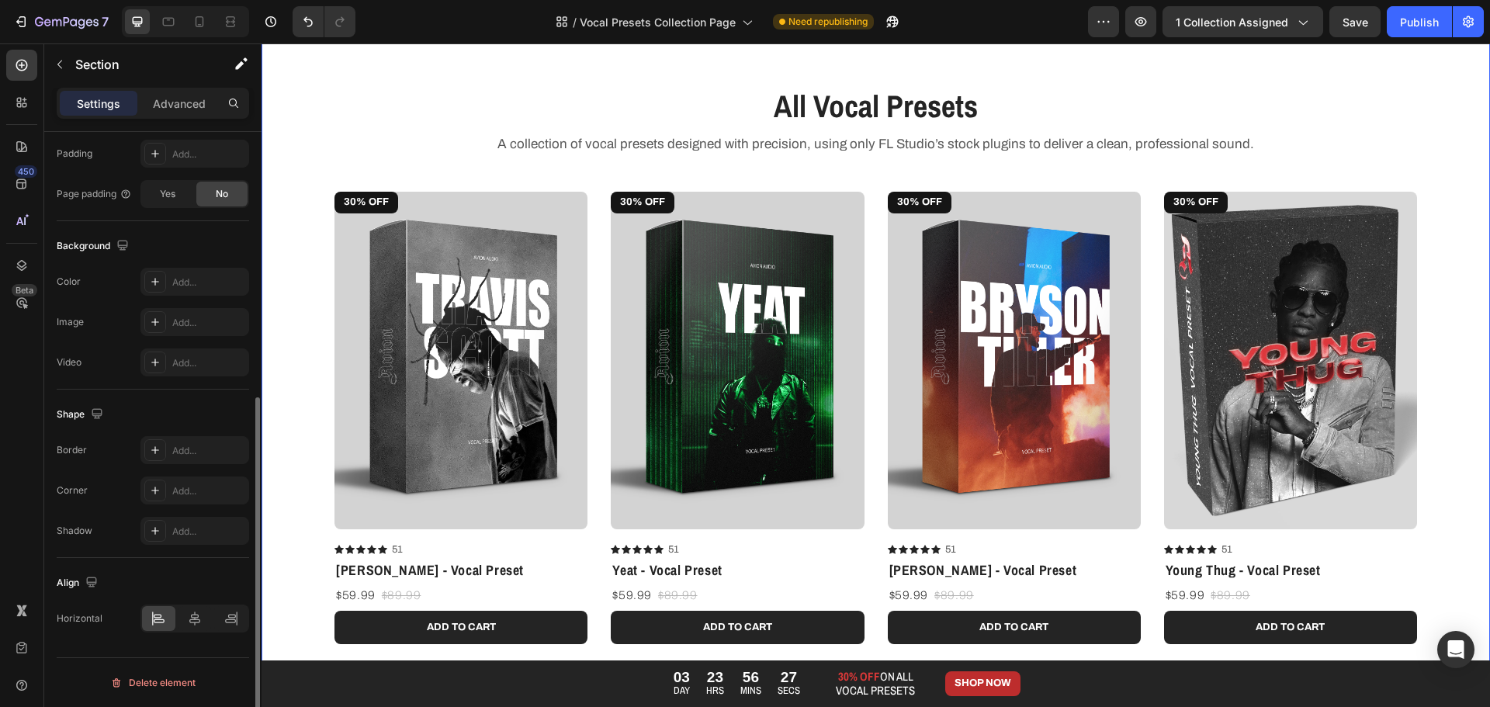
scroll to position [0, 0]
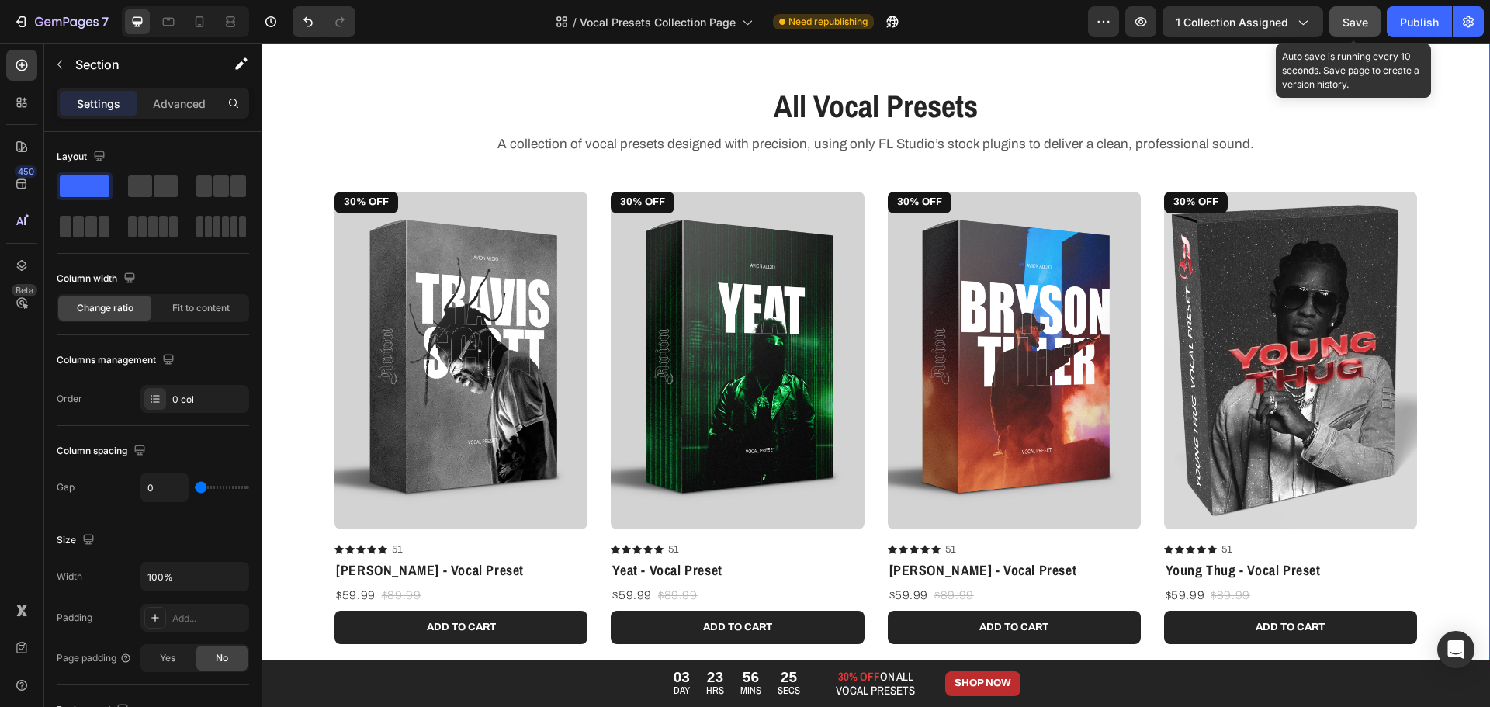
click at [1368, 11] on button "Save" at bounding box center [1354, 21] width 51 height 31
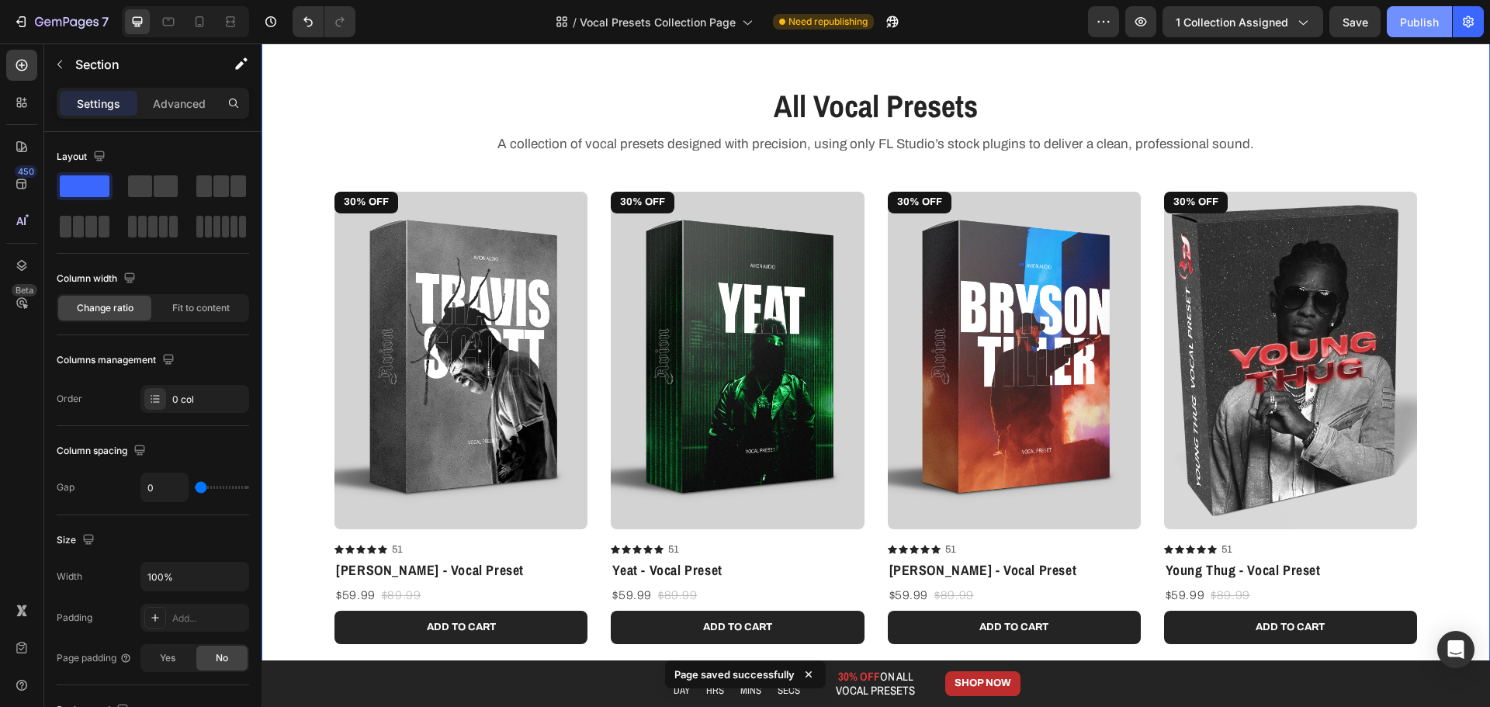
click at [1404, 18] on div "Publish" at bounding box center [1419, 22] width 39 height 16
click at [363, 197] on pre "30% OFF" at bounding box center [366, 203] width 64 height 22
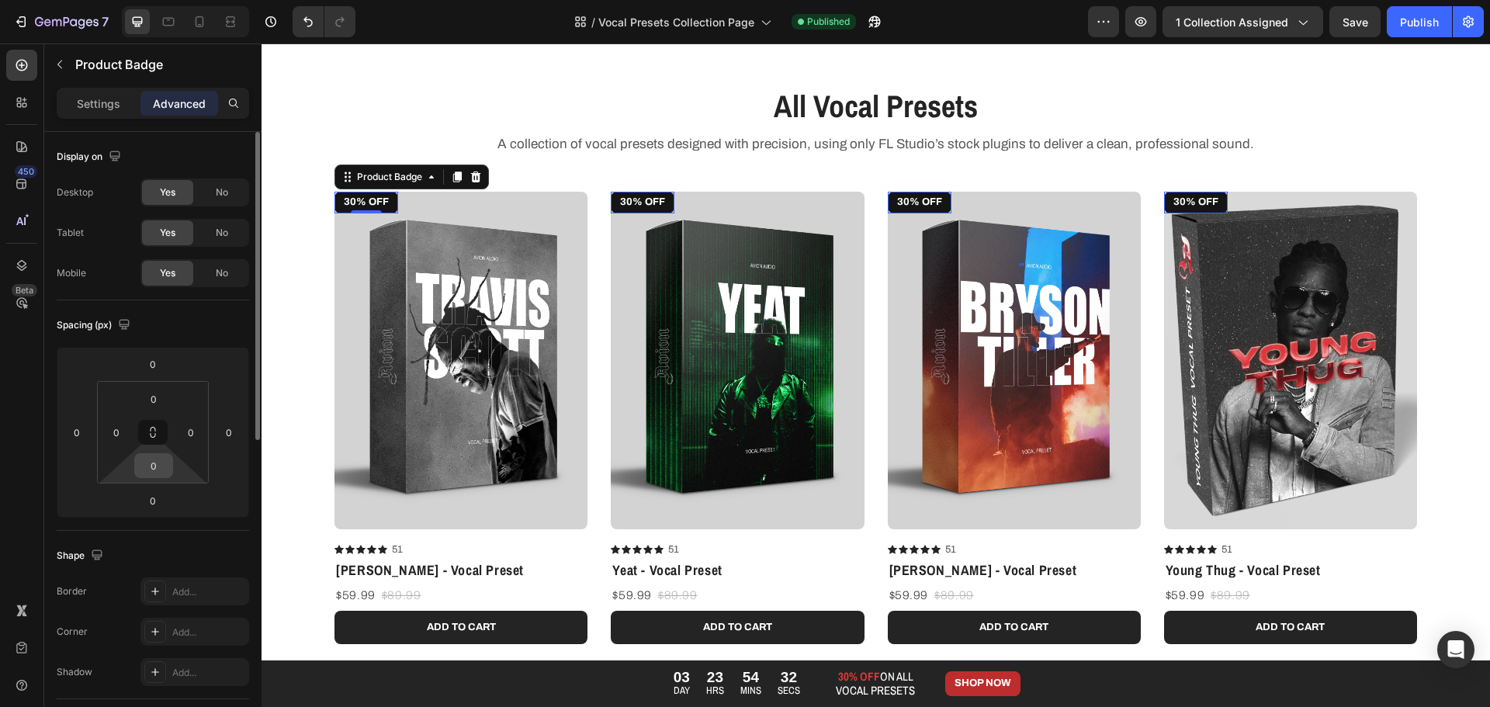
click at [159, 464] on input "0" at bounding box center [153, 465] width 31 height 23
click at [115, 88] on div "Settings Advanced" at bounding box center [153, 103] width 192 height 31
click at [109, 92] on div "Settings" at bounding box center [99, 103] width 78 height 25
type input "Auto"
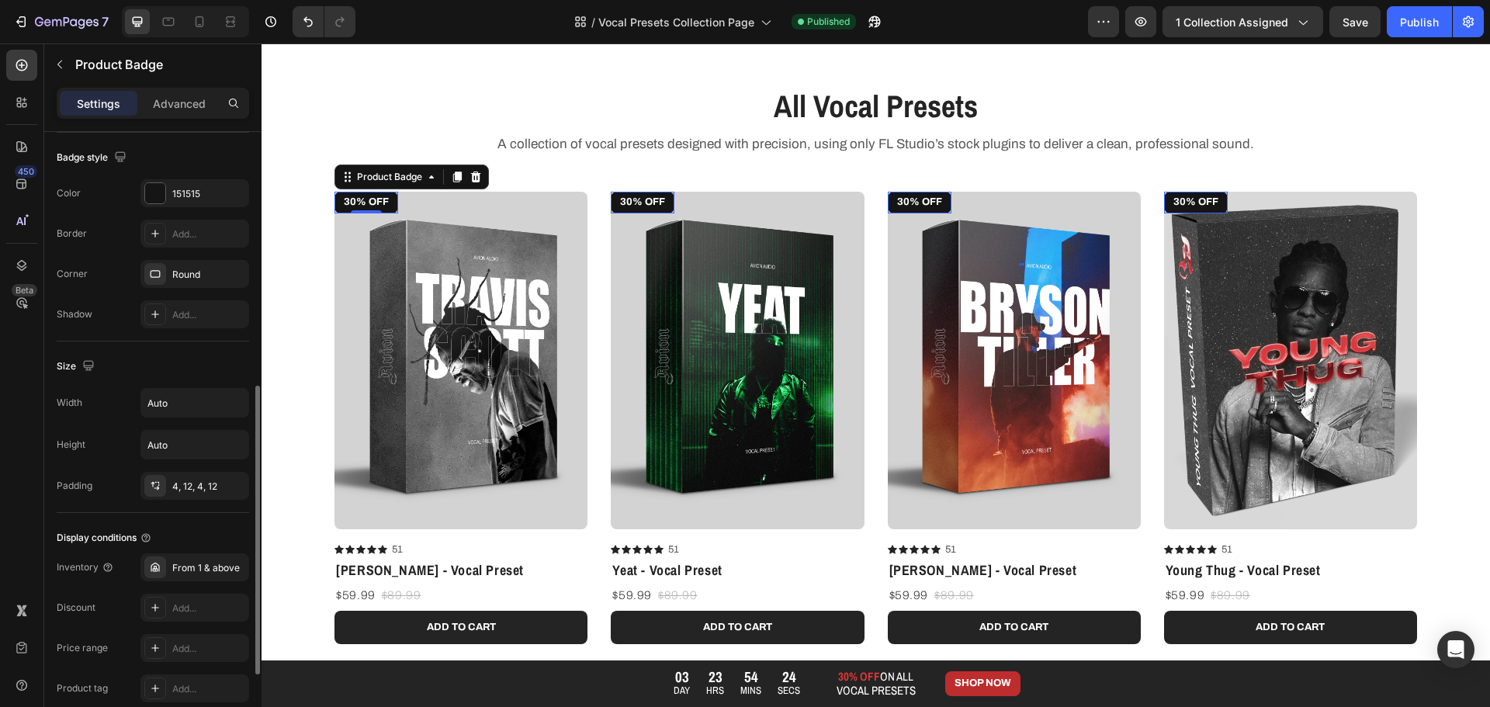
scroll to position [707, 0]
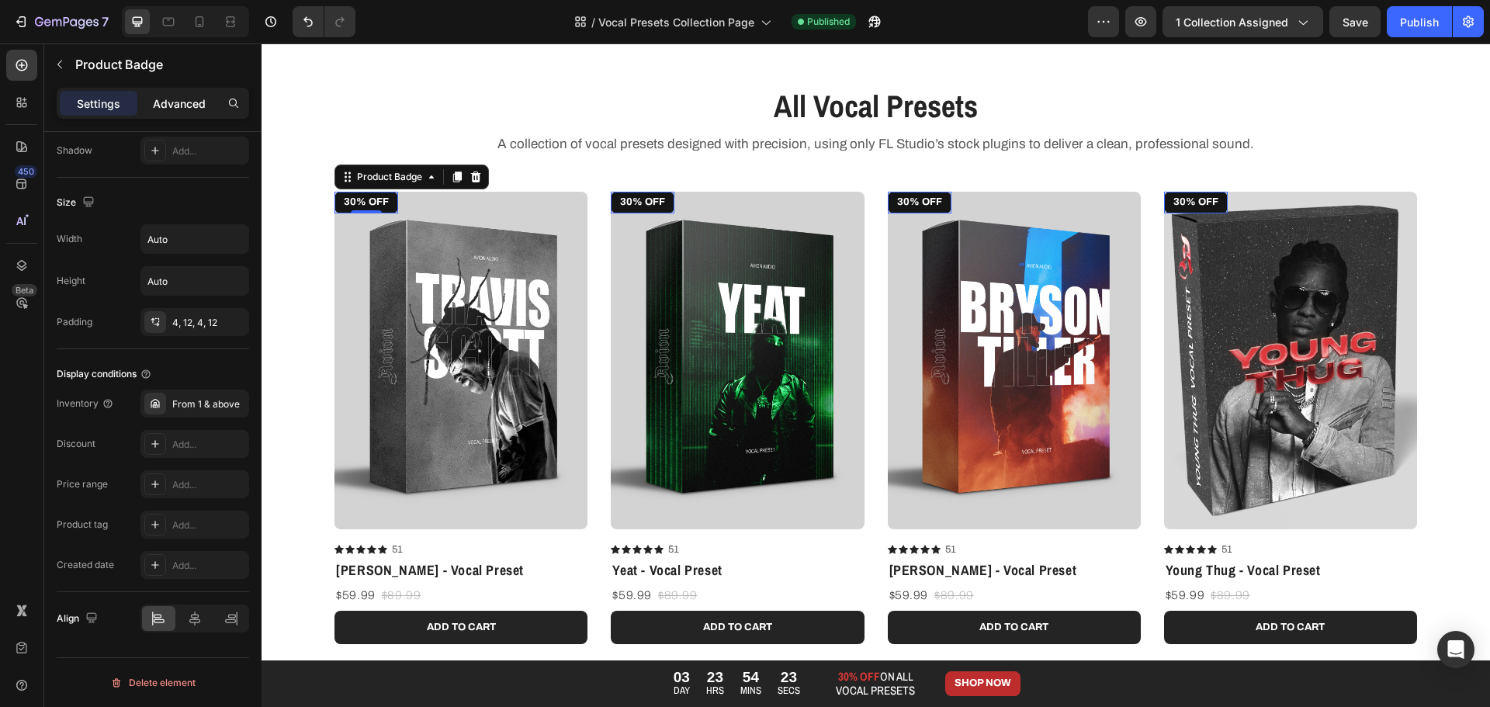
click at [189, 109] on p "Advanced" at bounding box center [179, 103] width 53 height 16
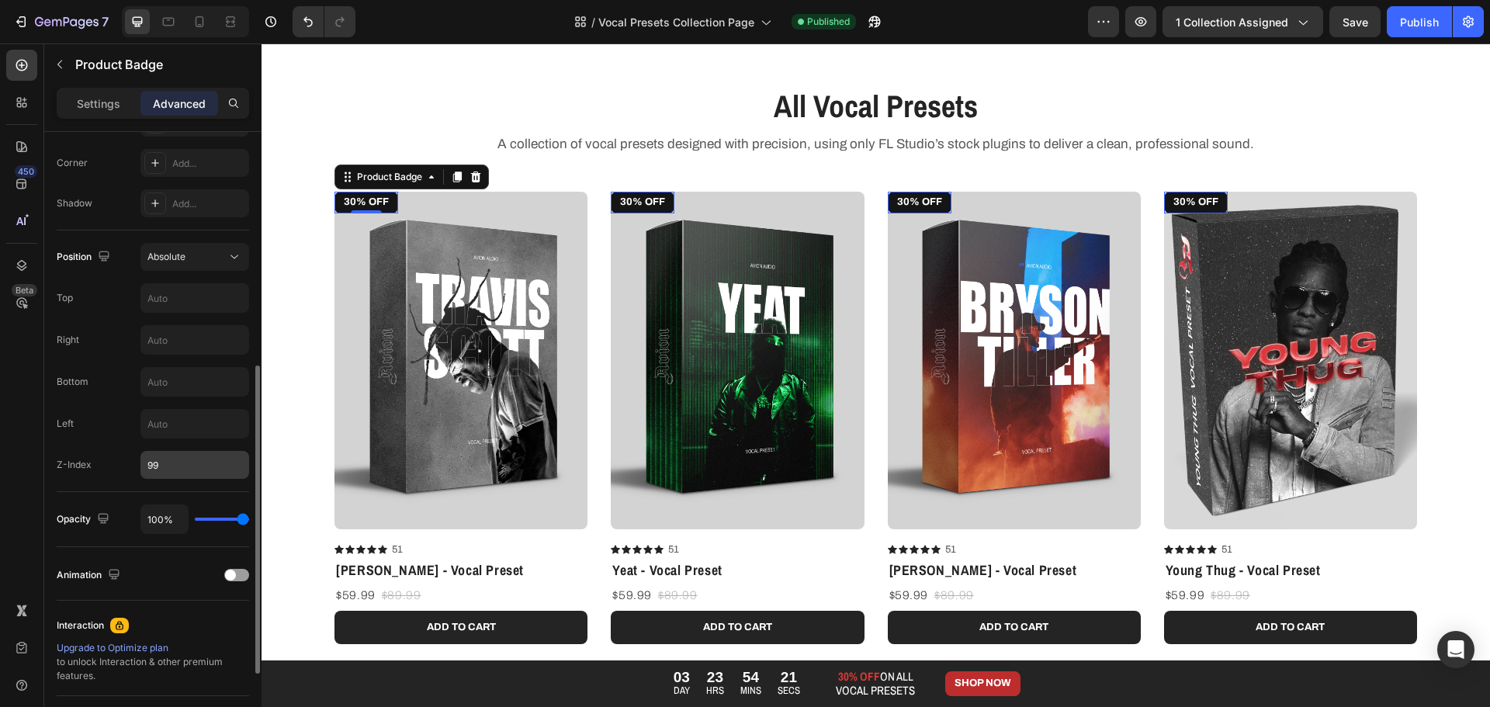
scroll to position [469, 0]
click at [182, 341] on input "text" at bounding box center [194, 340] width 107 height 28
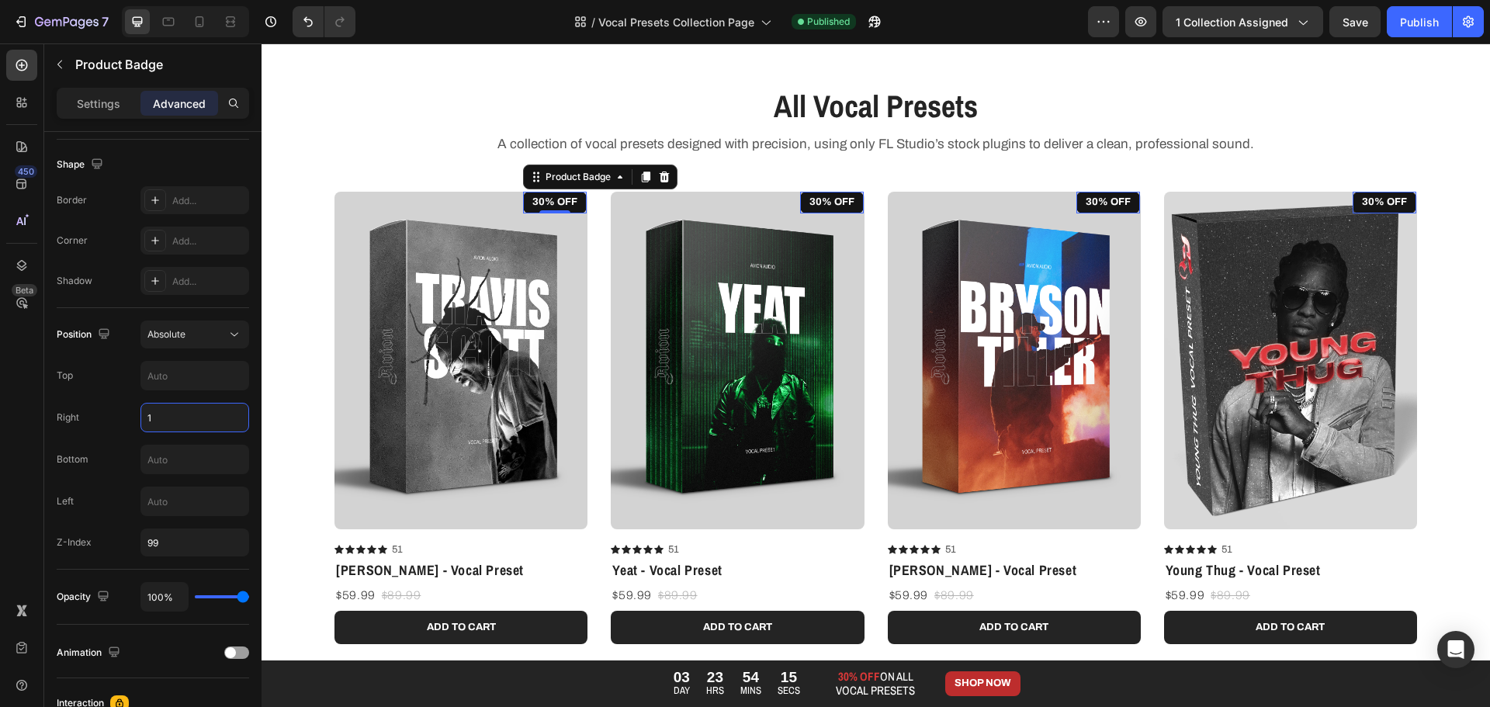
type input "1"
click at [116, 107] on p "Settings" at bounding box center [98, 103] width 43 height 16
type input "Auto"
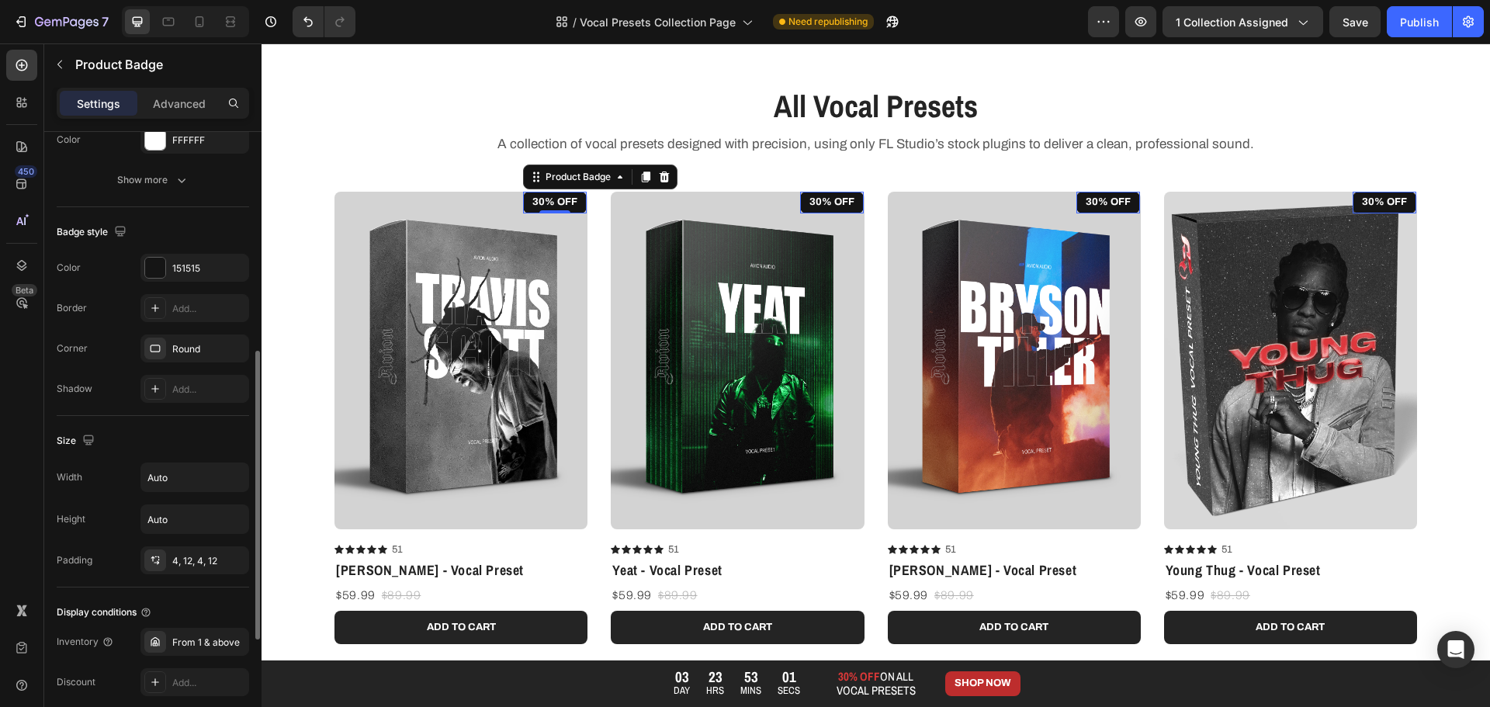
scroll to position [707, 0]
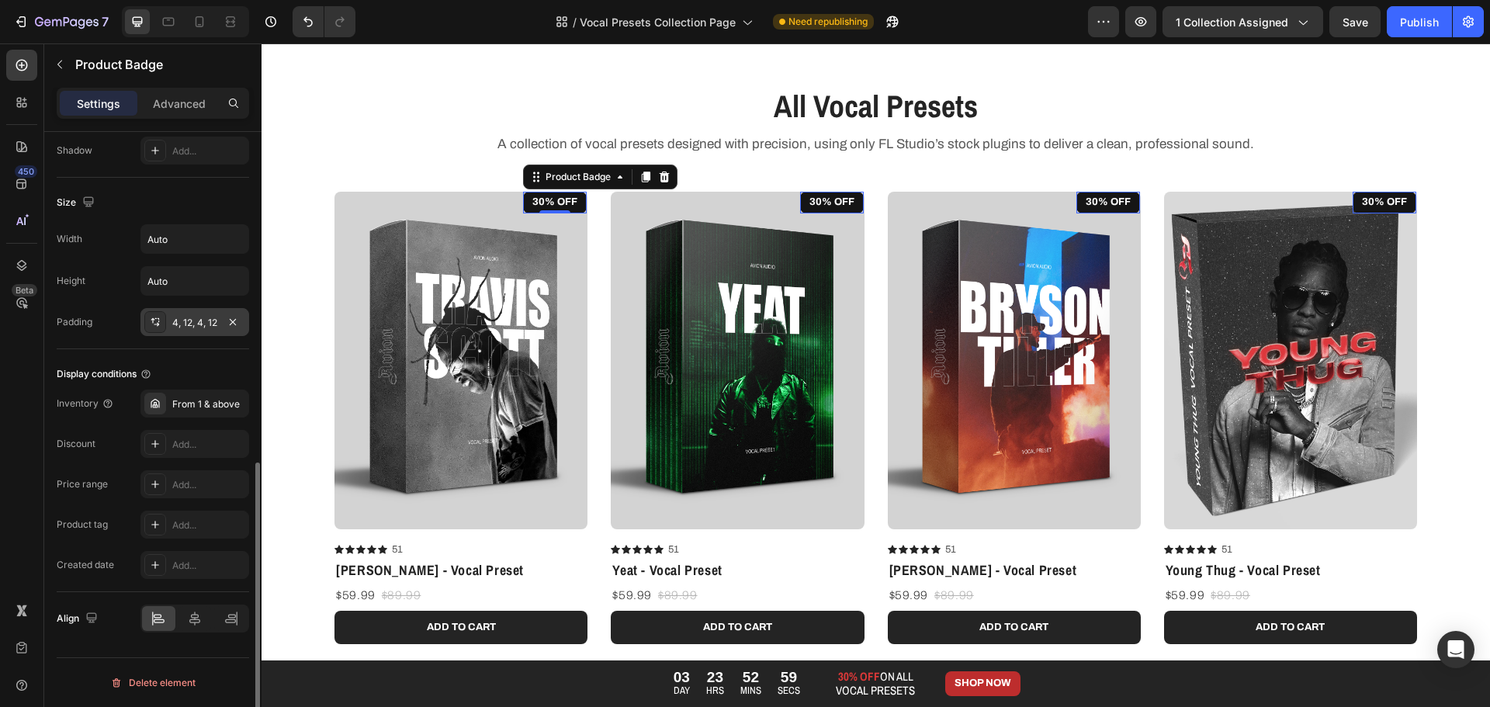
click at [183, 320] on div "4, 12, 4, 12" at bounding box center [194, 323] width 45 height 14
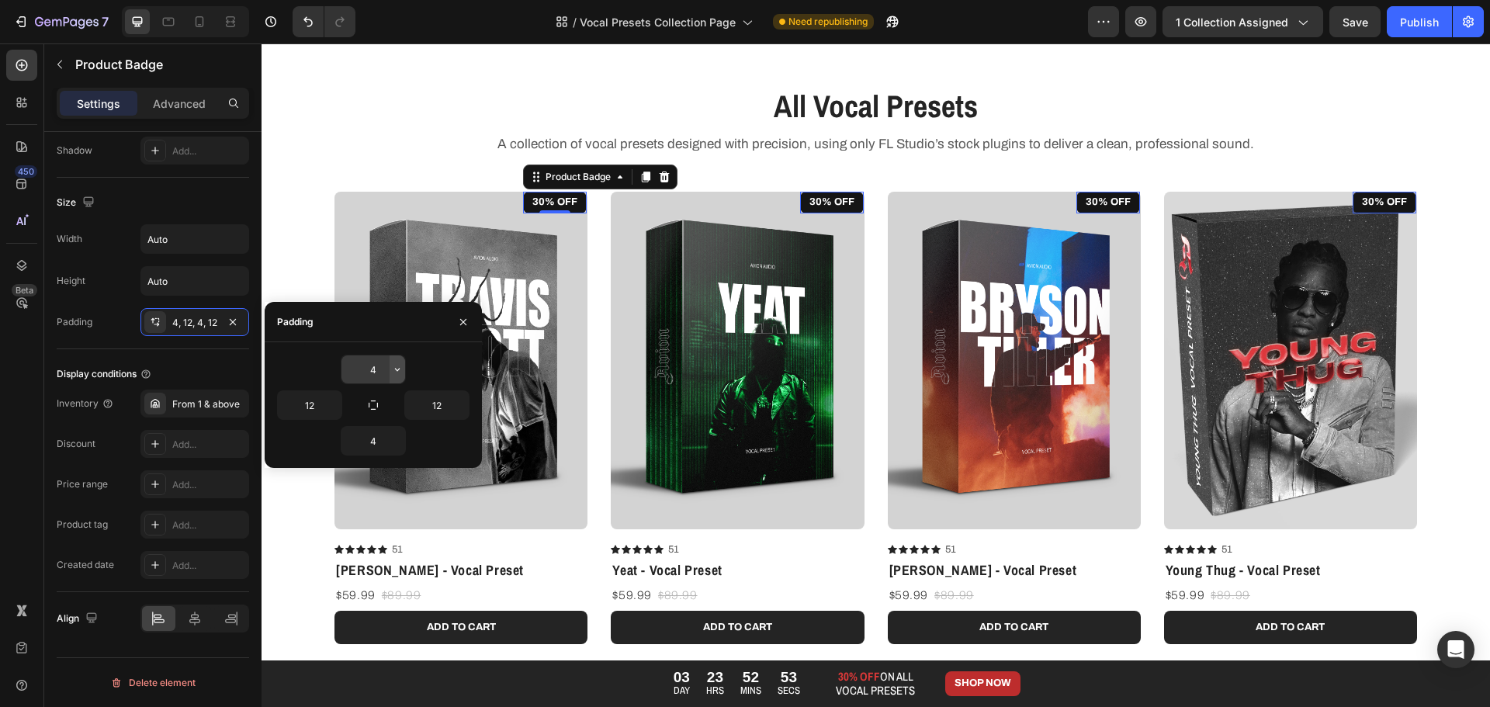
click at [397, 368] on icon "button" at bounding box center [397, 369] width 12 height 12
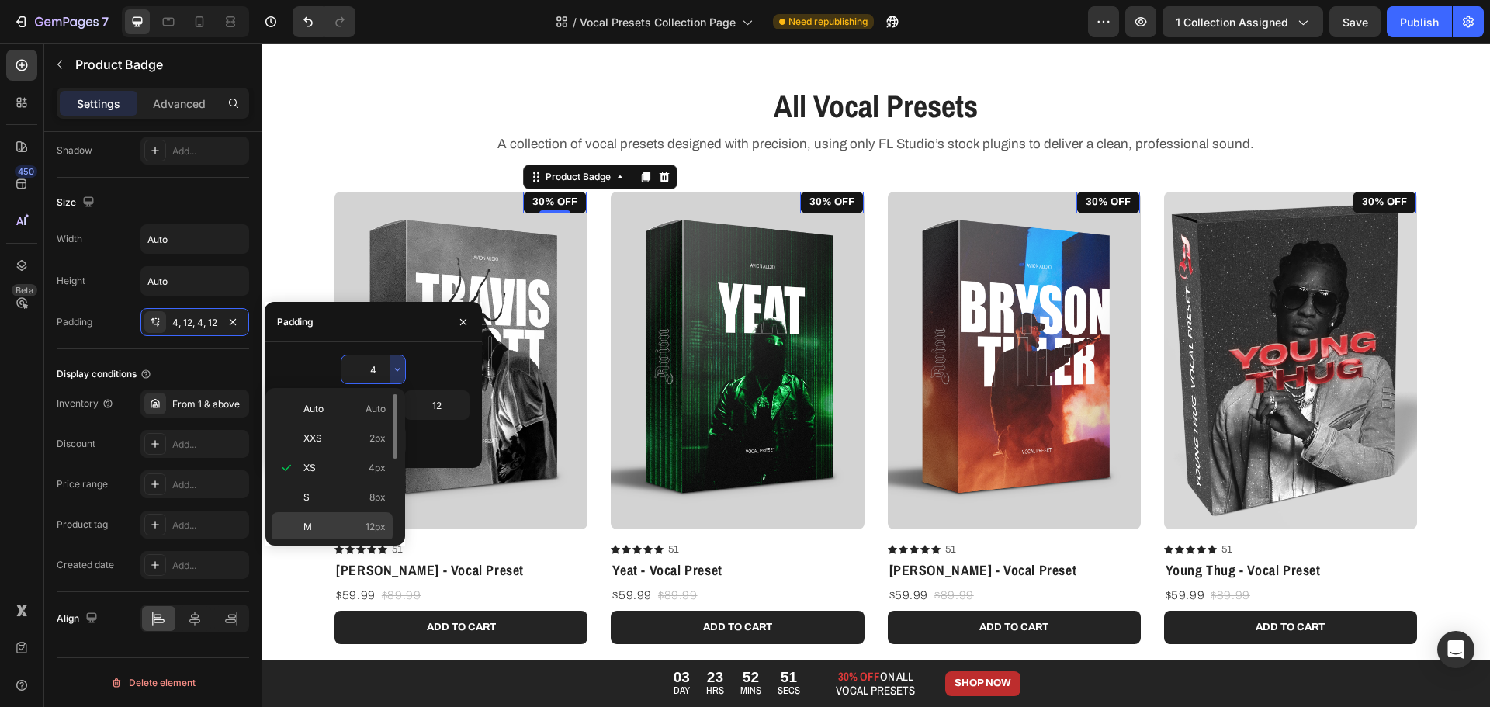
click at [333, 531] on p "M 12px" at bounding box center [344, 527] width 82 height 14
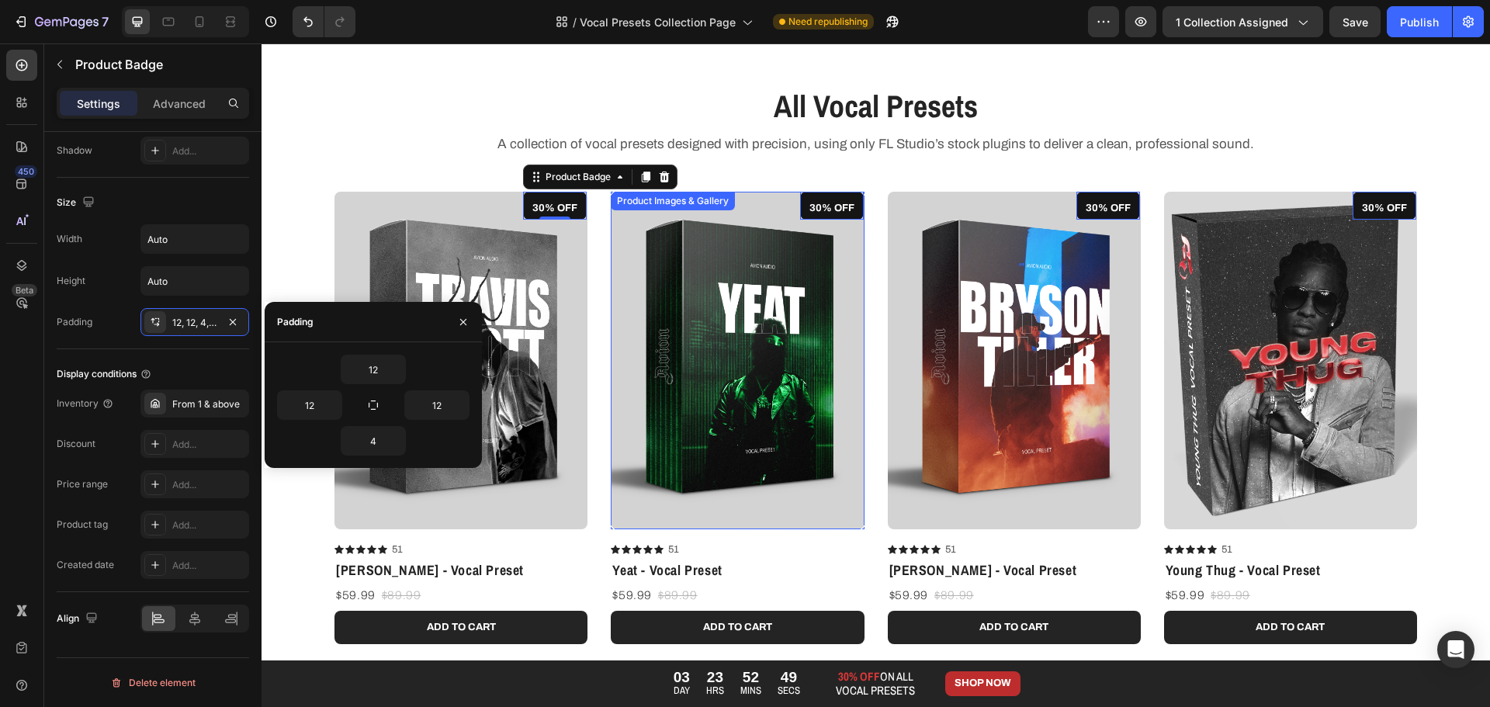
type input "4"
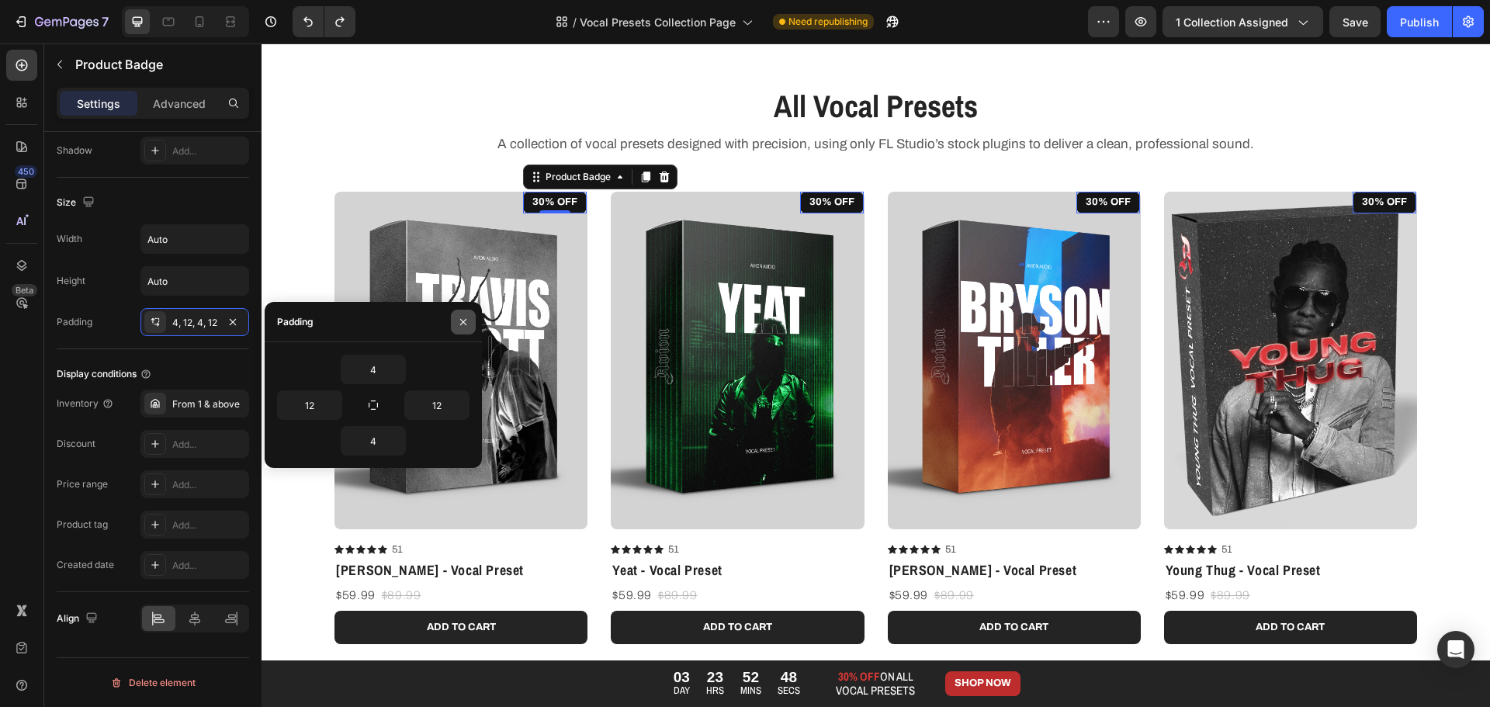
click at [469, 316] on button "button" at bounding box center [463, 322] width 25 height 25
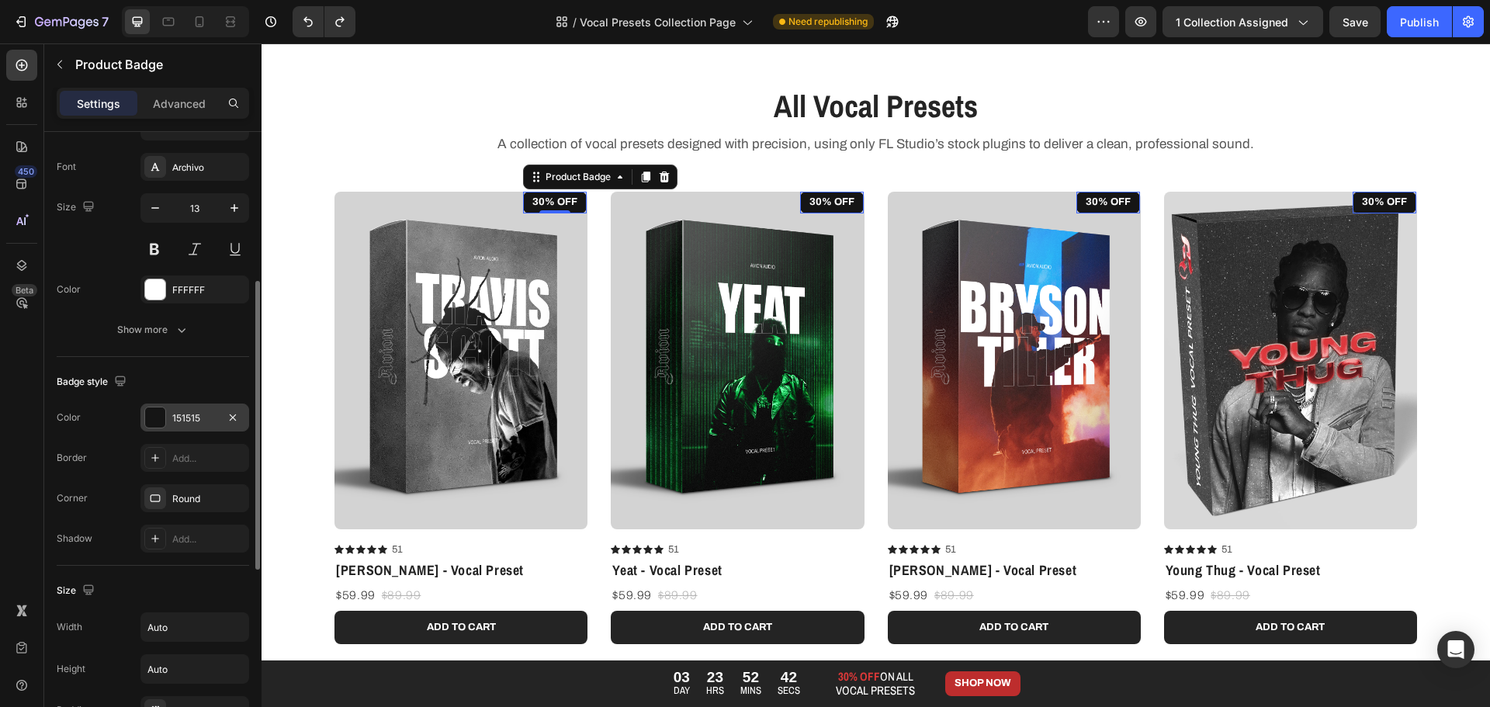
scroll to position [0, 0]
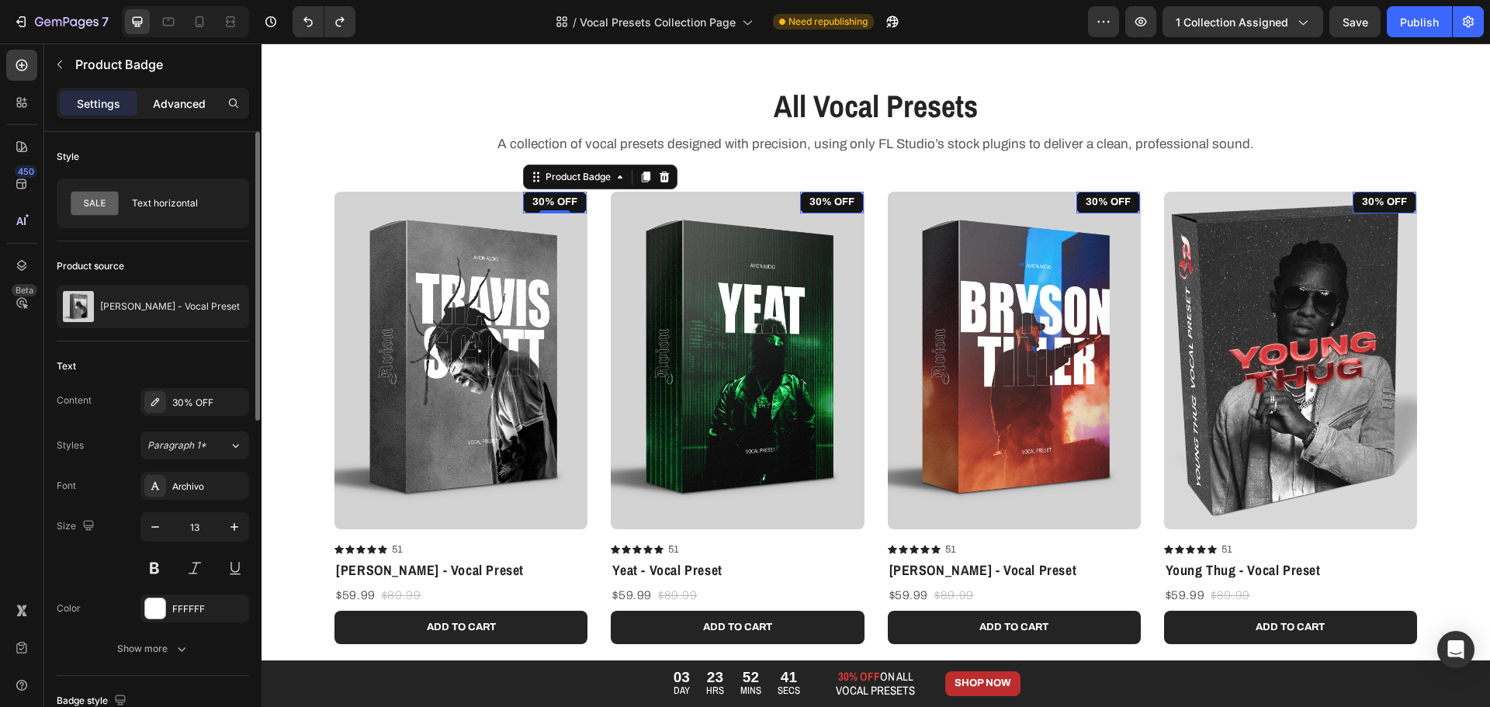
click at [175, 96] on p "Advanced" at bounding box center [179, 103] width 53 height 16
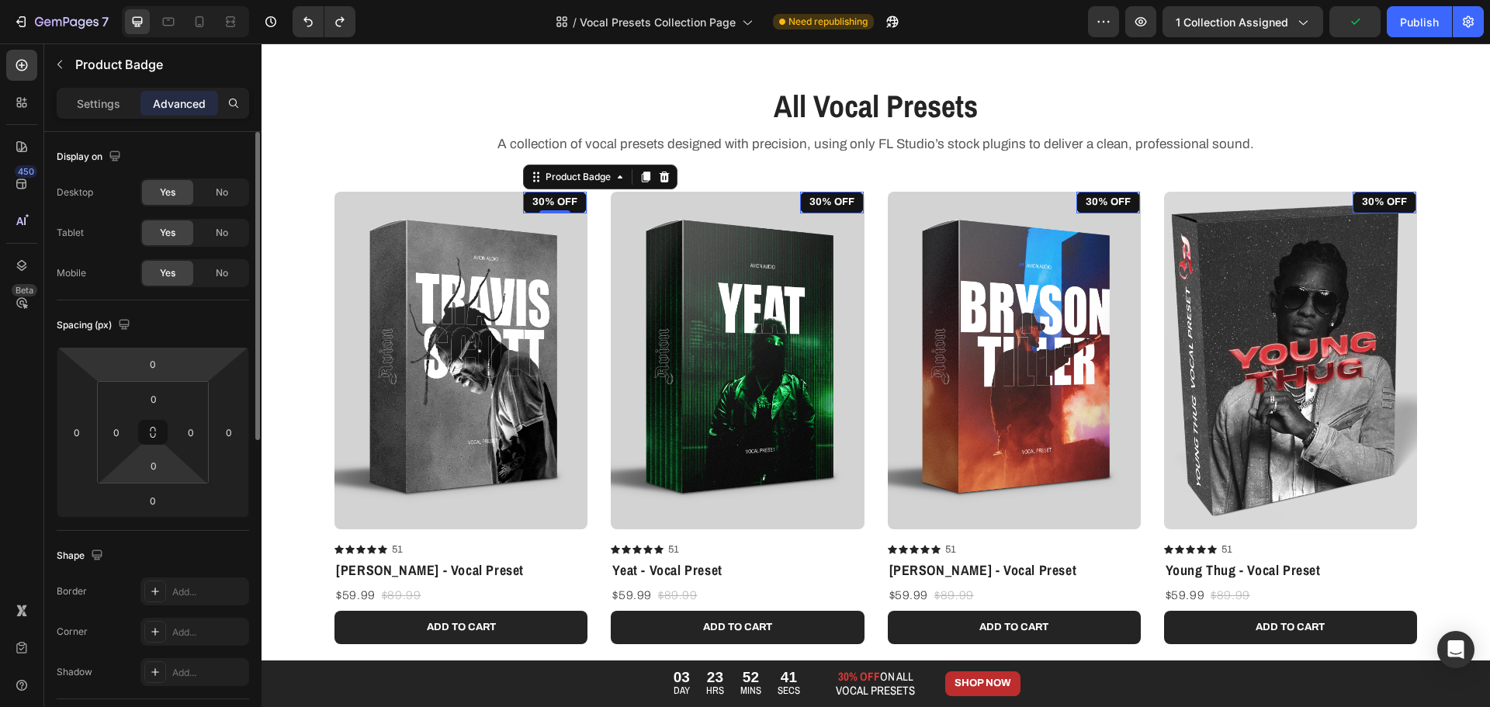
scroll to position [78, 0]
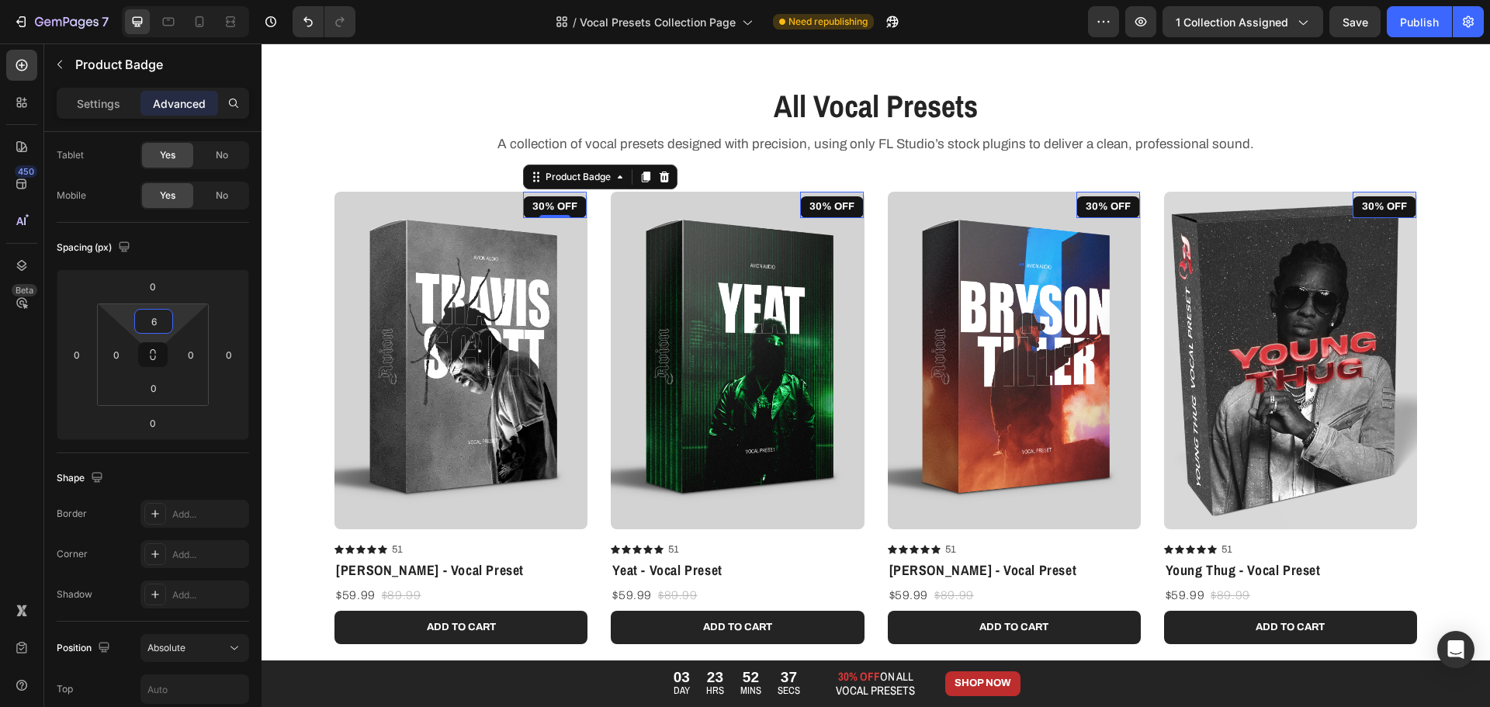
click at [179, 0] on html "7 Version history / Vocal Presets Collection Page Need republishing Preview 1 c…" at bounding box center [745, 0] width 1490 height 0
click at [154, 317] on input "6" at bounding box center [153, 321] width 31 height 23
click at [205, 479] on div "L 16px" at bounding box center [187, 470] width 96 height 23
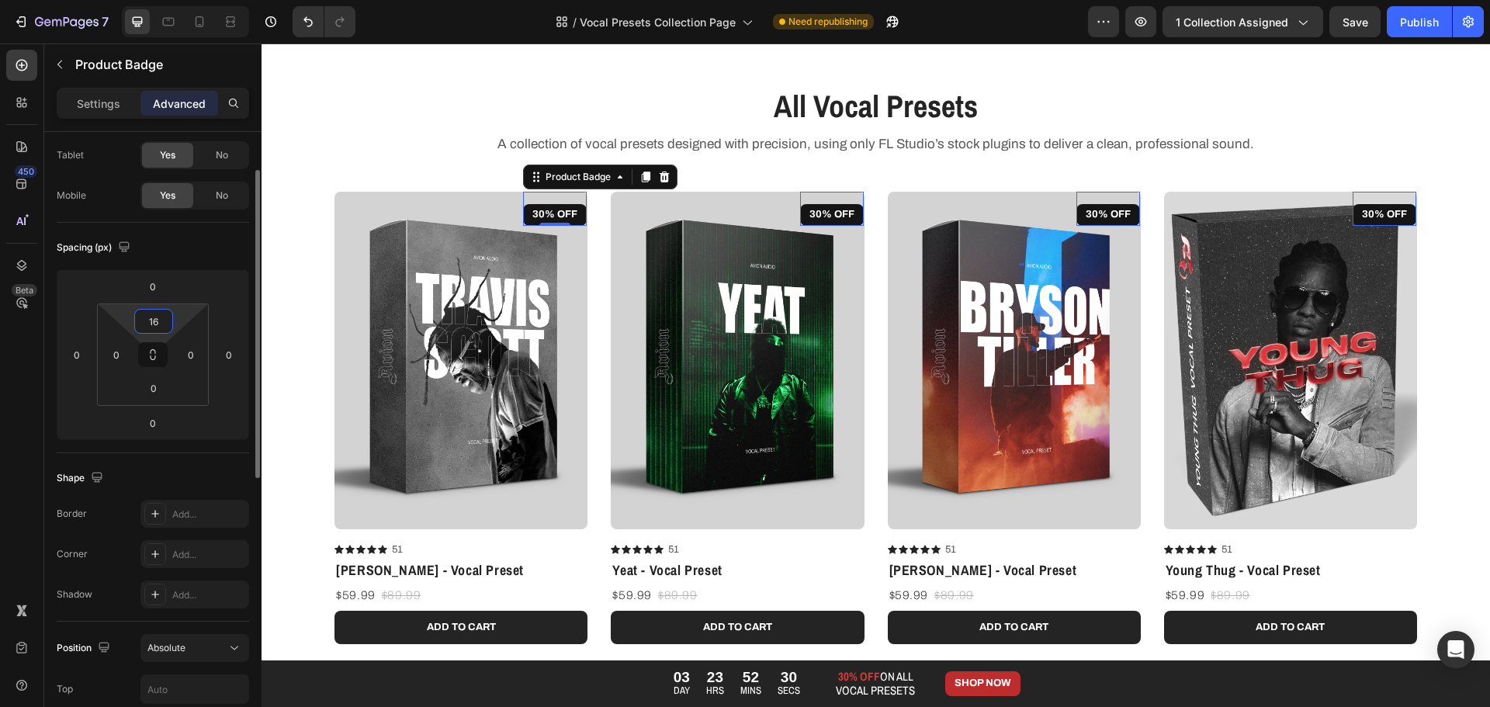
click at [161, 327] on input "16" at bounding box center [153, 321] width 31 height 23
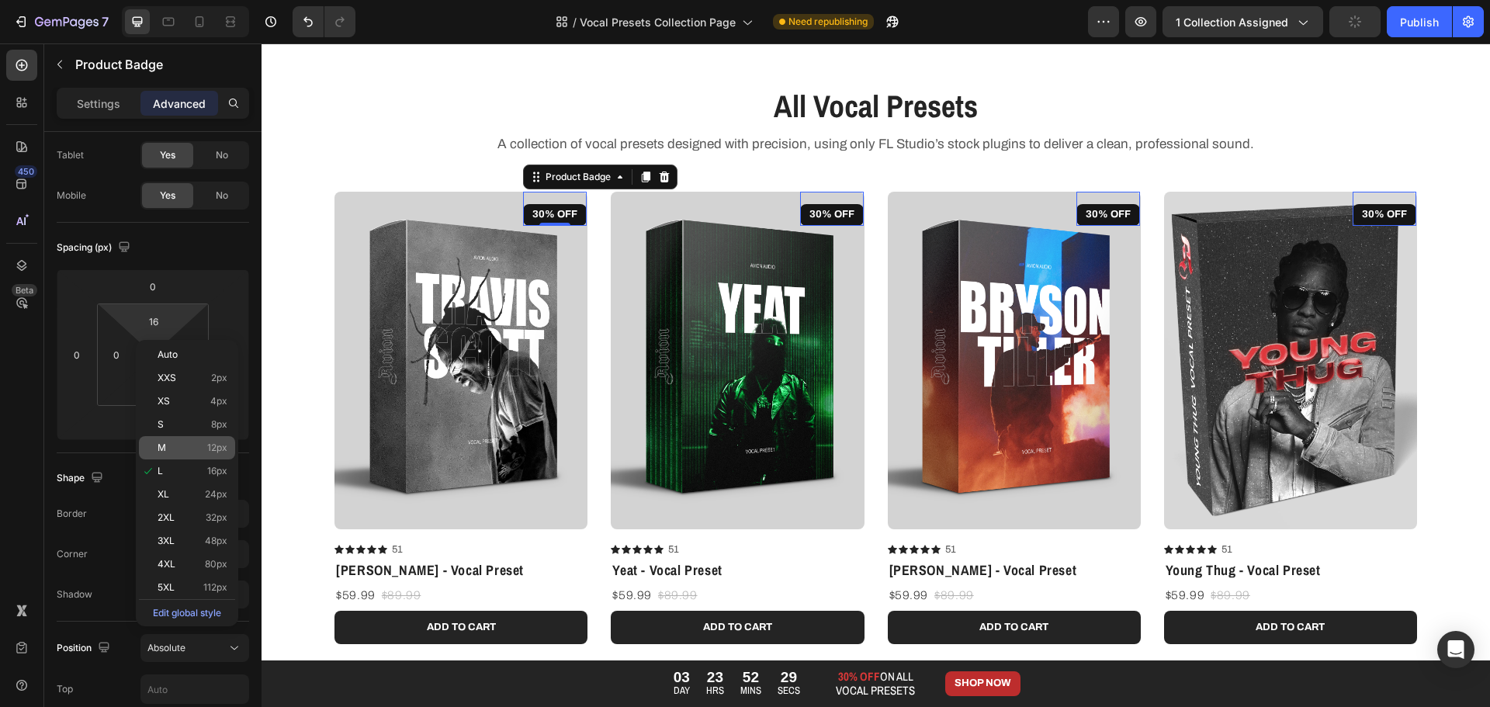
click at [199, 459] on div "M 12px" at bounding box center [187, 447] width 96 height 23
type input "12"
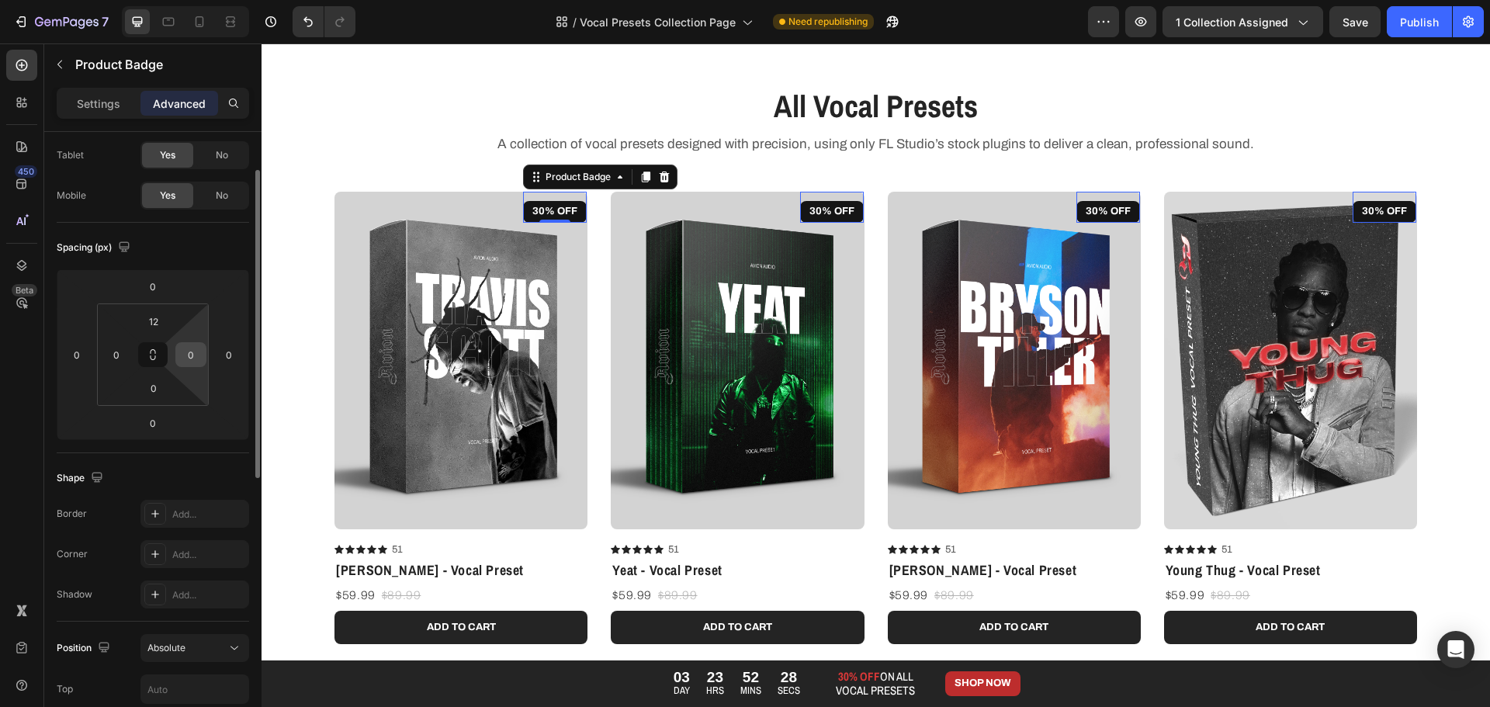
click at [196, 358] on input "0" at bounding box center [190, 354] width 23 height 23
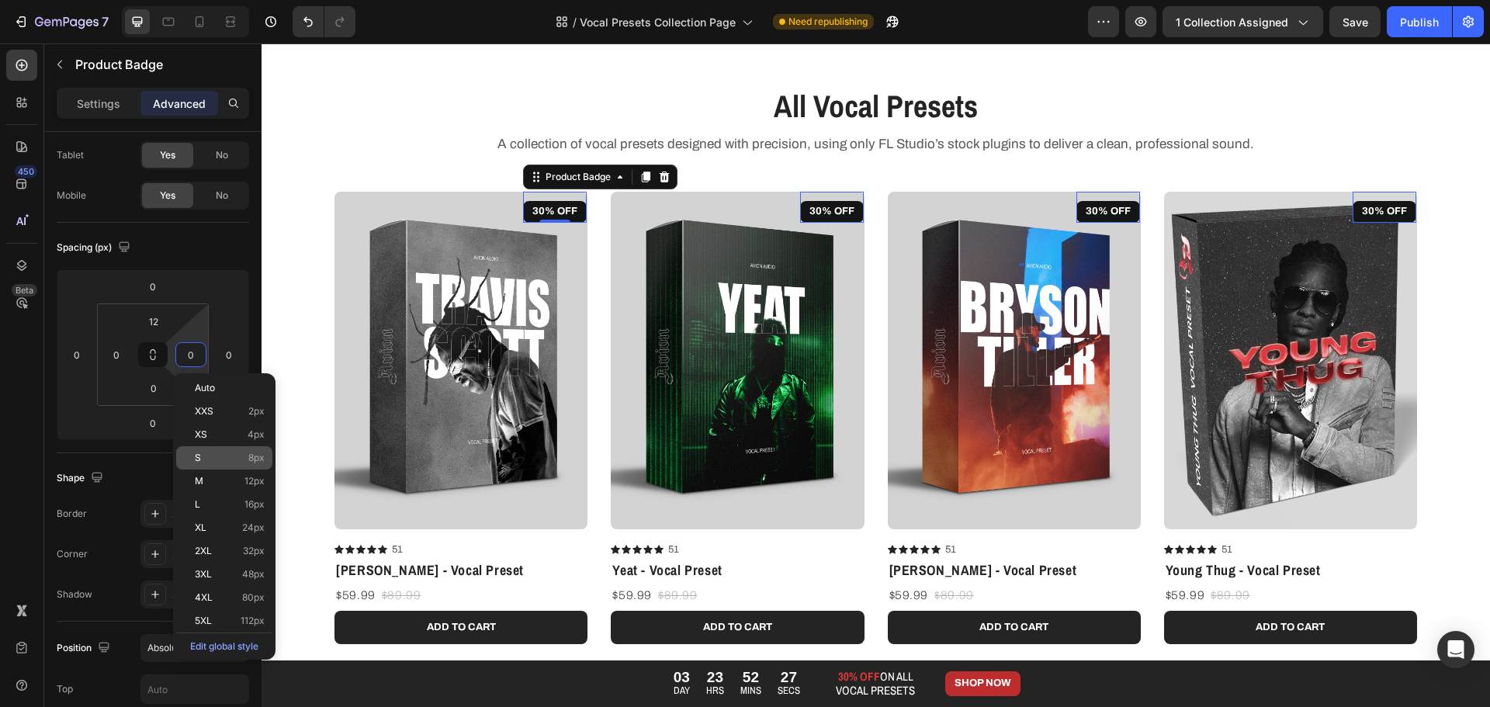
click at [222, 448] on div "S 8px" at bounding box center [224, 457] width 96 height 23
type input "8"
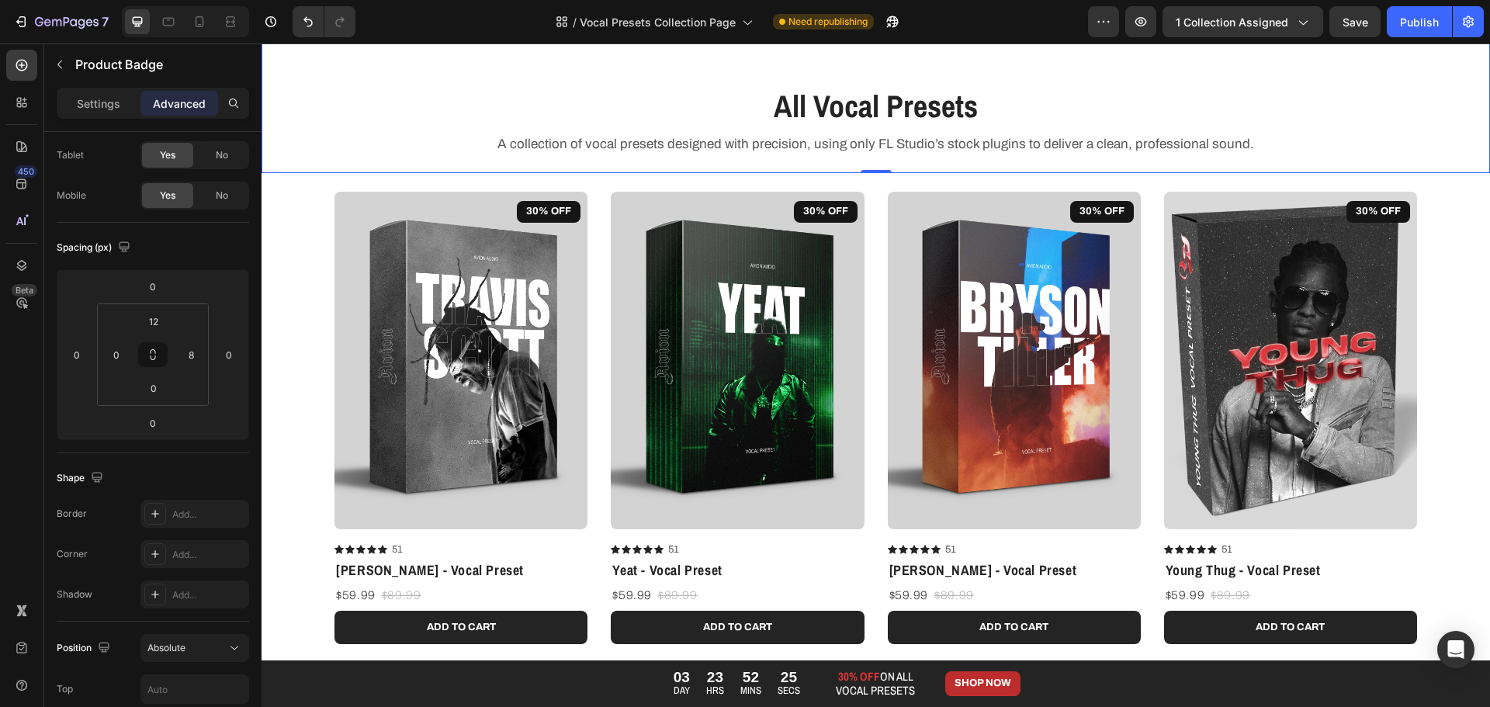
click at [359, 120] on div "All Vocal Presets Heading A collection of vocal presets designed with precision…" at bounding box center [875, 120] width 1205 height 70
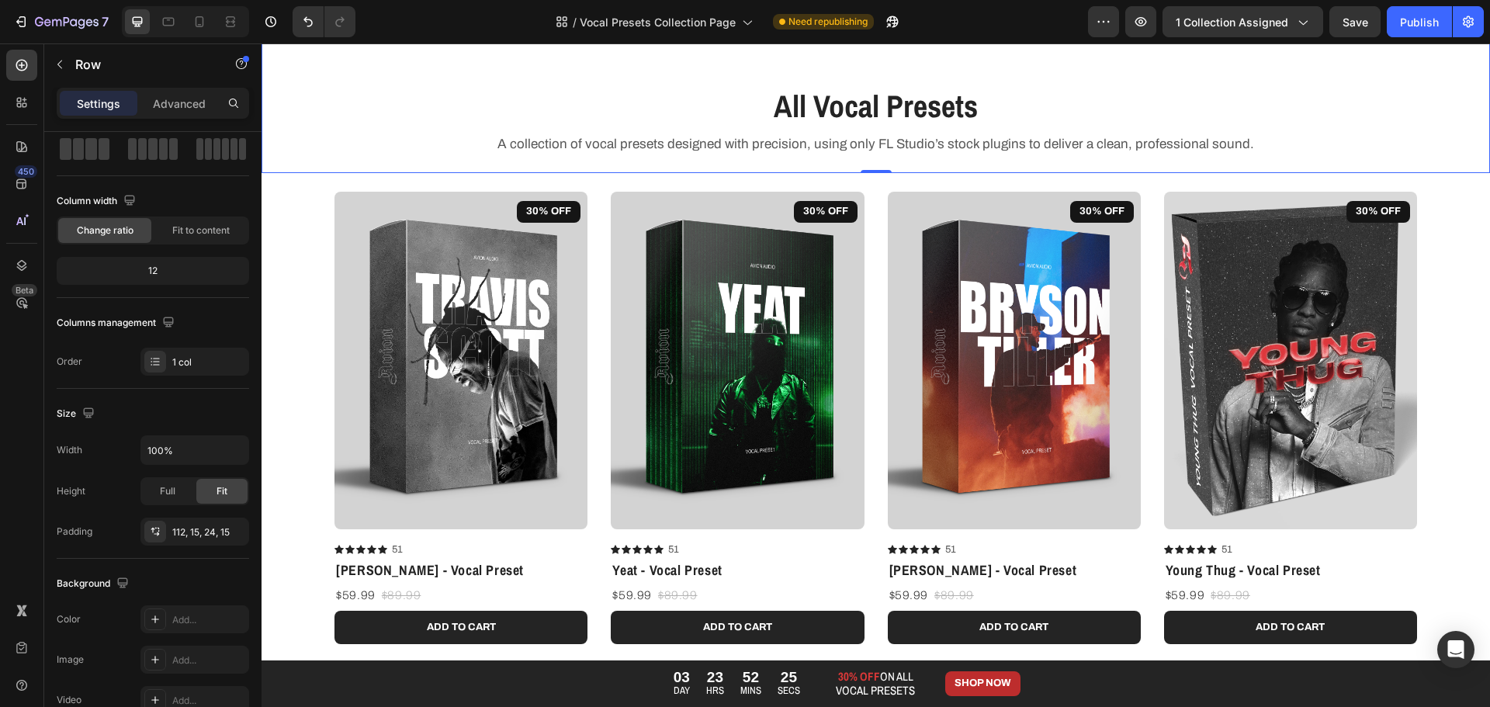
scroll to position [0, 0]
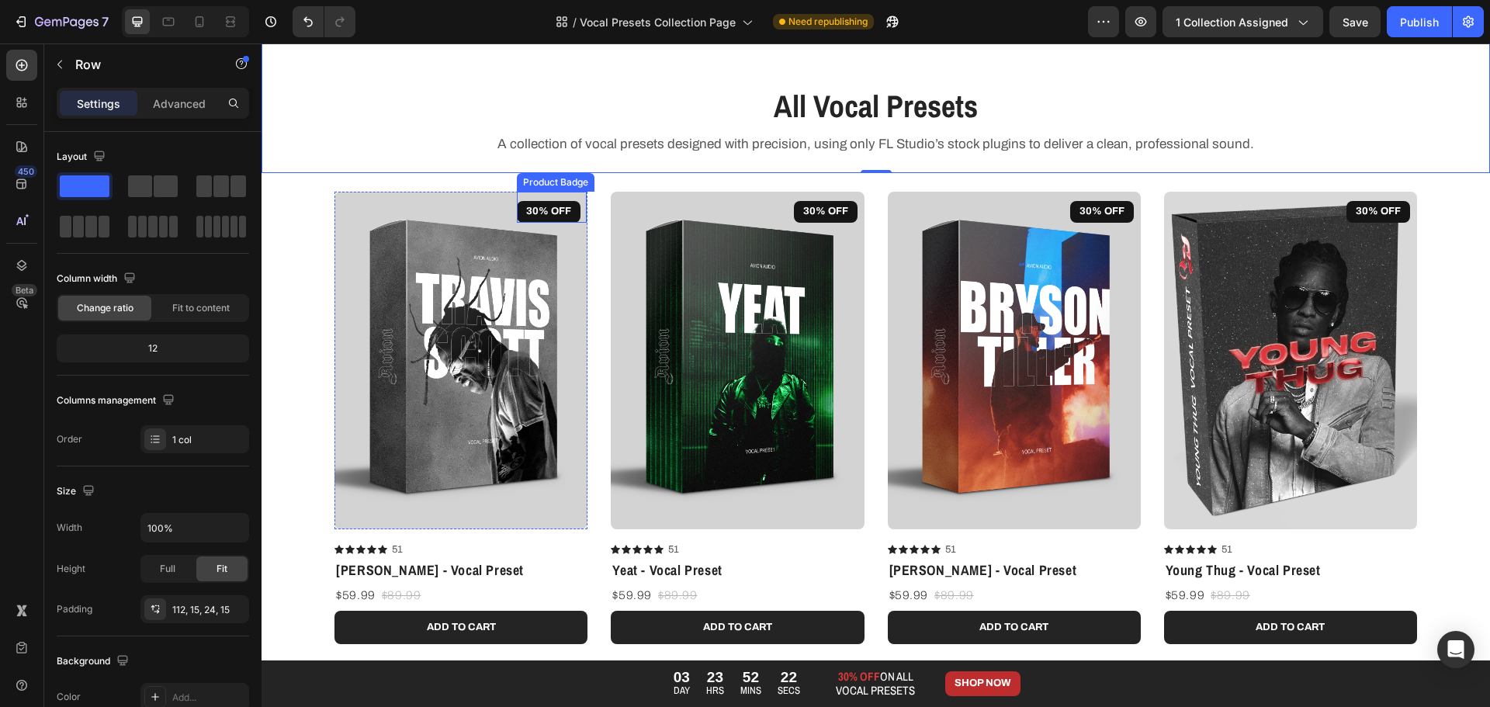
click at [557, 210] on pre "30% OFF" at bounding box center [549, 212] width 64 height 22
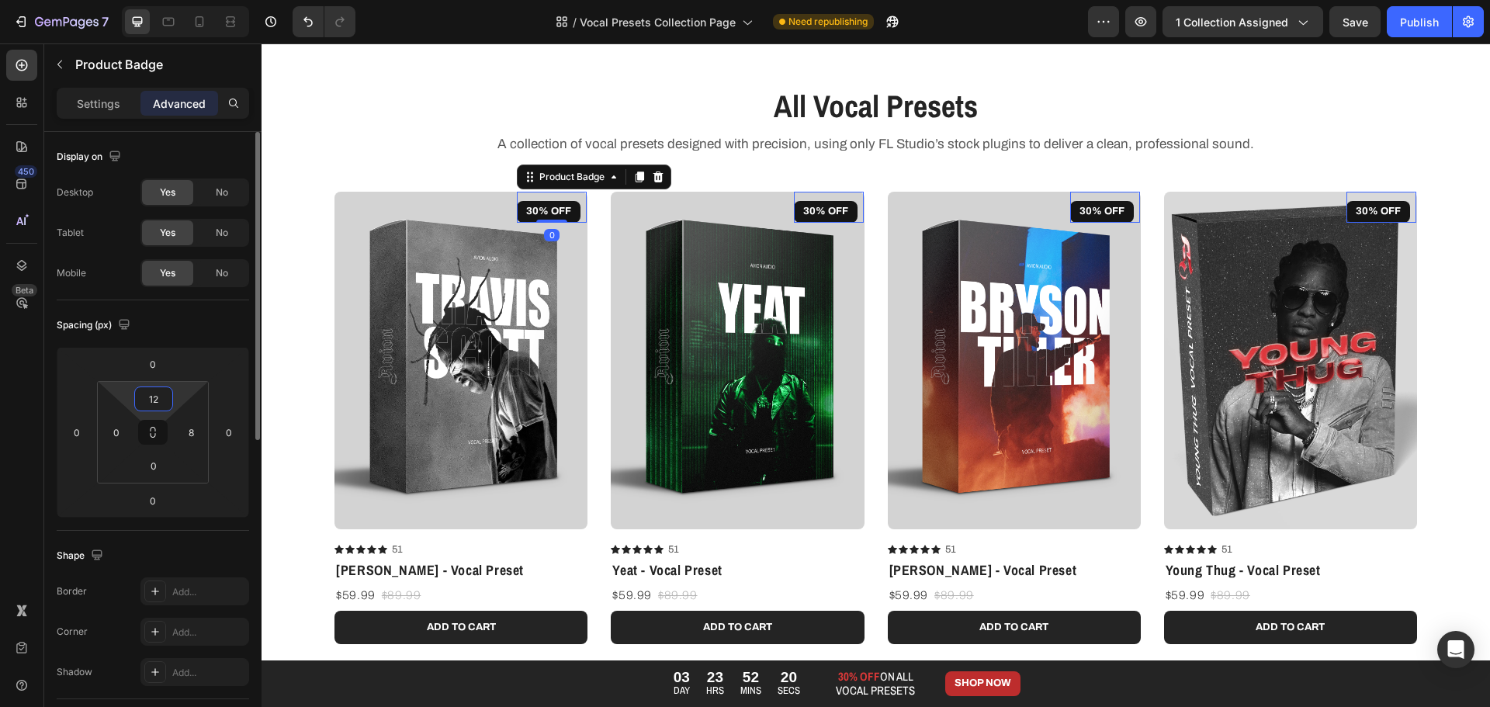
click at [168, 395] on input "12" at bounding box center [153, 398] width 31 height 23
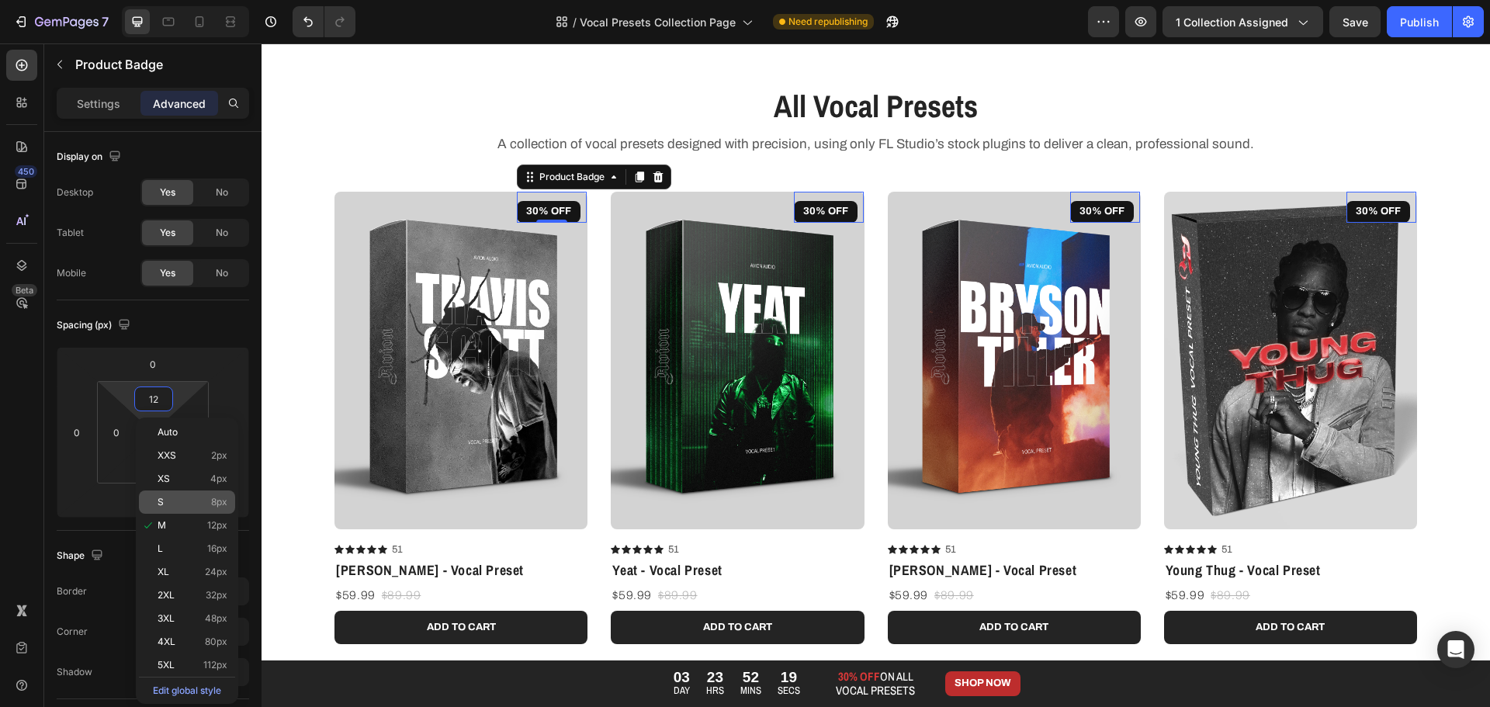
click at [209, 504] on p "S 8px" at bounding box center [193, 502] width 70 height 11
type input "8"
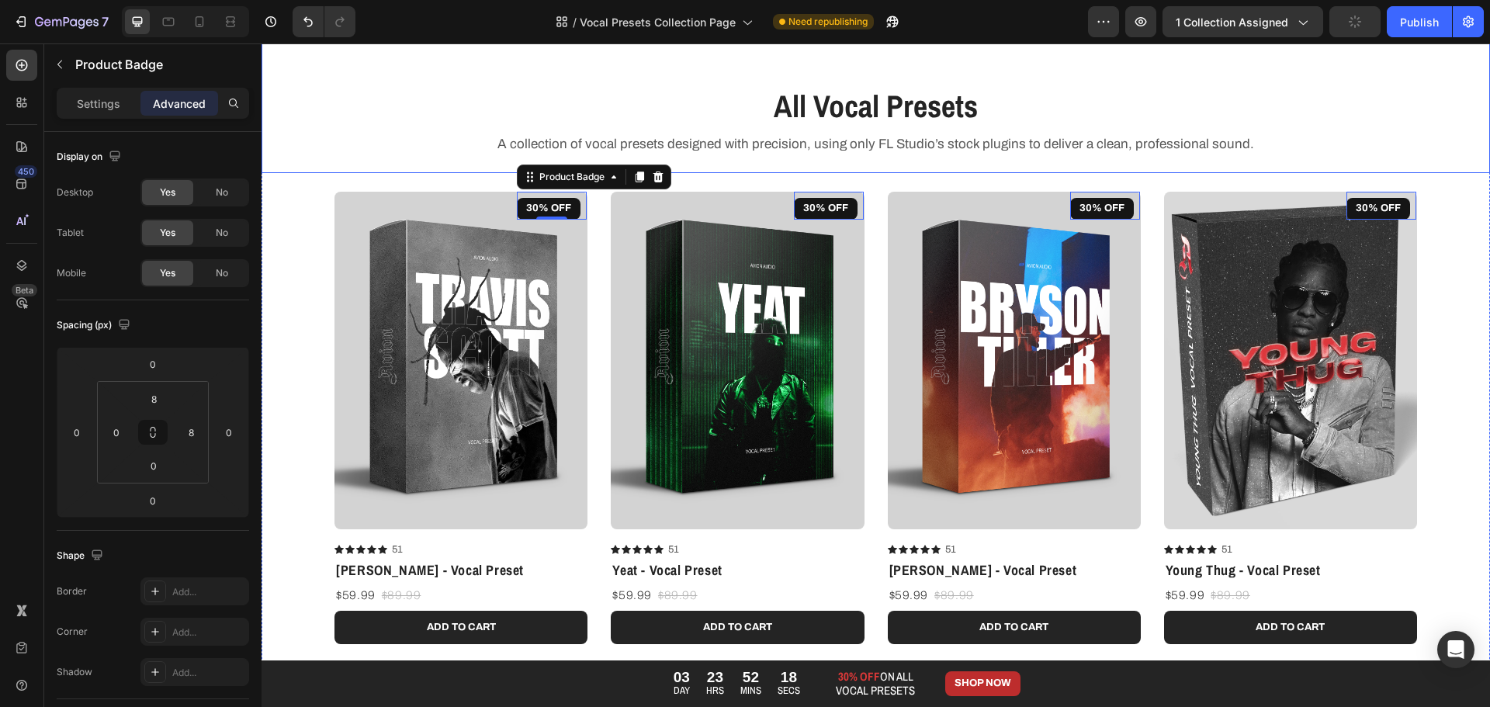
click at [399, 151] on div "All Vocal Presets Heading A collection of vocal presets designed with precision…" at bounding box center [875, 120] width 1205 height 70
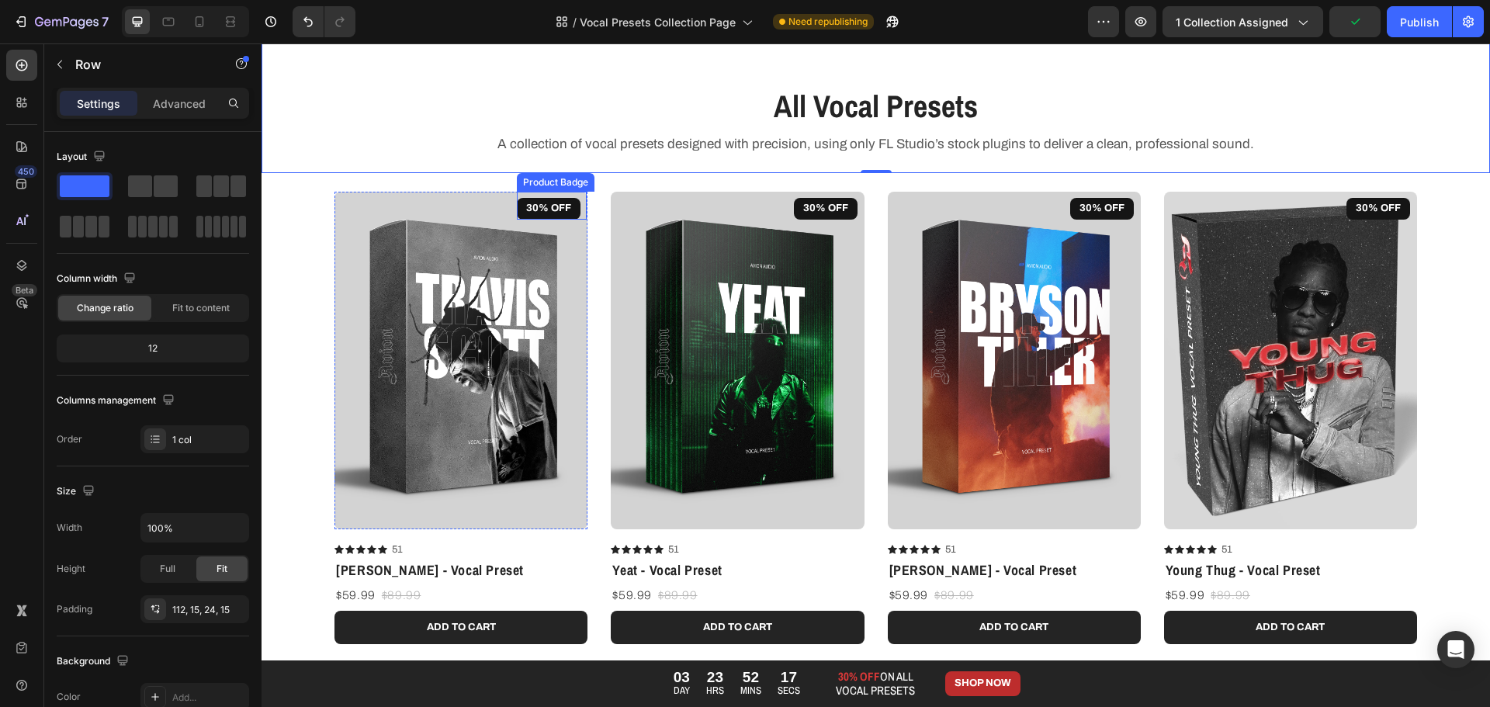
click at [553, 213] on pre "30% OFF" at bounding box center [549, 209] width 64 height 22
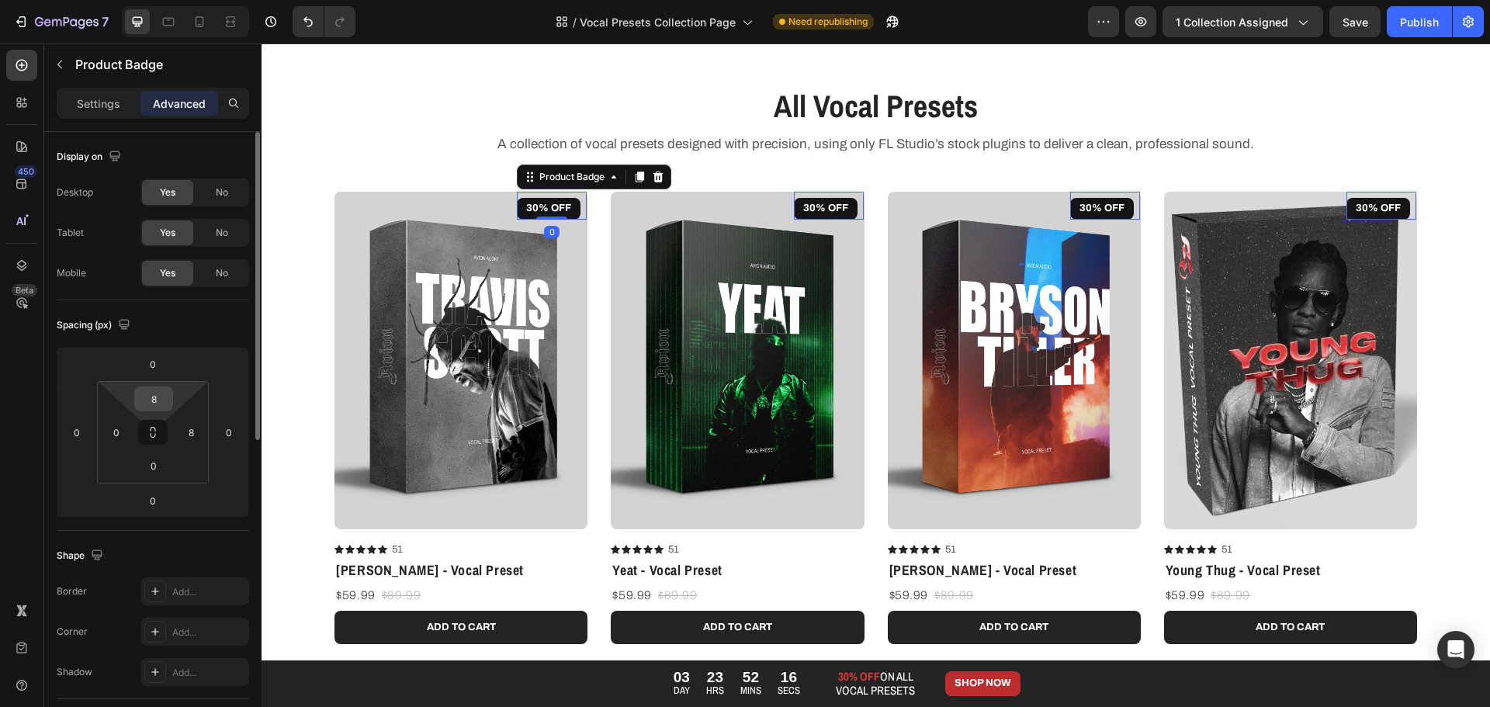
click at [147, 402] on input "8" at bounding box center [153, 398] width 31 height 23
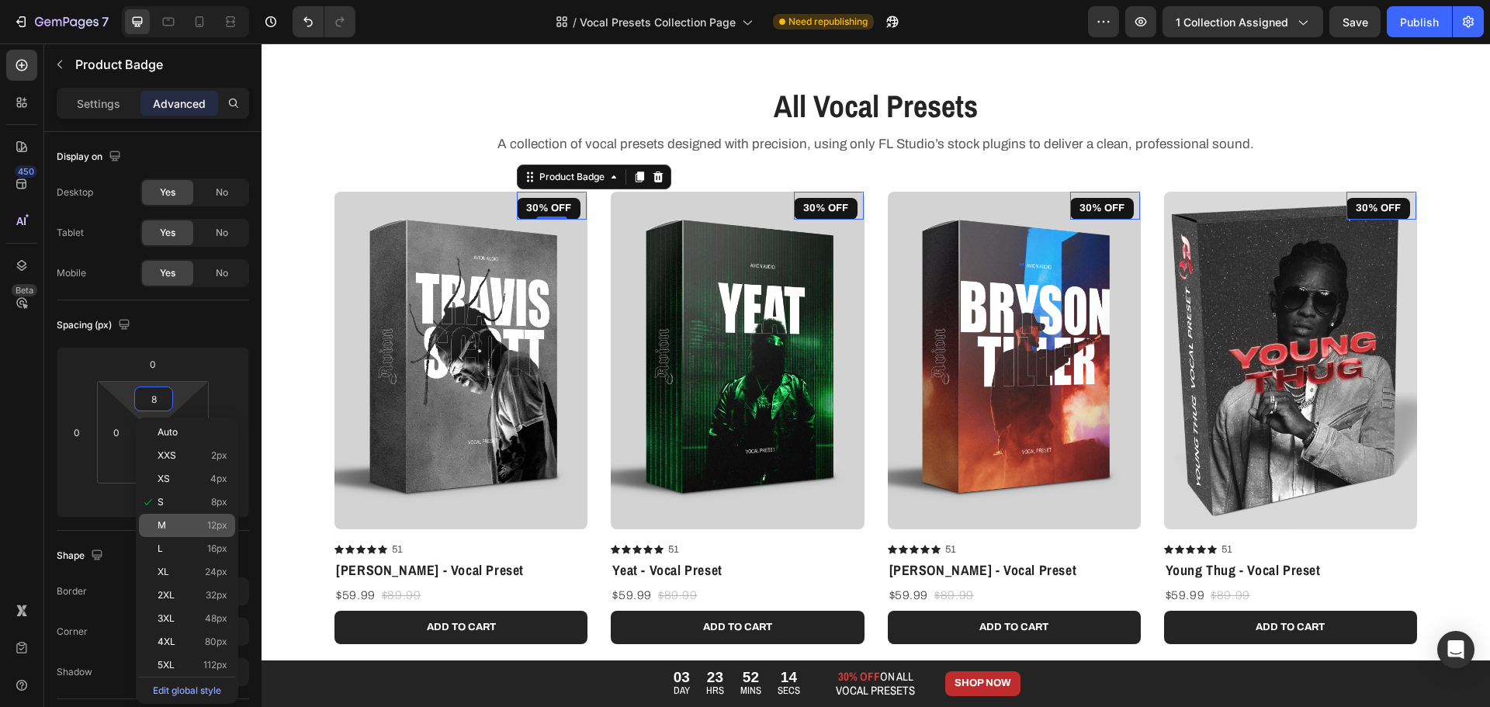
click at [211, 525] on span "12px" at bounding box center [217, 525] width 20 height 11
type input "12"
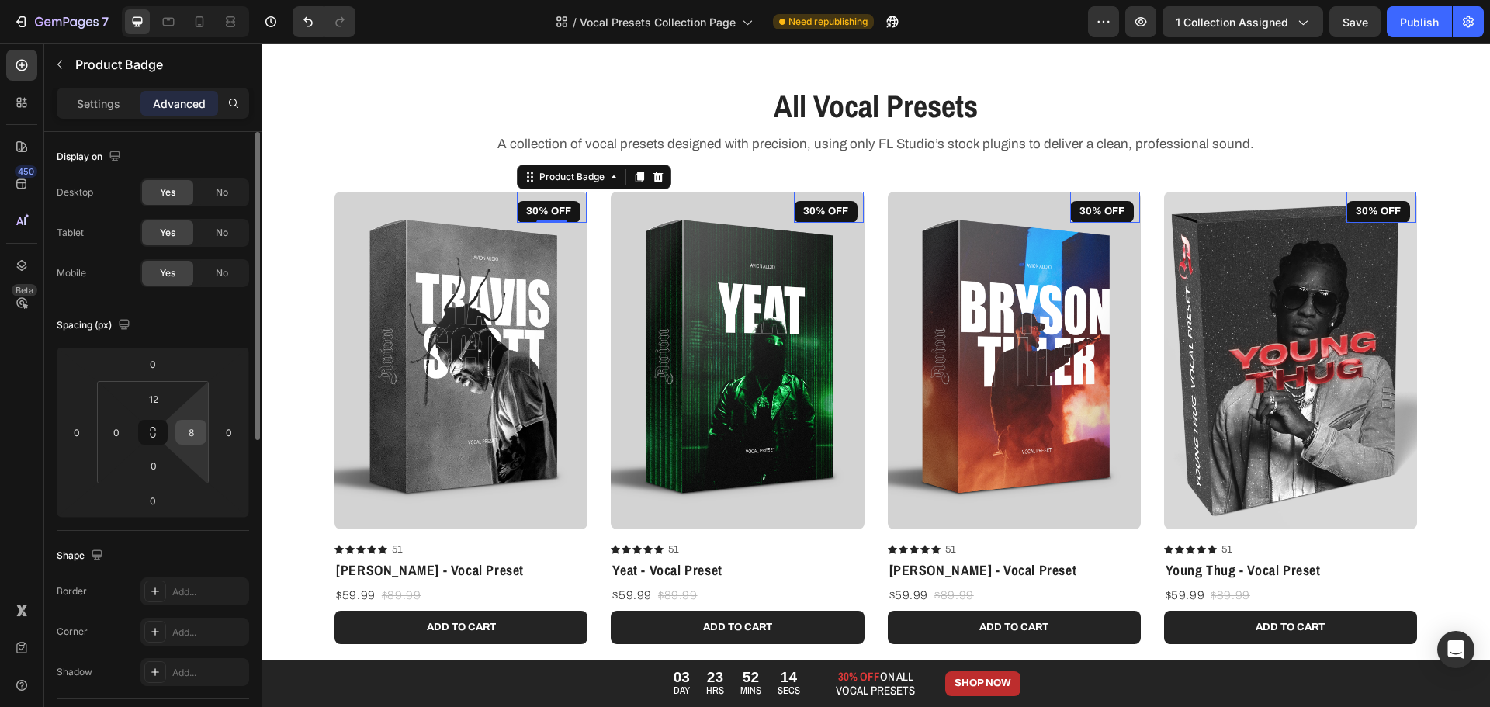
click at [192, 441] on input "8" at bounding box center [190, 432] width 23 height 23
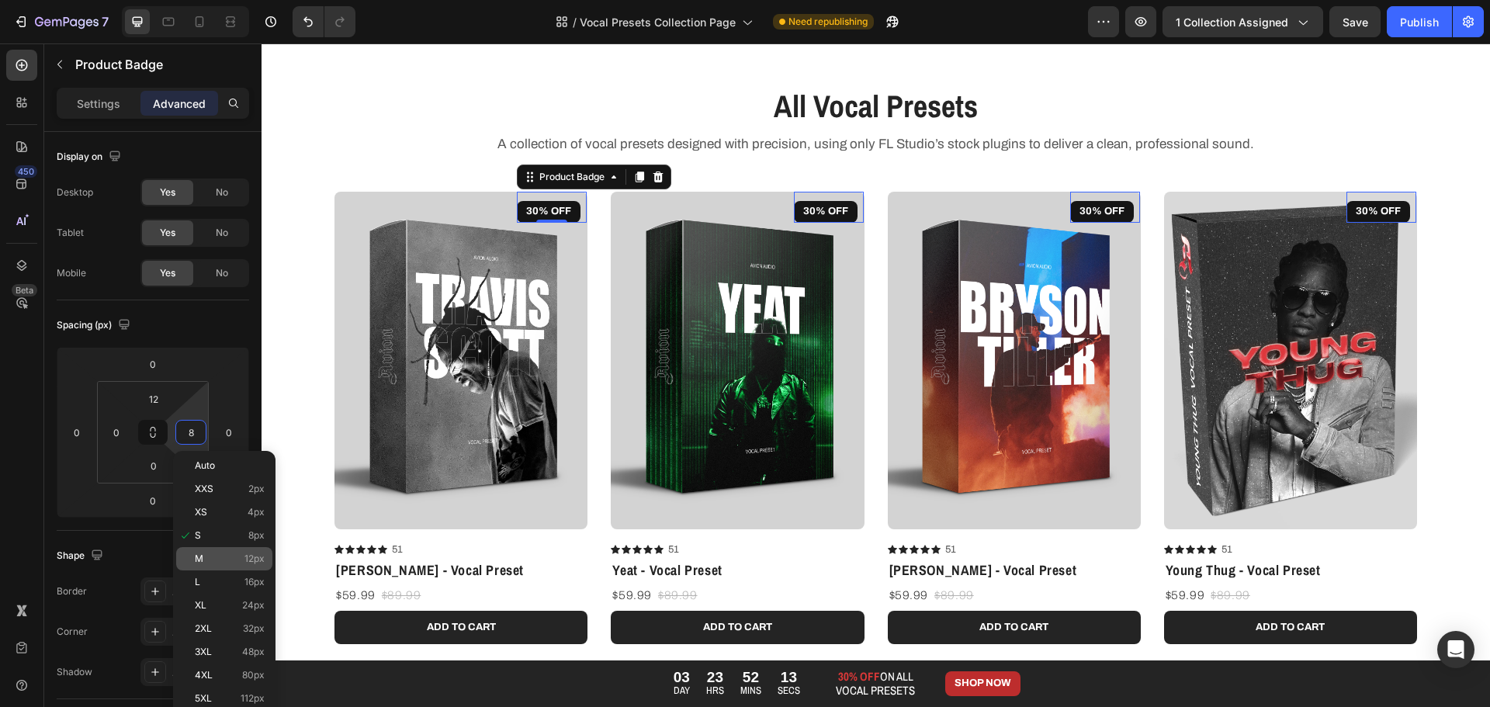
click at [227, 558] on p "M 12px" at bounding box center [230, 558] width 70 height 11
type input "12"
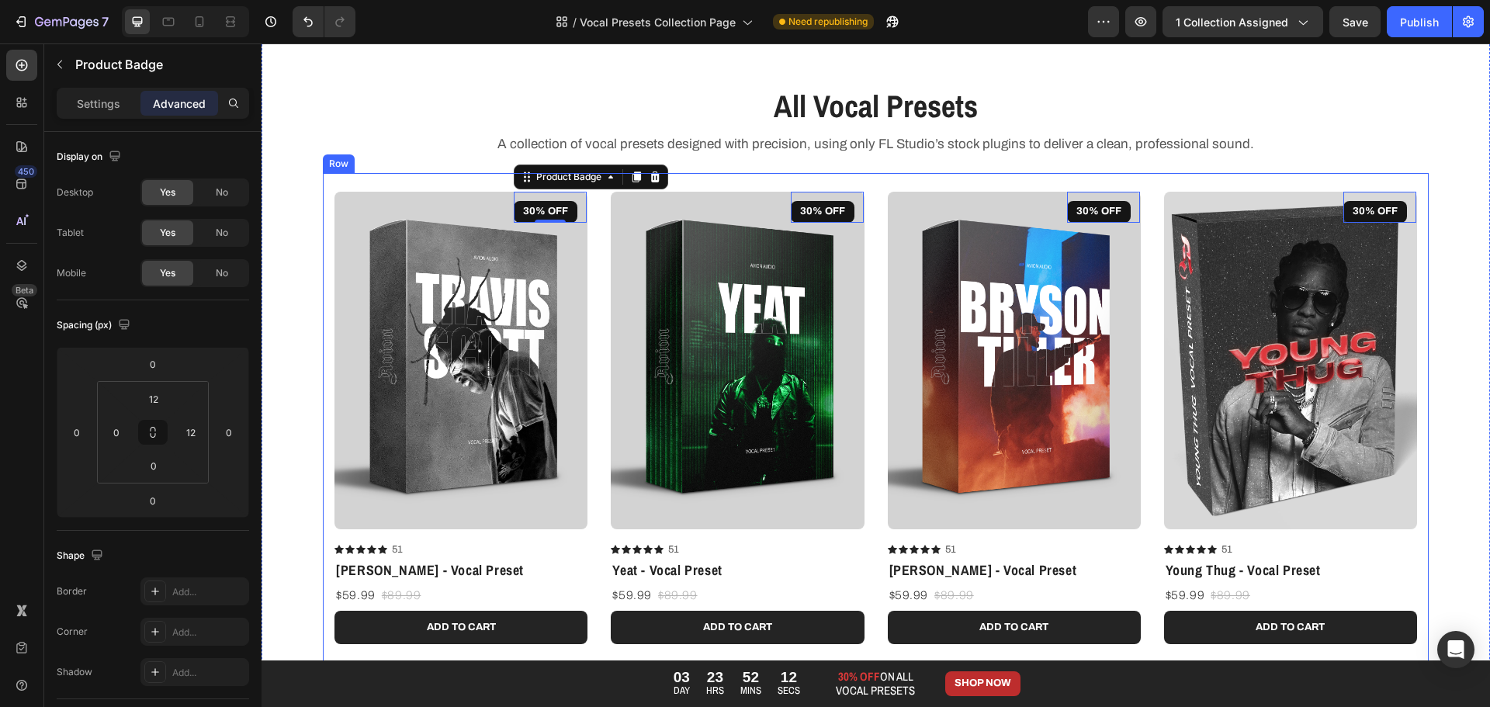
click at [401, 129] on div "All Vocal Presets Heading A collection of vocal presets designed with precision…" at bounding box center [875, 120] width 1205 height 70
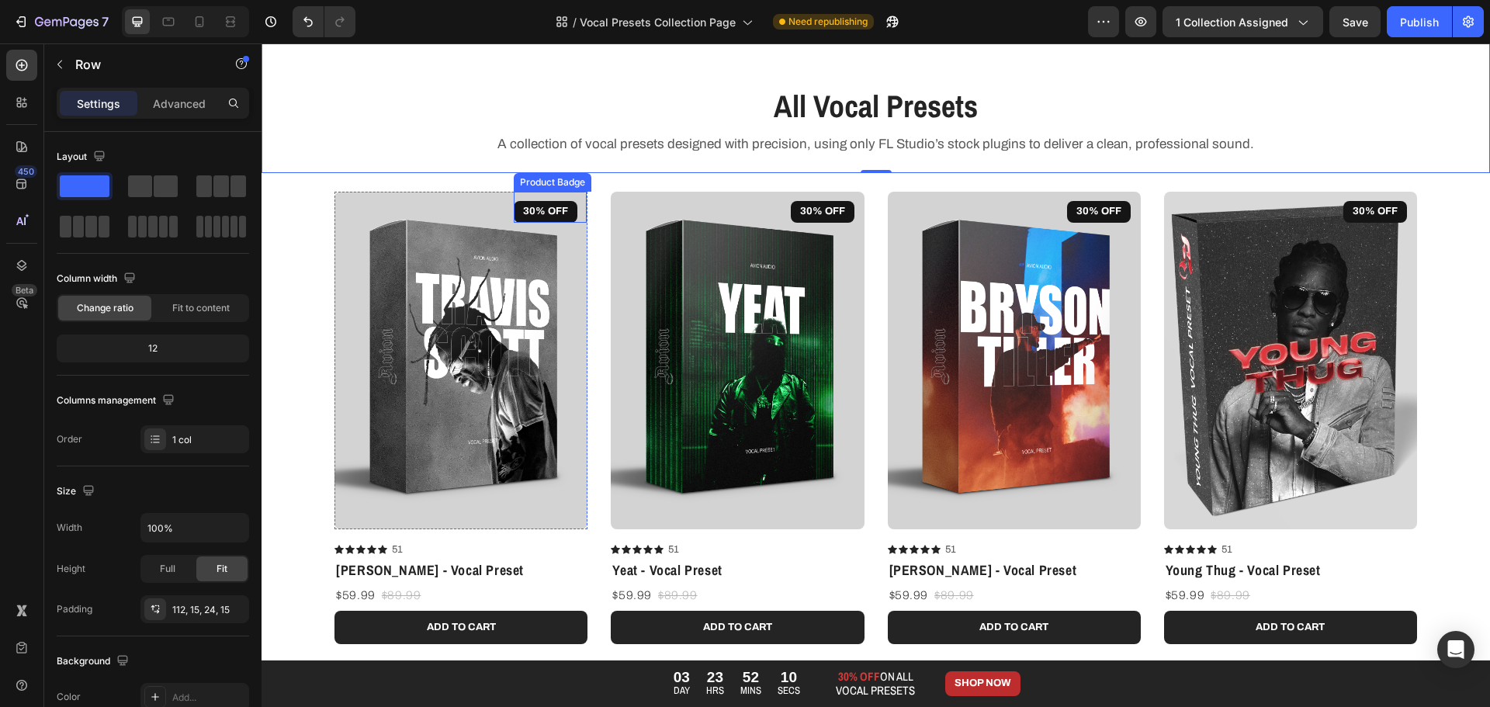
click at [554, 214] on pre "30% OFF" at bounding box center [546, 212] width 64 height 22
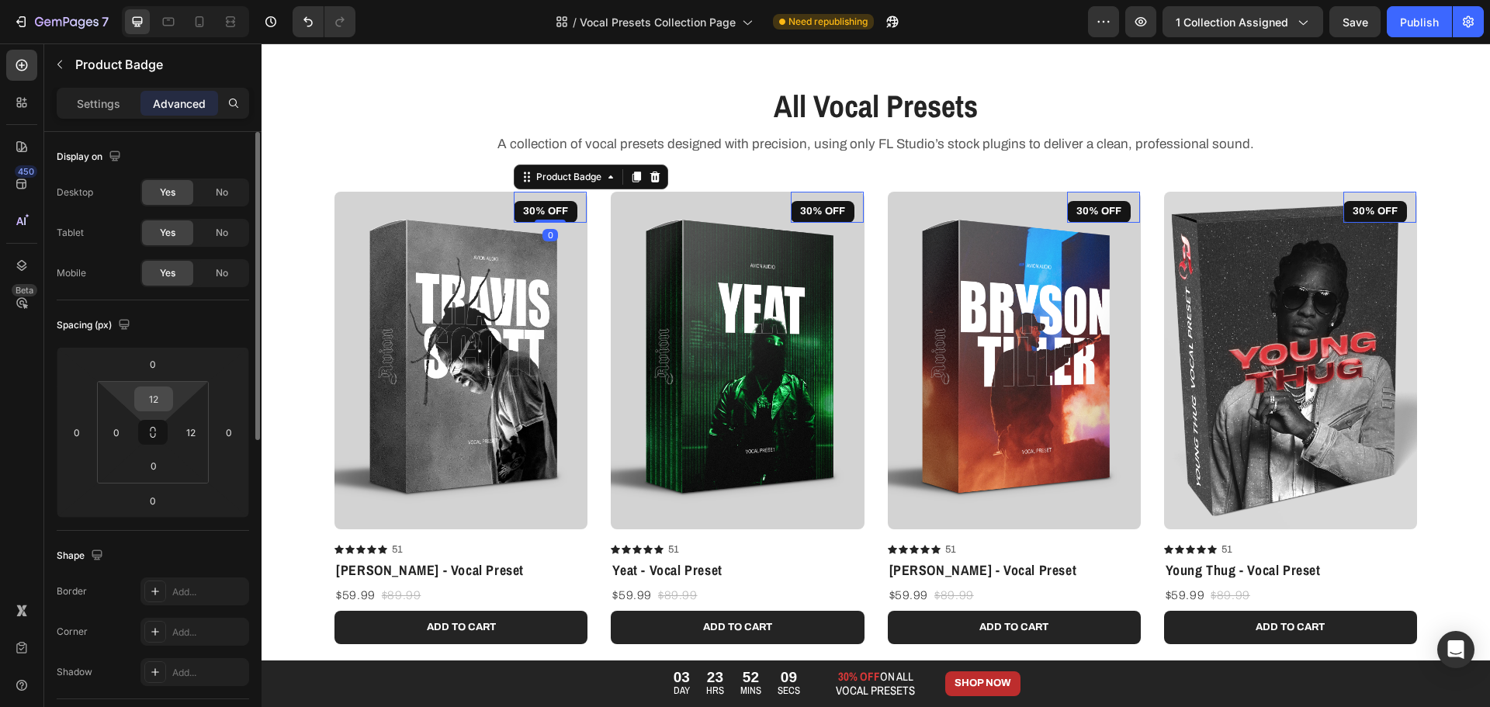
click at [166, 400] on input "12" at bounding box center [153, 398] width 31 height 23
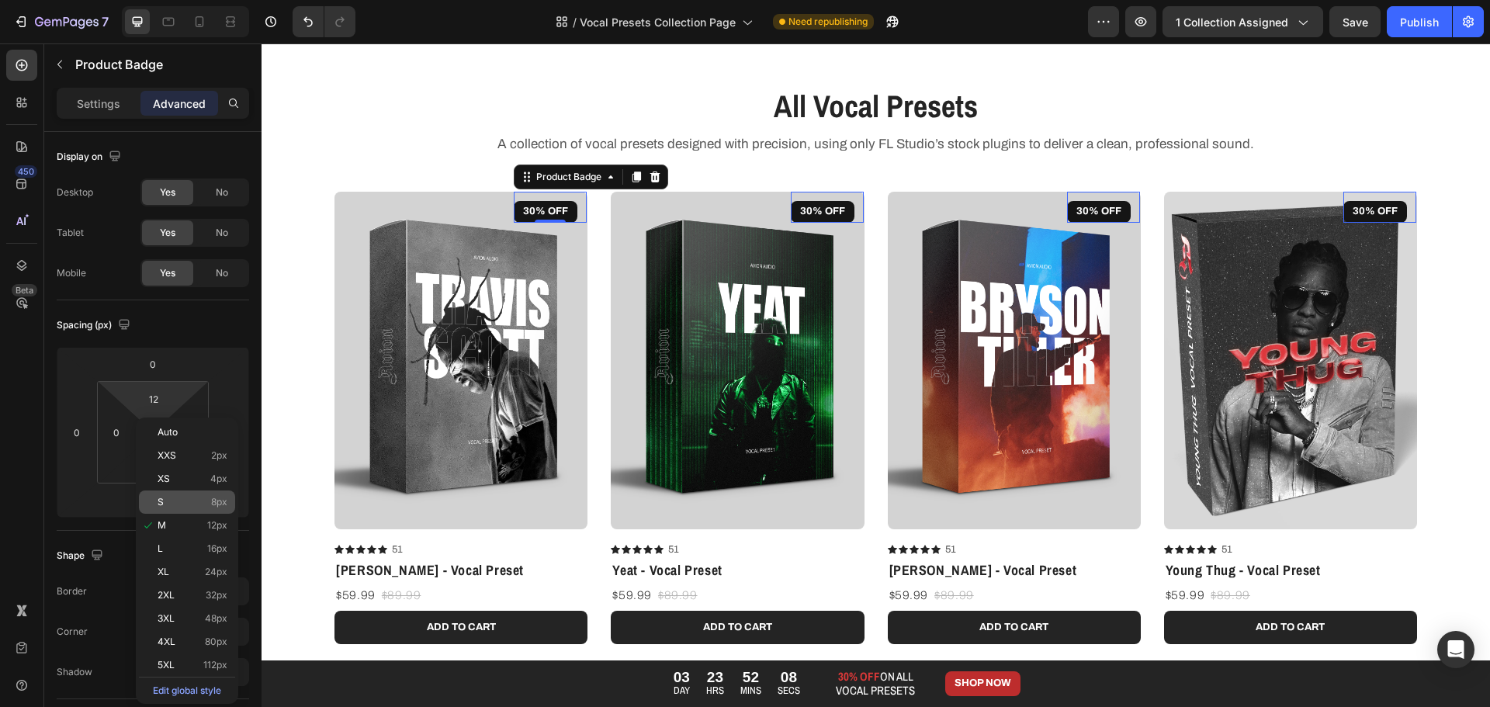
click at [204, 504] on p "S 8px" at bounding box center [193, 502] width 70 height 11
type input "8"
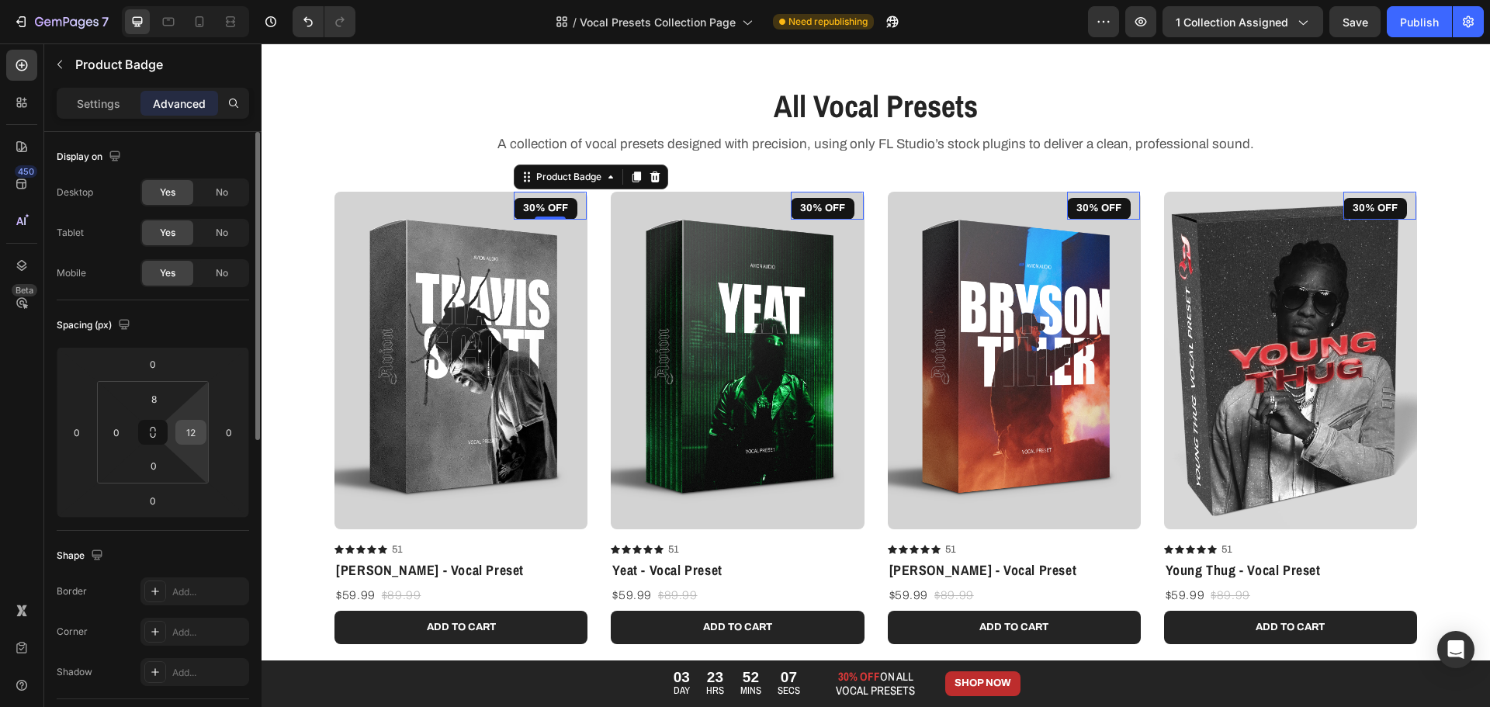
click at [194, 429] on input "12" at bounding box center [190, 432] width 23 height 23
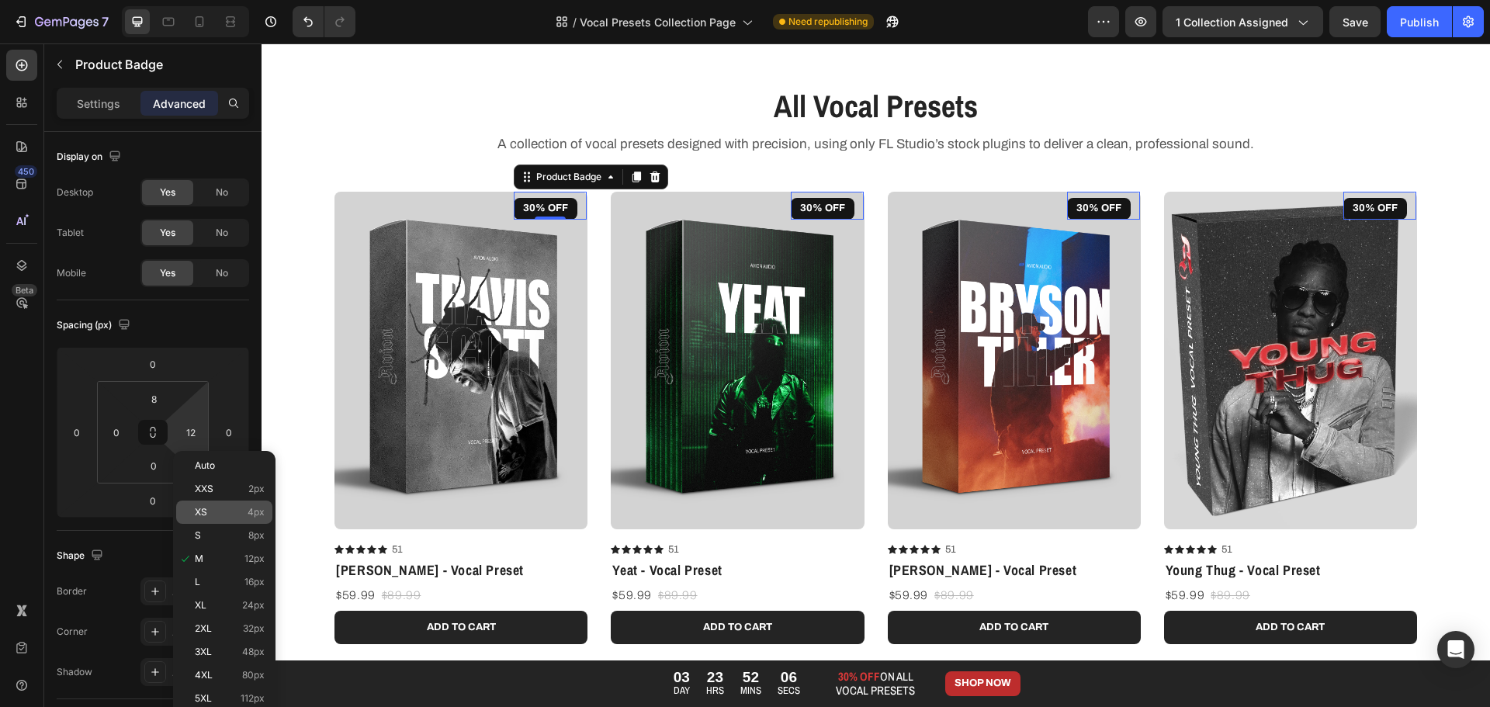
click at [223, 514] on p "XS 4px" at bounding box center [230, 512] width 70 height 11
type input "4"
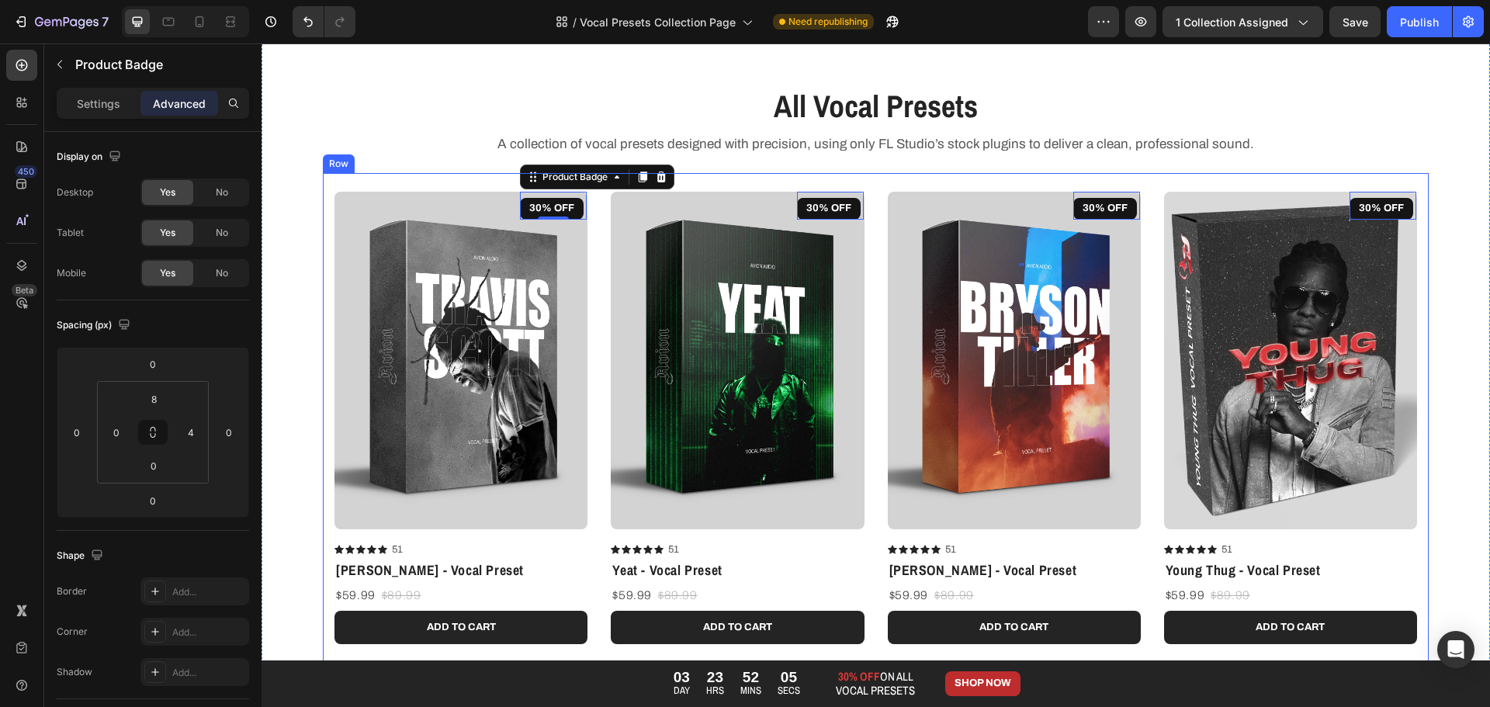
click at [358, 136] on div "All Vocal Presets Heading A collection of vocal presets designed with precision…" at bounding box center [875, 120] width 1205 height 70
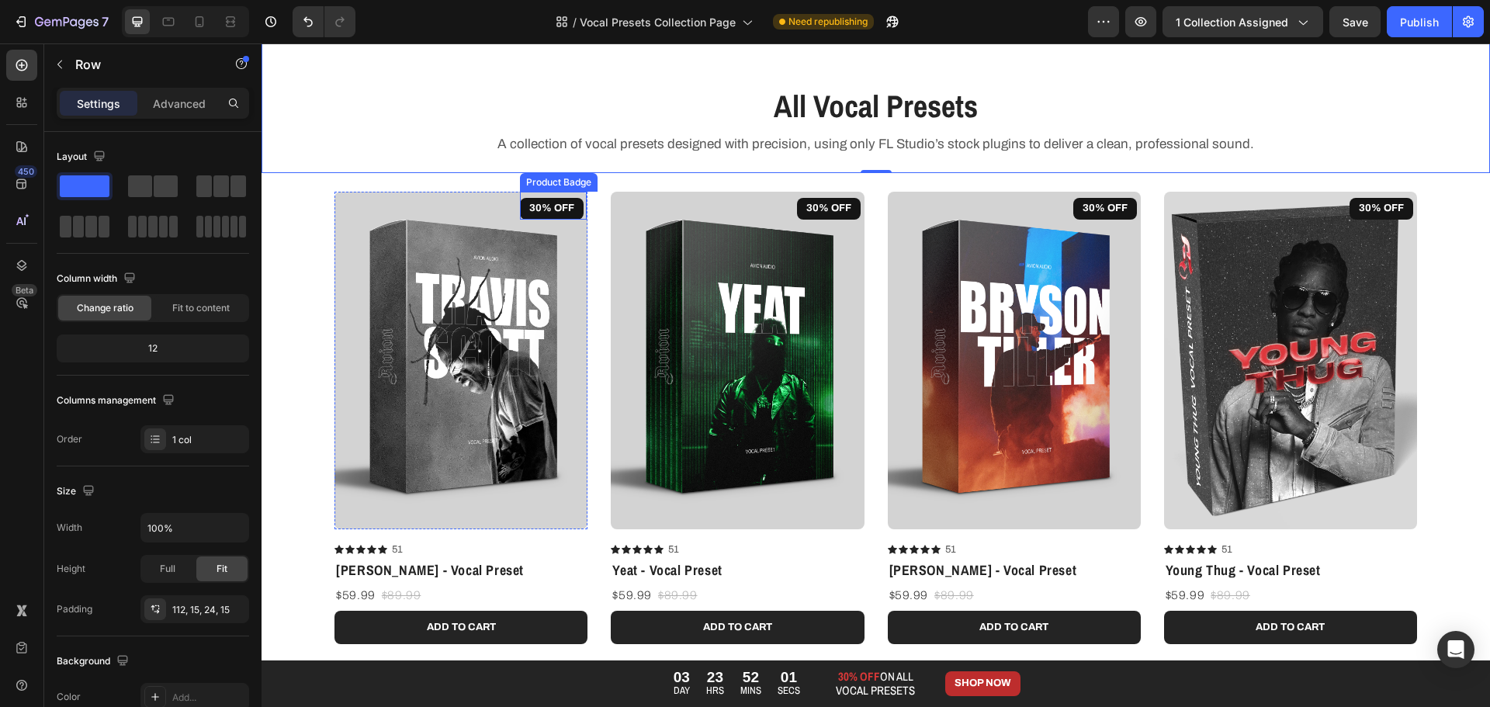
click at [552, 208] on pre "30% OFF" at bounding box center [552, 209] width 64 height 22
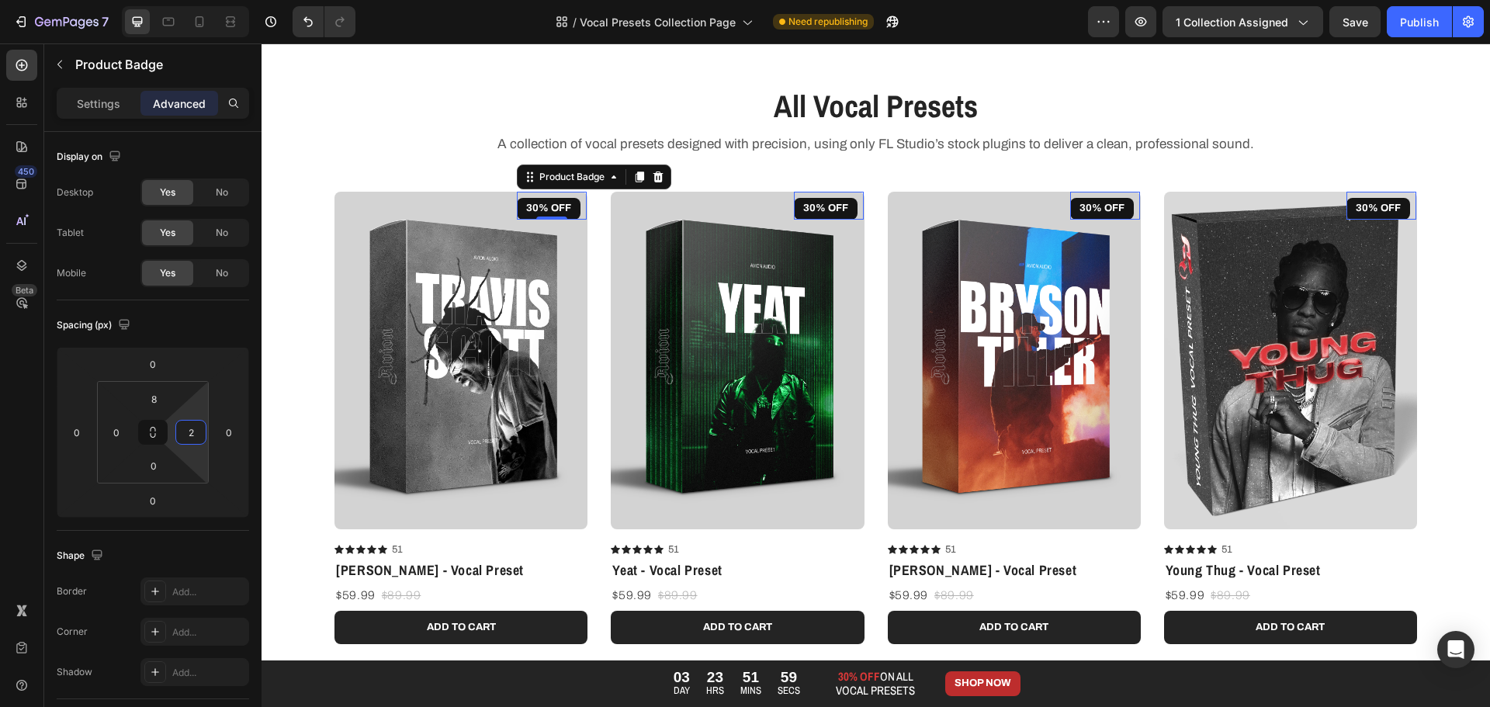
click at [200, 0] on html "7 Version history / Vocal Presets Collection Page Need republishing Preview 1 c…" at bounding box center [745, 0] width 1490 height 0
click at [193, 430] on input "2" at bounding box center [190, 432] width 23 height 23
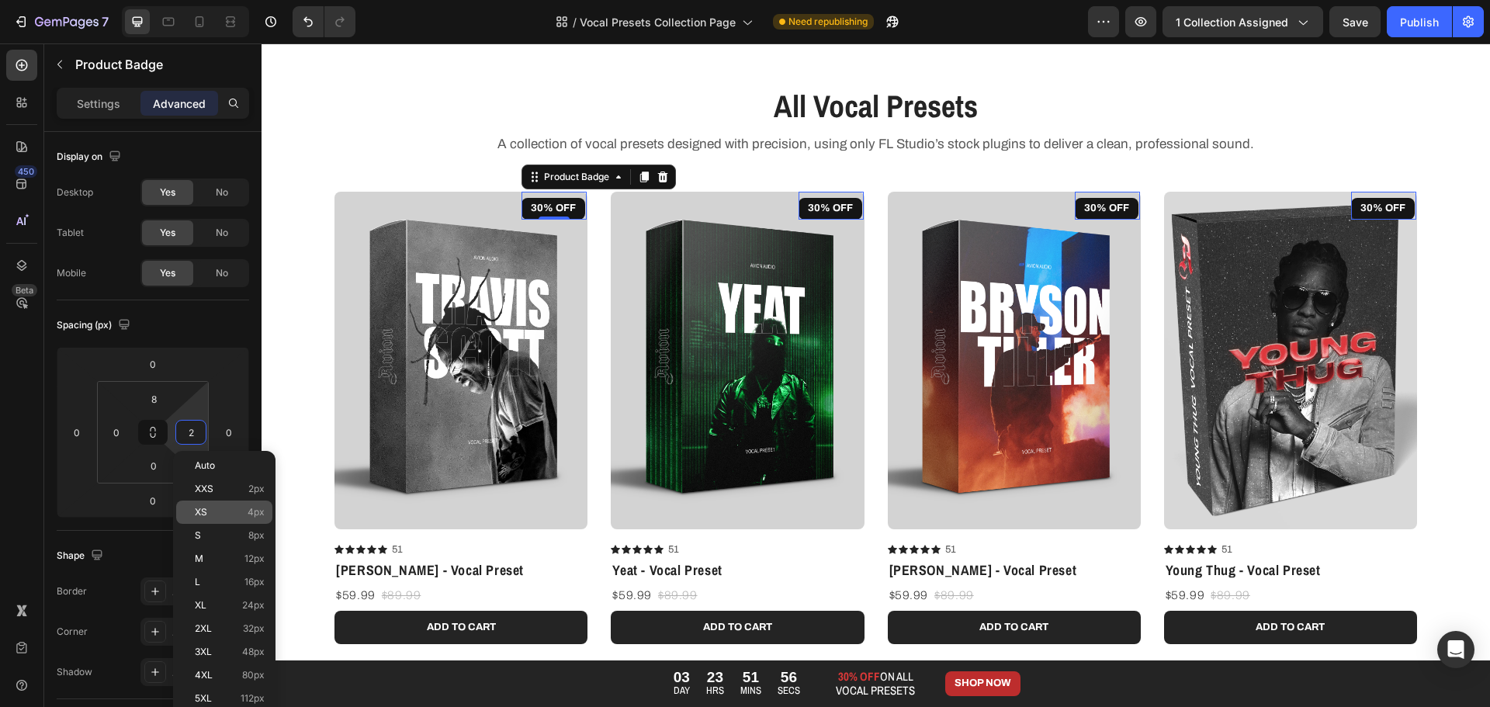
drag, startPoint x: 259, startPoint y: 534, endPoint x: 239, endPoint y: 514, distance: 28.5
click at [258, 534] on span "8px" at bounding box center [256, 535] width 16 height 11
type input "8"
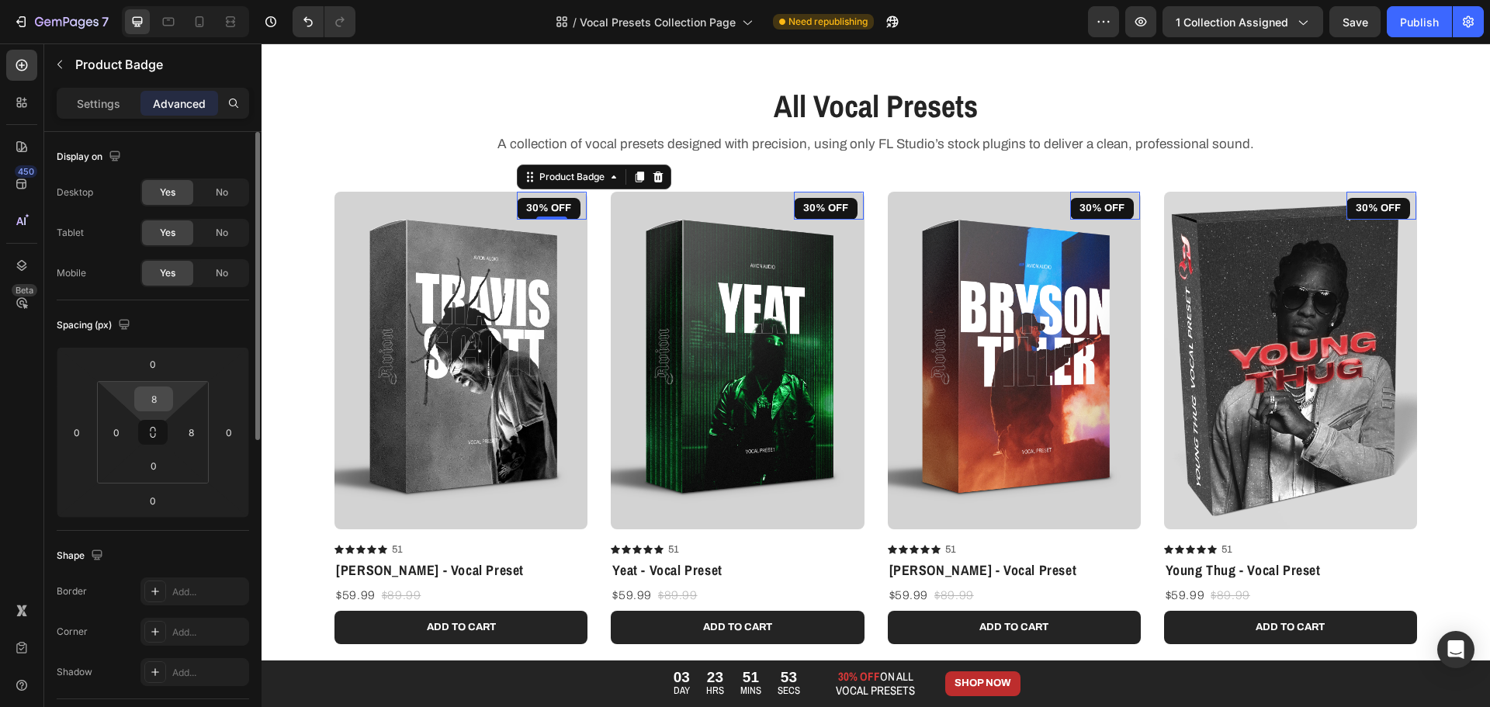
click at [154, 408] on div "8" at bounding box center [153, 398] width 39 height 25
click at [177, 393] on div "8 0 0 8" at bounding box center [153, 432] width 112 height 102
type input "12"
click at [180, 0] on html "7 Version history / Vocal Presets Collection Page Need republishing Preview 1 c…" at bounding box center [745, 0] width 1490 height 0
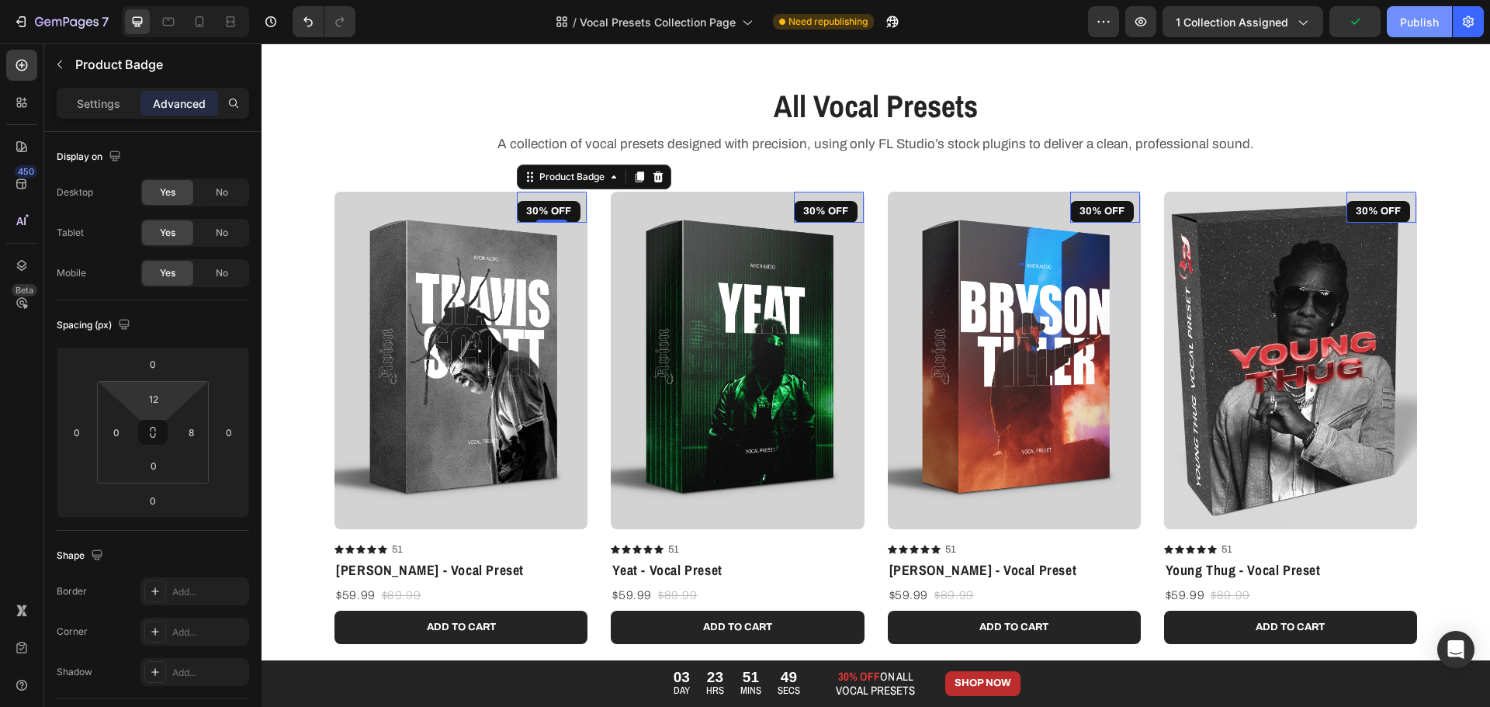
click at [1415, 19] on div "Publish" at bounding box center [1419, 22] width 39 height 16
click at [241, 16] on div at bounding box center [230, 21] width 25 height 25
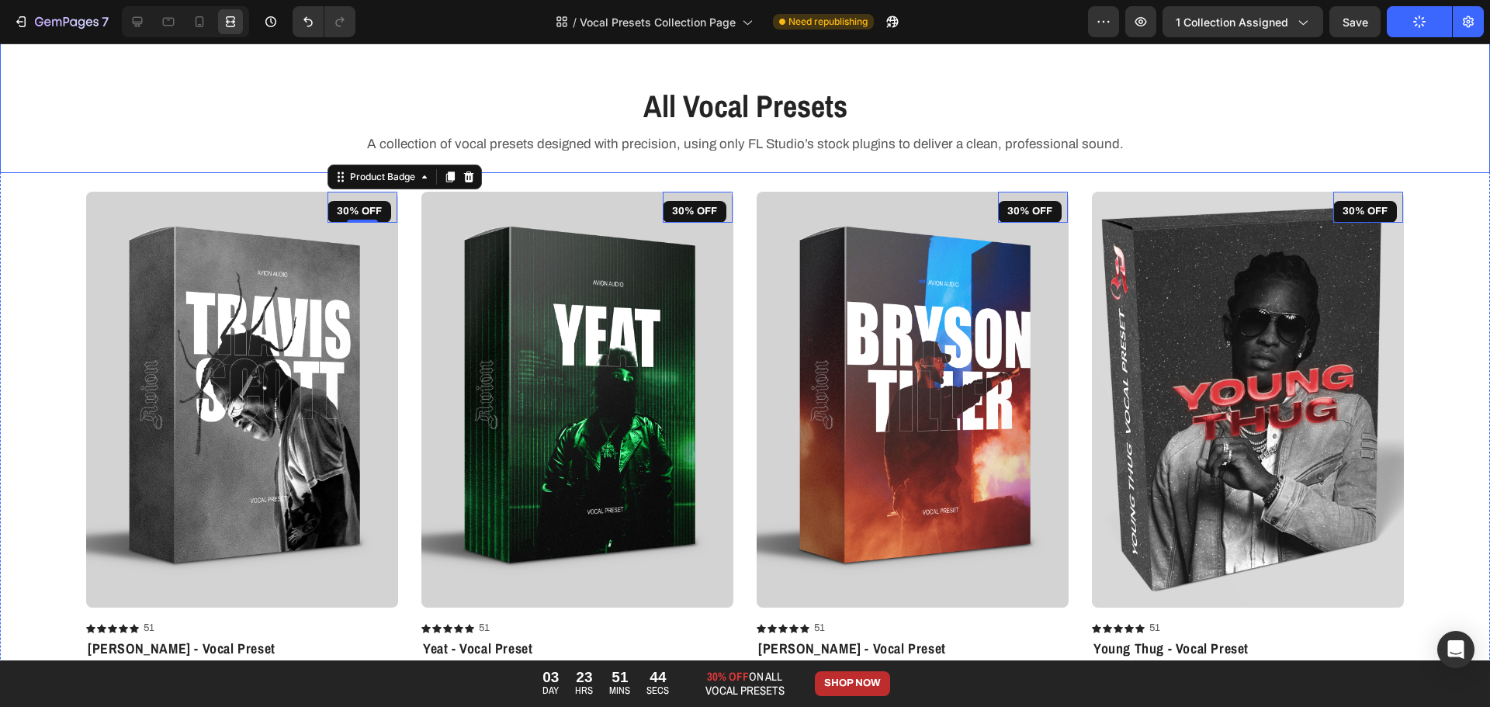
click at [251, 98] on div "All Vocal Presets Heading A collection of vocal presets designed with precision…" at bounding box center [745, 120] width 1466 height 70
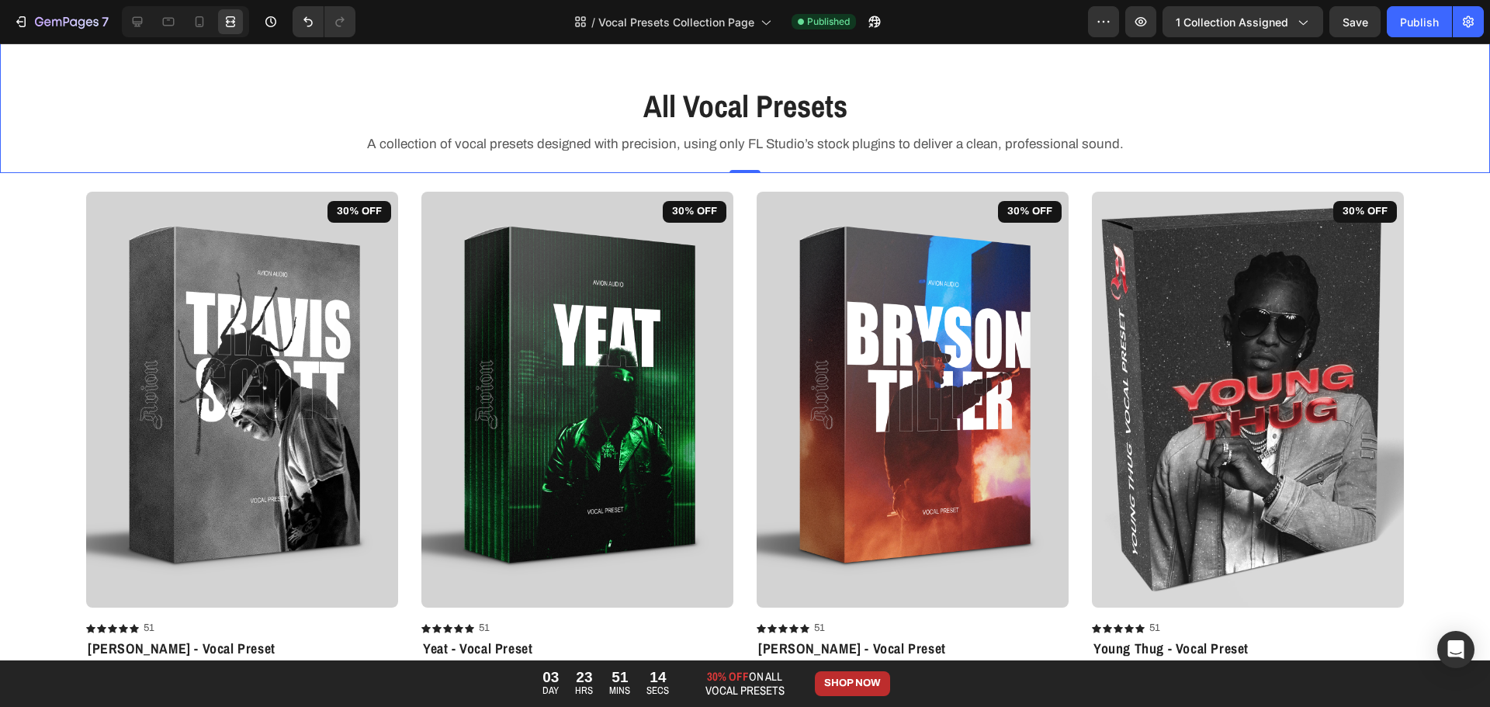
click at [743, 14] on div at bounding box center [745, 12] width 6 height 12
click at [740, 20] on span "Vocal Presets Collection Page" at bounding box center [676, 22] width 156 height 16
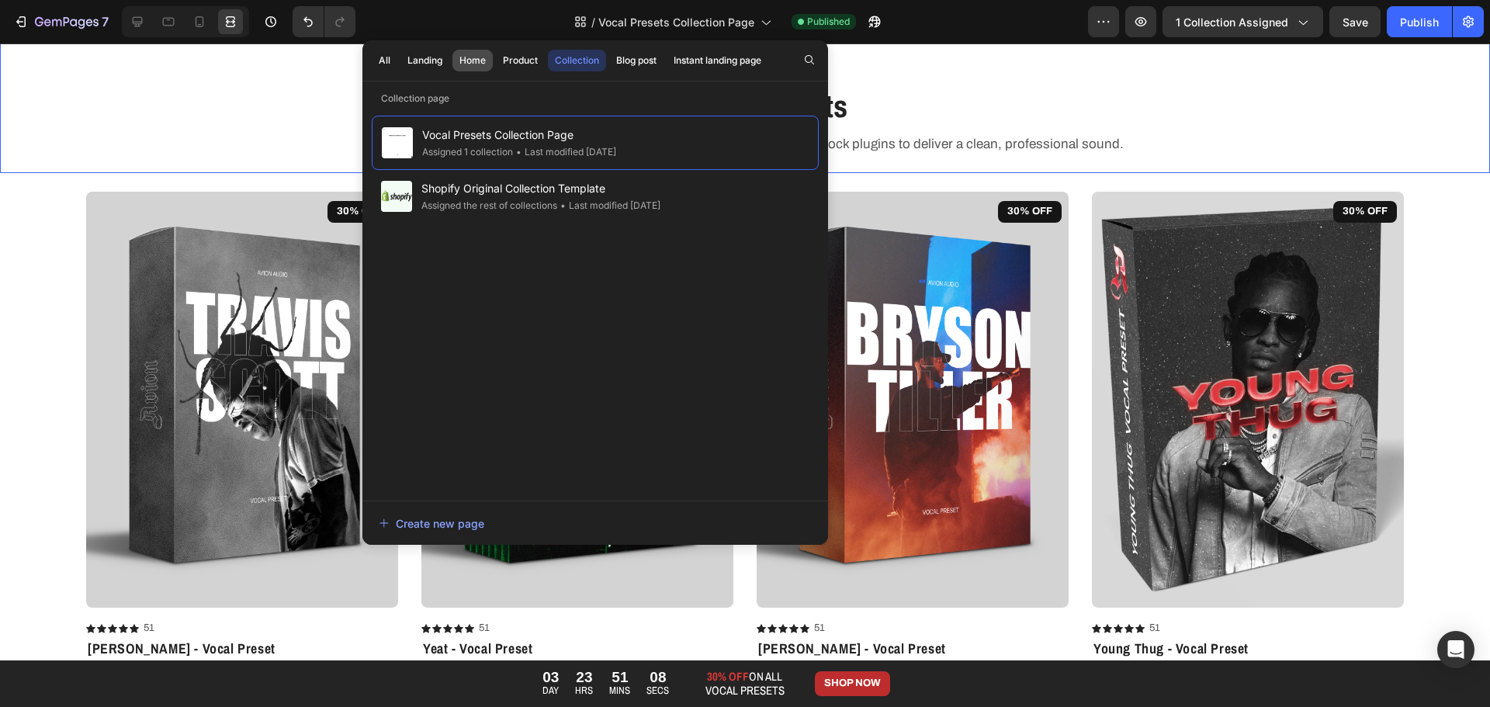
click at [470, 61] on div "Home" at bounding box center [472, 61] width 26 height 14
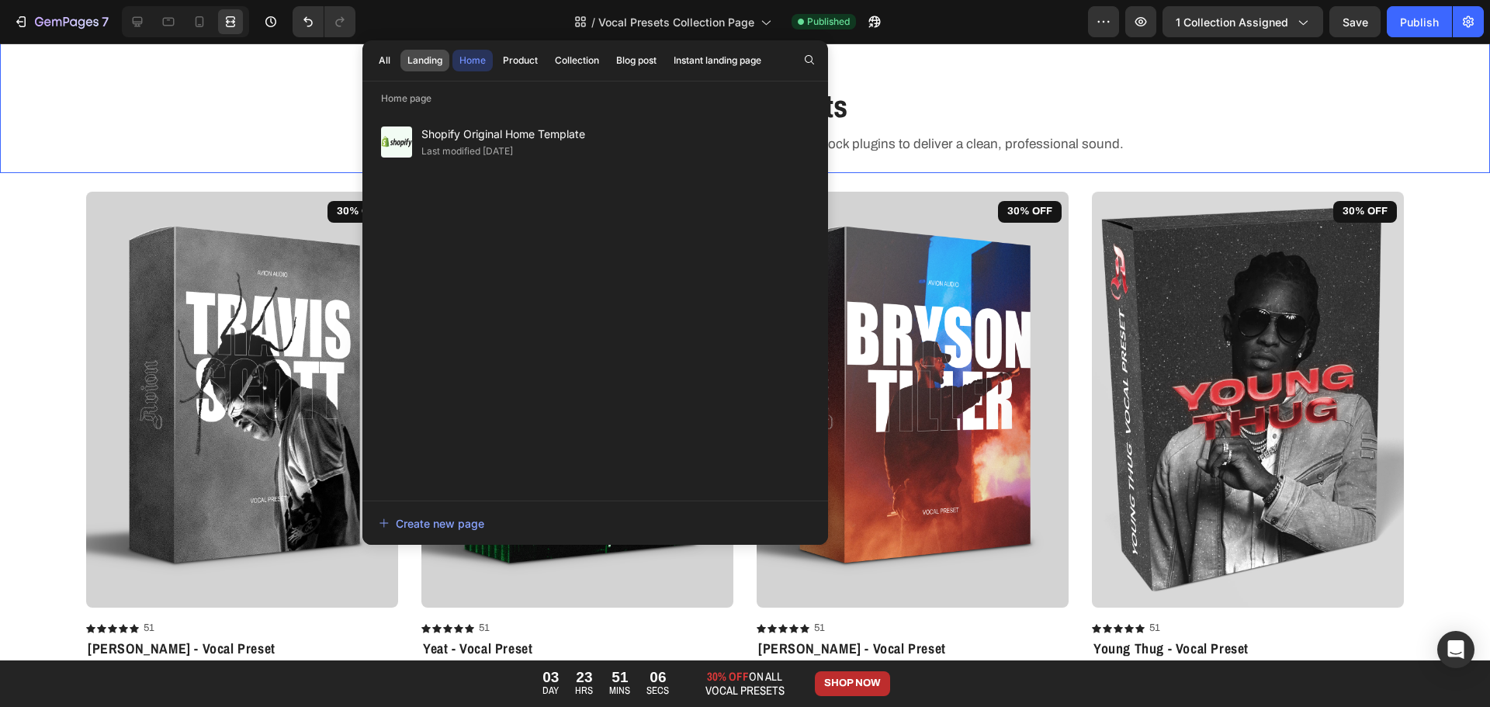
click at [445, 66] on button "Landing" at bounding box center [424, 61] width 49 height 22
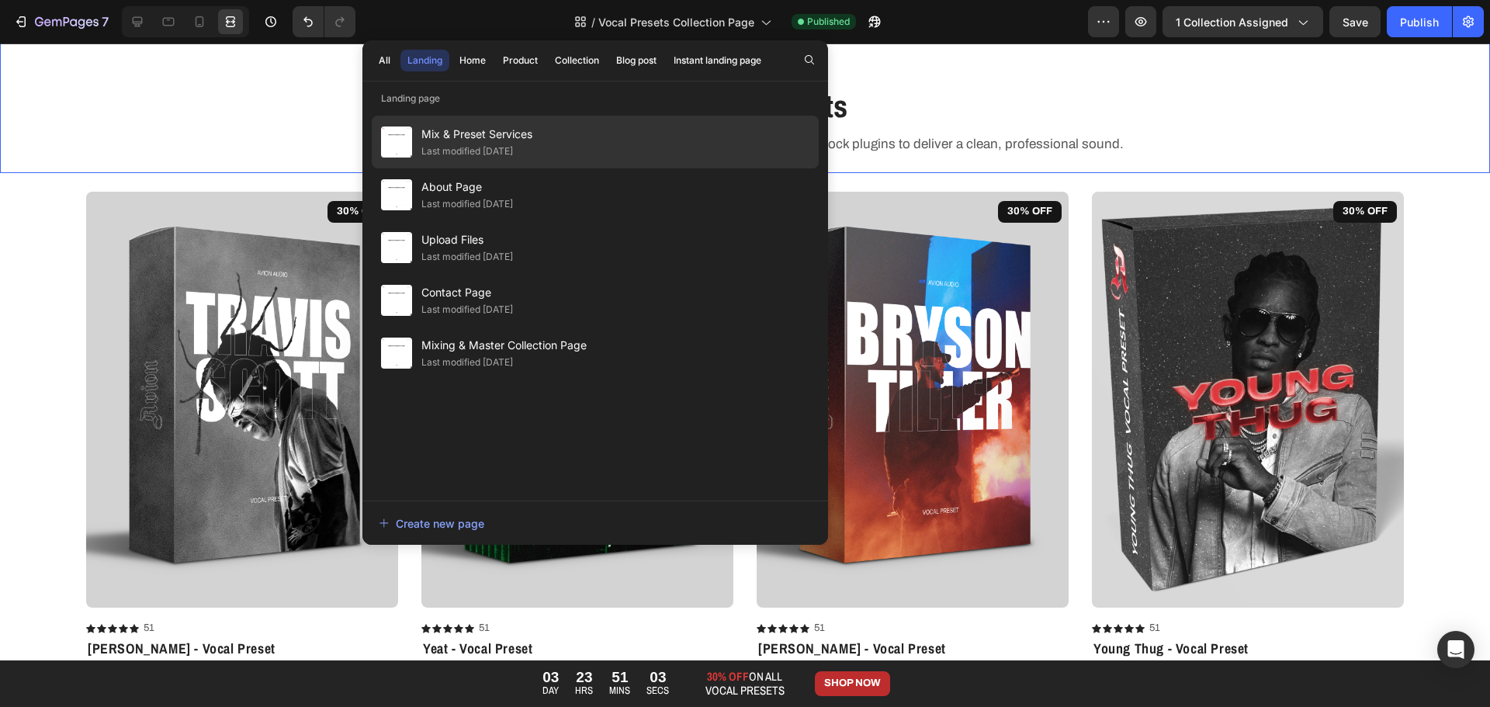
click at [507, 147] on div "Last modified [DATE]" at bounding box center [467, 152] width 92 height 16
